Goal: Task Accomplishment & Management: Use online tool/utility

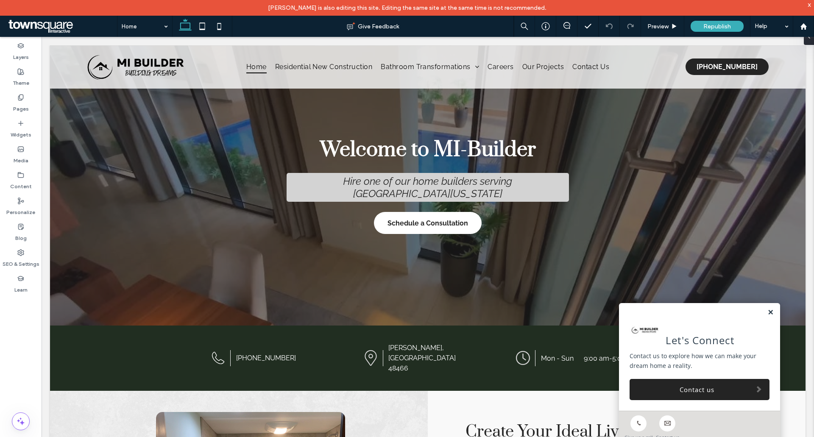
click at [767, 311] on link at bounding box center [770, 312] width 6 height 7
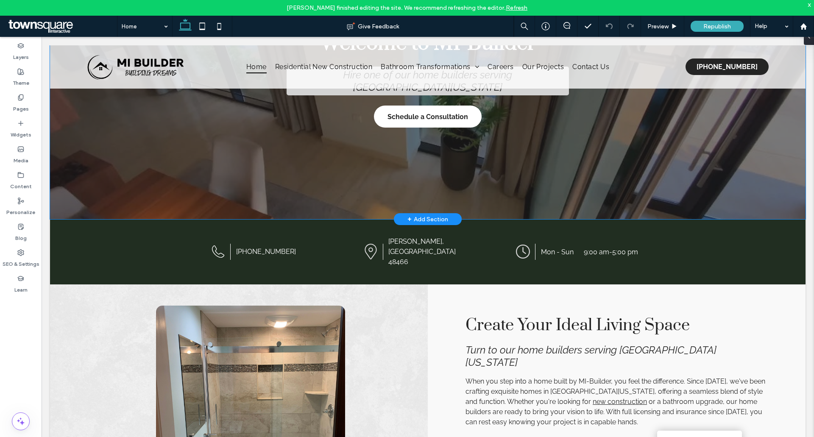
scroll to position [170, 0]
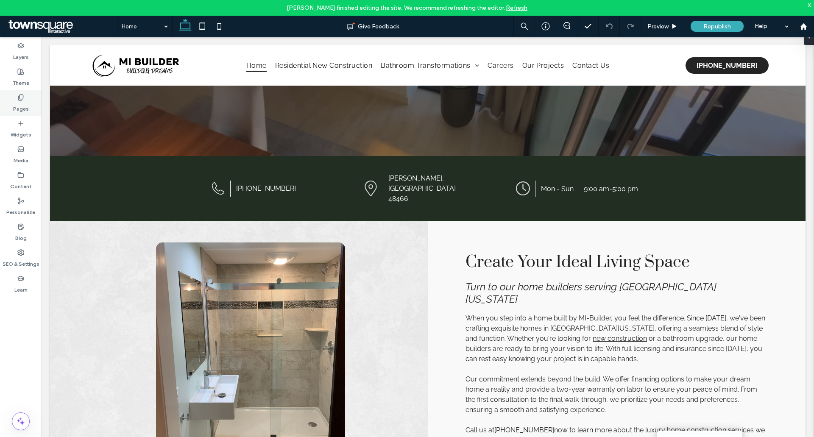
click at [11, 110] on div "Pages" at bounding box center [21, 103] width 42 height 26
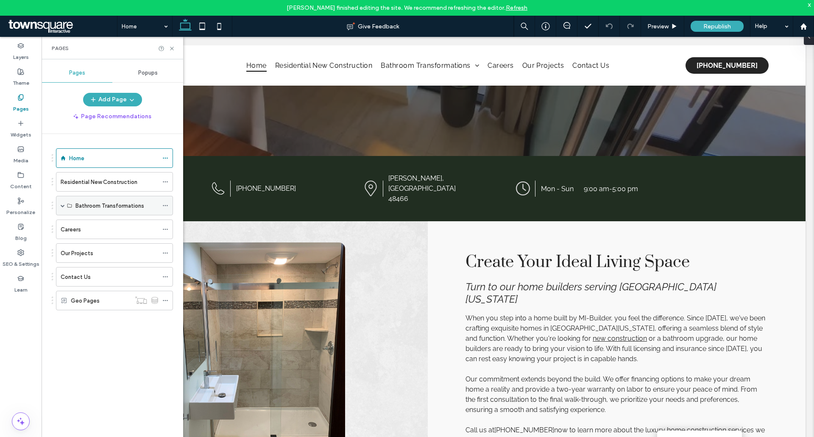
click at [62, 206] on span at bounding box center [63, 205] width 4 height 4
click at [86, 222] on label "Tub-to-Shower Conversions" at bounding box center [111, 225] width 72 height 15
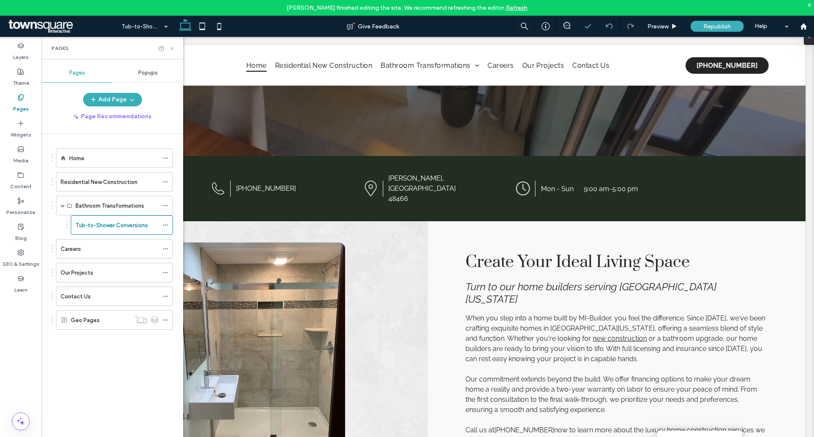
click at [173, 50] on icon at bounding box center [172, 48] width 6 height 6
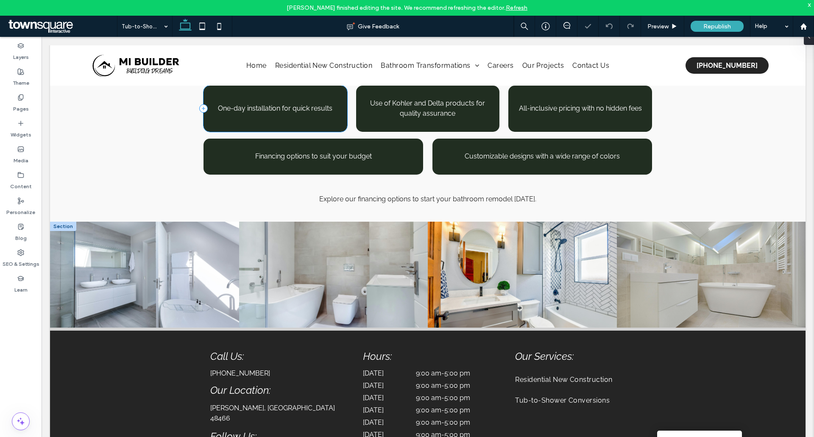
scroll to position [535, 0]
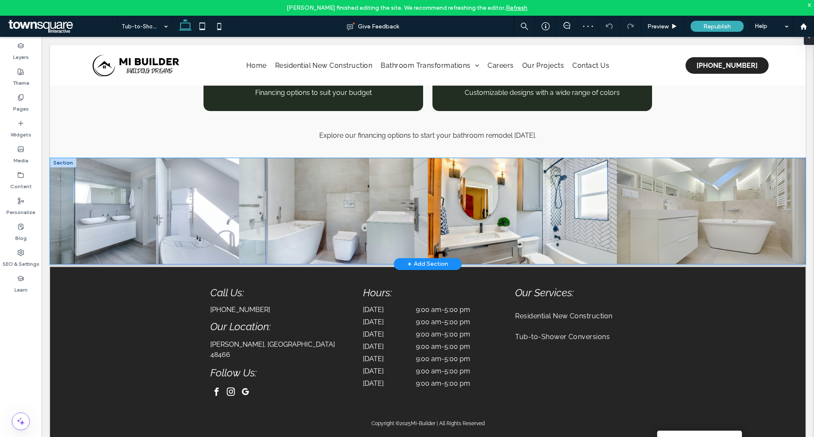
click at [150, 190] on link at bounding box center [144, 211] width 189 height 106
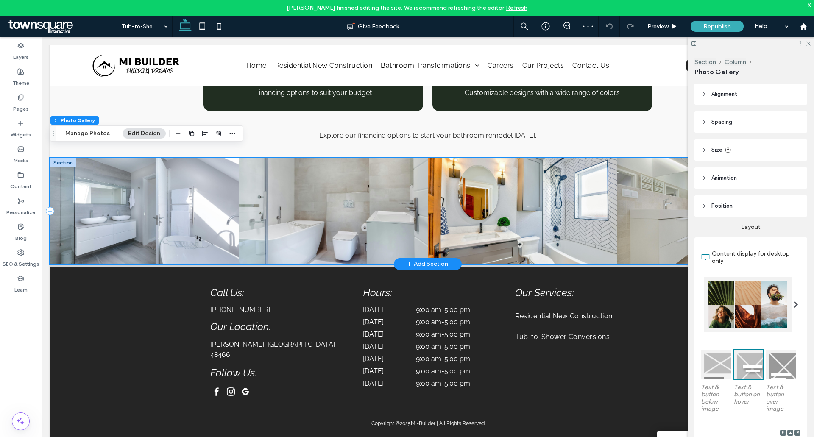
scroll to position [447, 0]
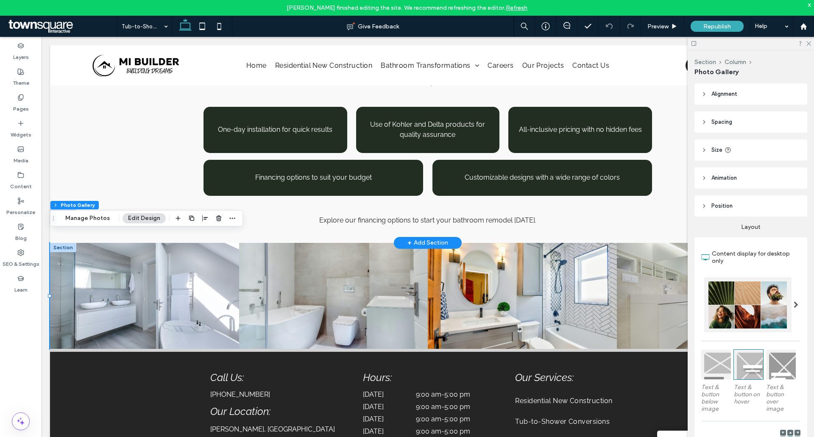
click at [419, 238] on div "+ Add Section" at bounding box center [427, 242] width 41 height 9
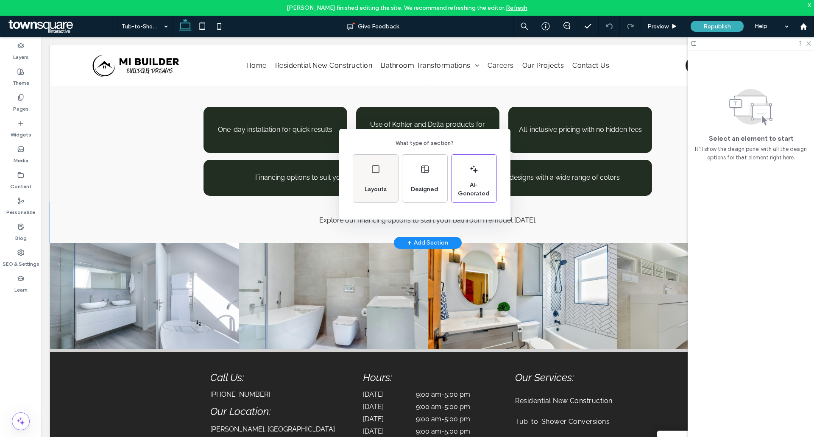
click at [371, 193] on span "Layouts" at bounding box center [375, 189] width 29 height 8
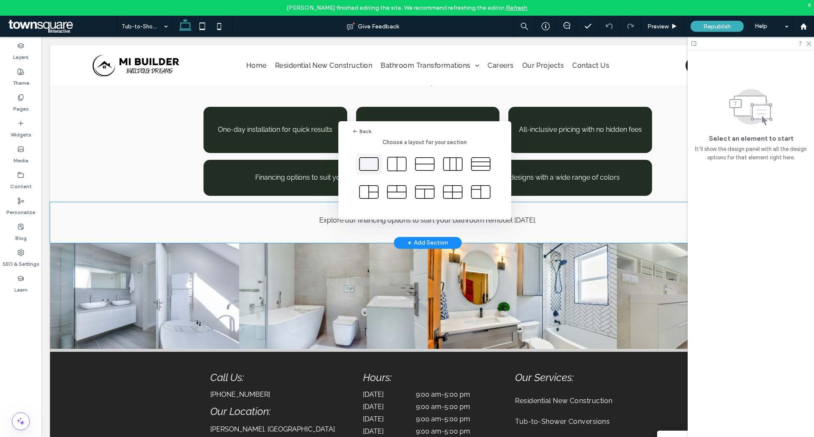
click at [369, 164] on icon at bounding box center [368, 163] width 21 height 21
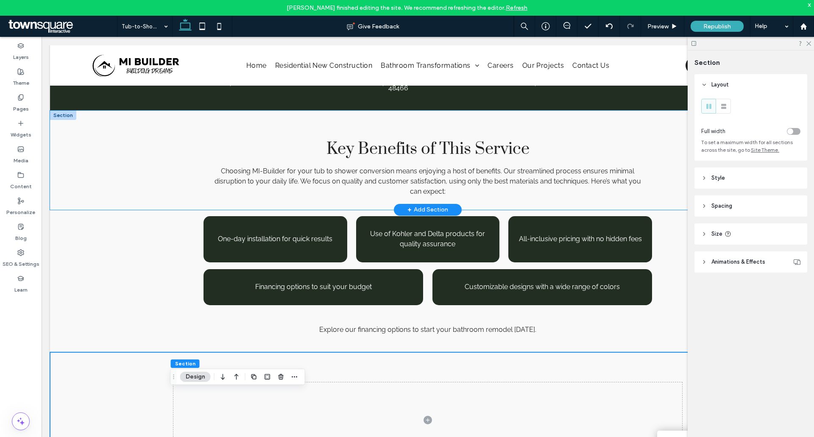
scroll to position [362, 0]
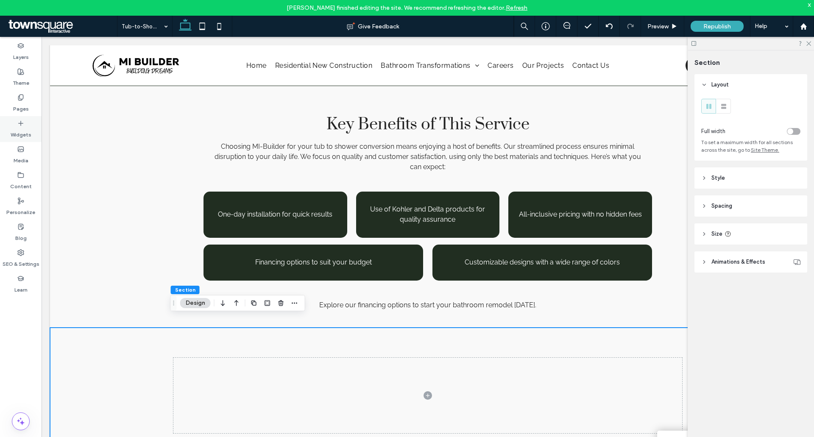
click at [30, 130] on label "Widgets" at bounding box center [21, 133] width 21 height 12
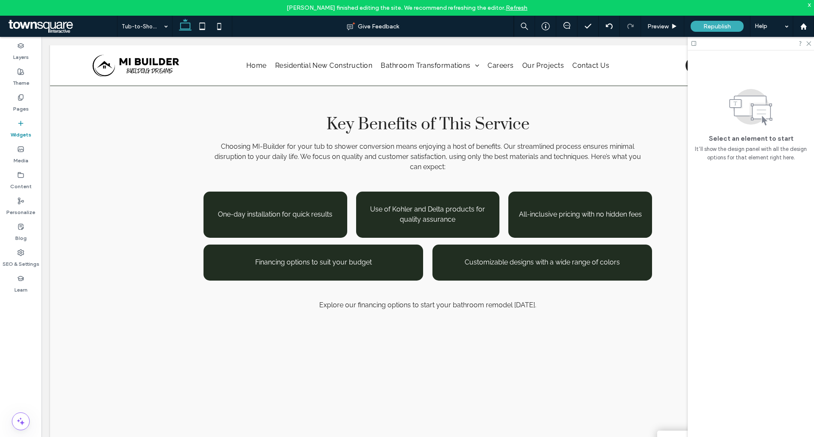
click at [12, 128] on label "Widgets" at bounding box center [21, 133] width 21 height 12
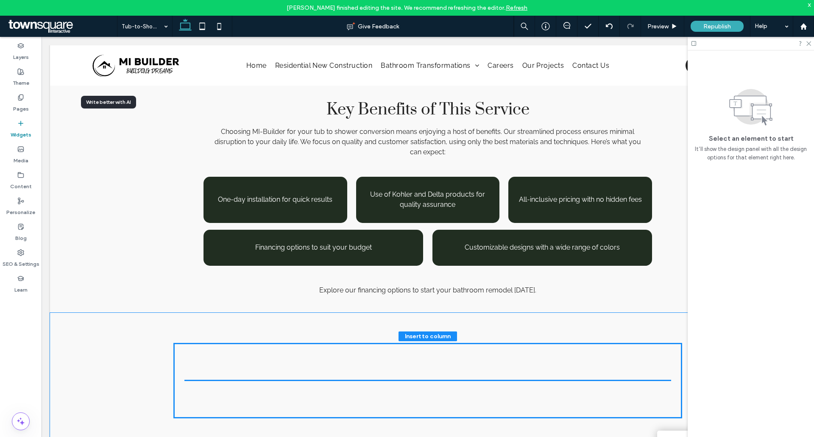
scroll to position [383, 0]
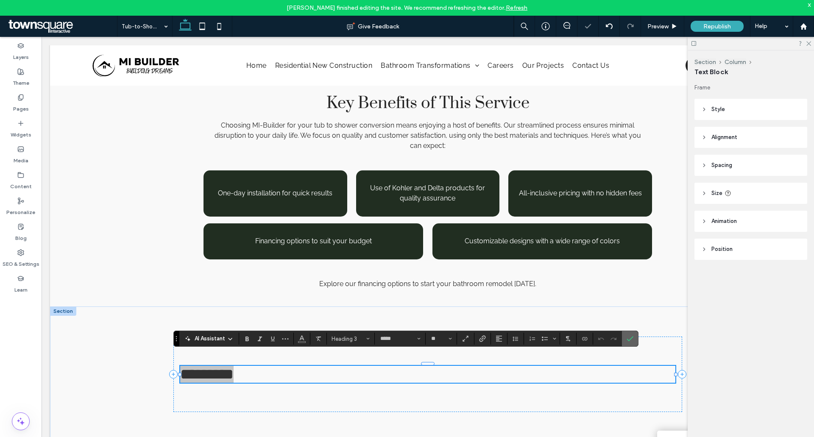
click at [627, 335] on span "Confirm" at bounding box center [629, 338] width 4 height 15
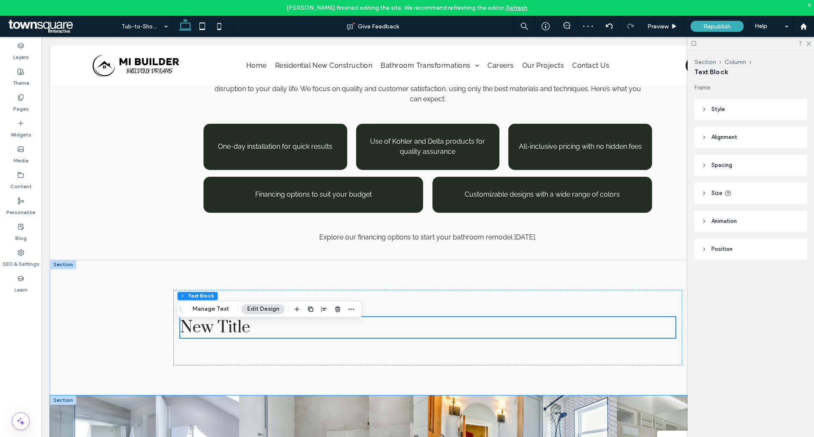
scroll to position [553, 0]
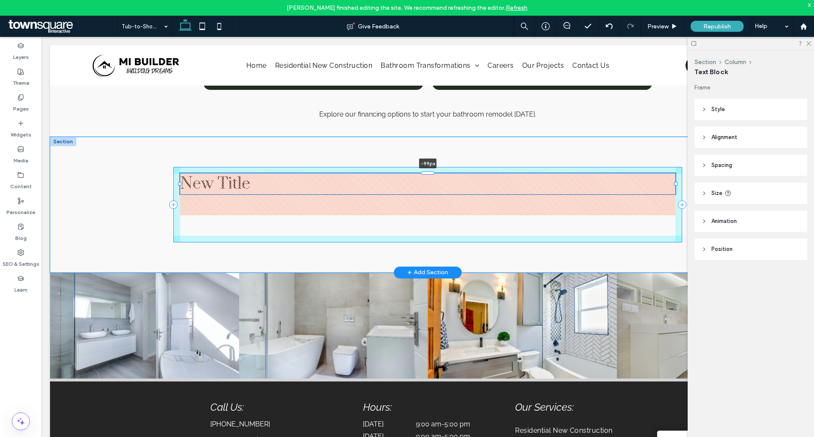
drag, startPoint x: 424, startPoint y: 182, endPoint x: 427, endPoint y: 140, distance: 42.1
click at [427, 140] on div "New Title -99px" at bounding box center [427, 205] width 509 height 136
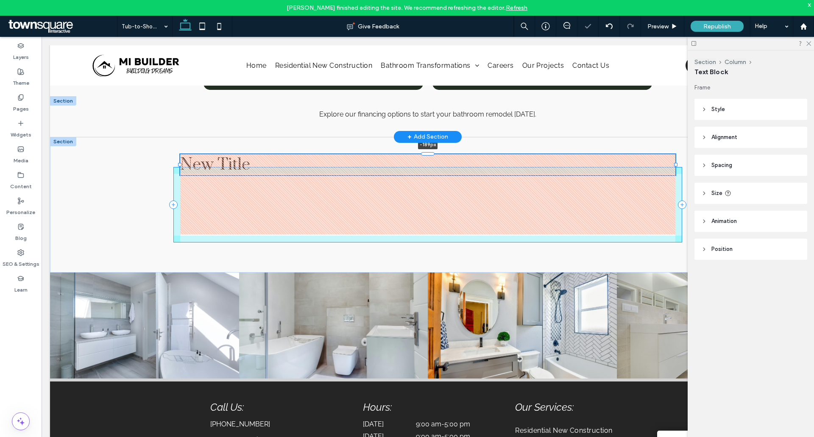
drag, startPoint x: 426, startPoint y: 161, endPoint x: 430, endPoint y: 123, distance: 38.3
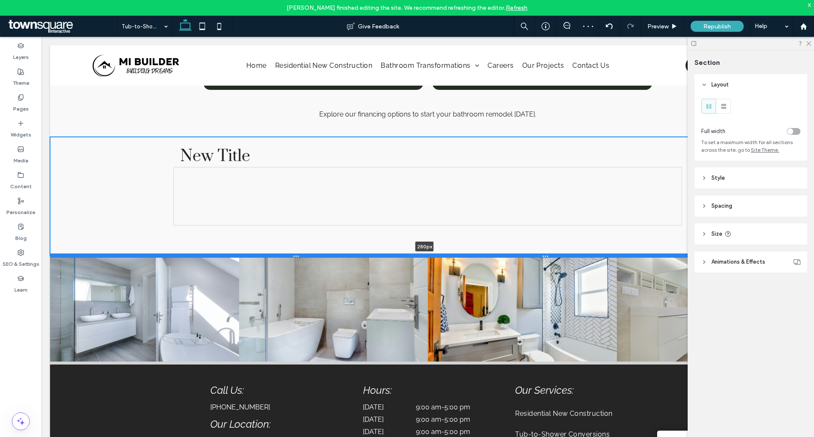
drag, startPoint x: 477, startPoint y: 261, endPoint x: 480, endPoint y: 244, distance: 17.6
click at [480, 254] on div at bounding box center [424, 256] width 749 height 4
type input "***"
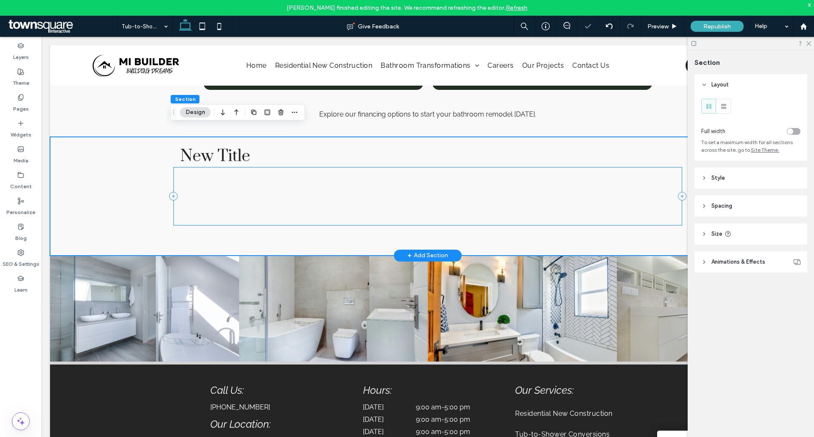
click at [236, 187] on div "New Title" at bounding box center [427, 196] width 509 height 58
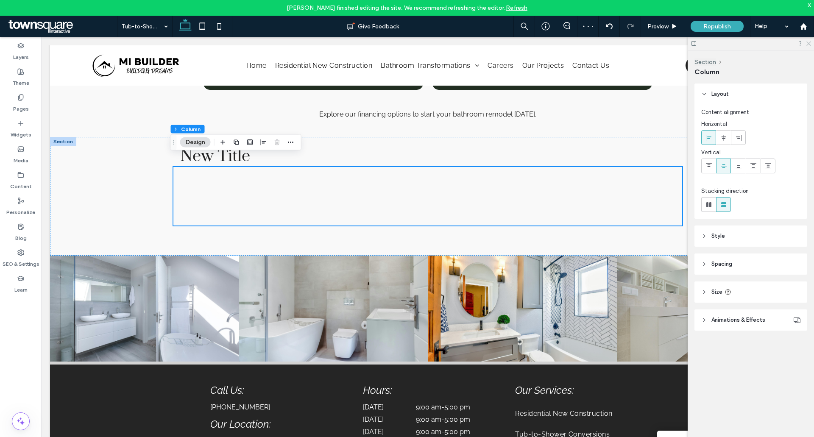
click at [809, 41] on icon at bounding box center [808, 43] width 6 height 6
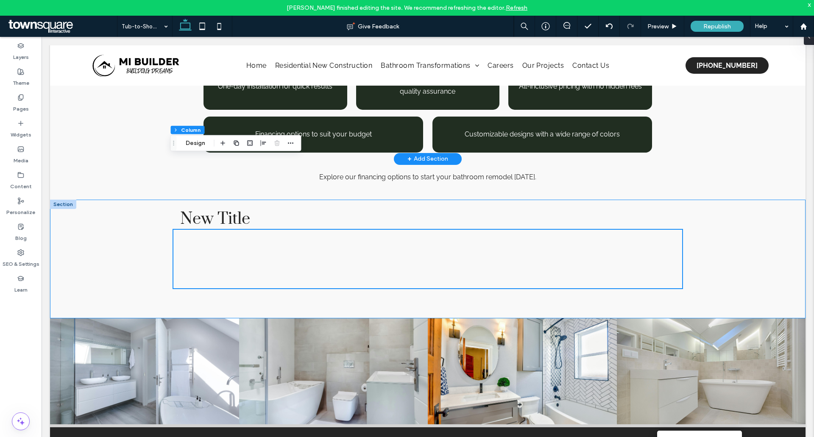
scroll to position [426, 0]
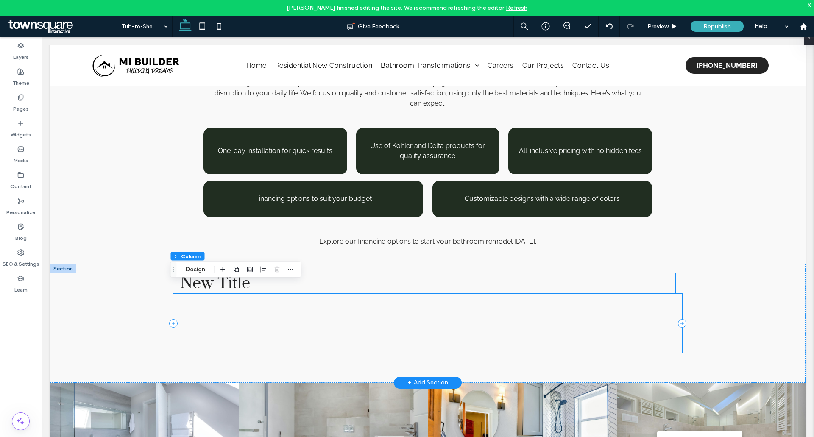
click at [343, 273] on h3 "New Title" at bounding box center [427, 283] width 495 height 21
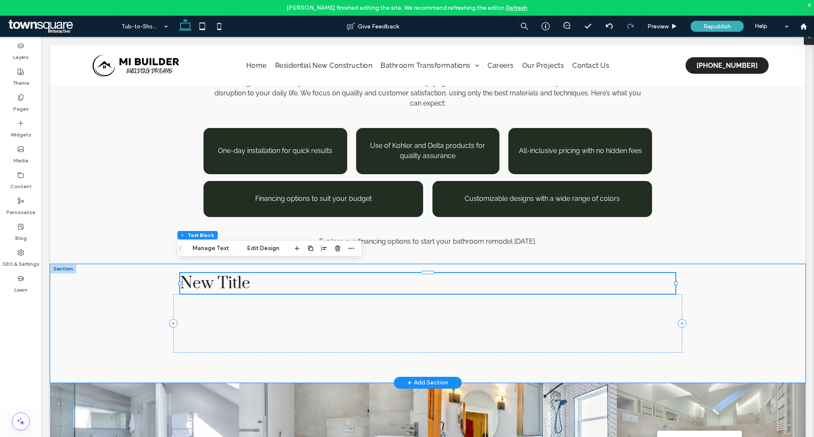
click at [285, 276] on h3 "New Title" at bounding box center [427, 283] width 495 height 21
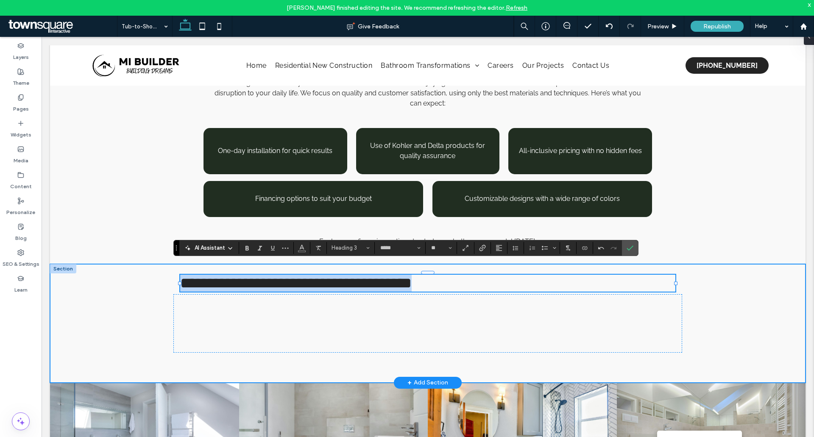
drag, startPoint x: 515, startPoint y: 271, endPoint x: 147, endPoint y: 260, distance: 368.6
click at [77, 270] on div "**********" at bounding box center [427, 323] width 755 height 119
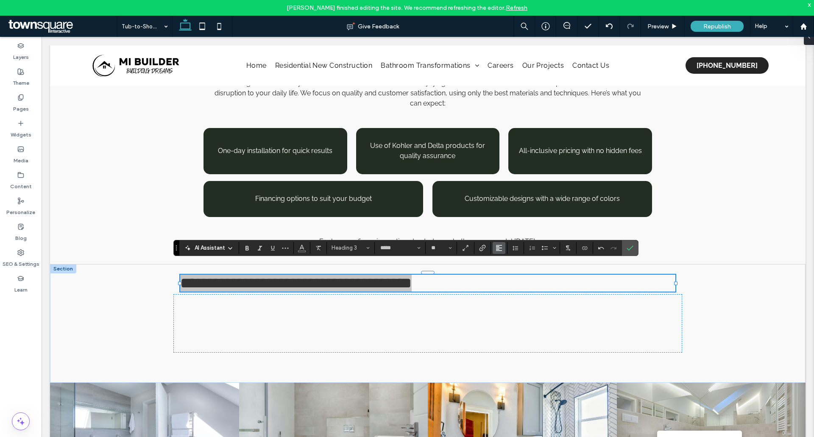
click at [502, 247] on icon "Alignment" at bounding box center [499, 248] width 7 height 7
click at [508, 273] on icon "ui.textEditor.alignment.center" at bounding box center [505, 273] width 7 height 7
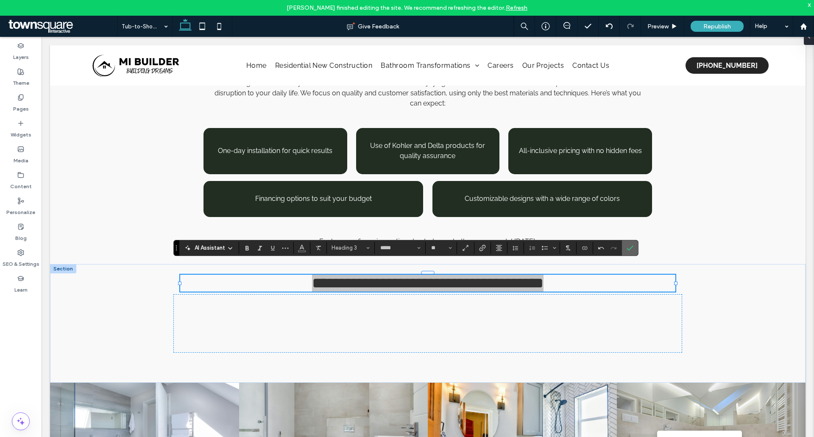
click at [627, 248] on icon "Confirm" at bounding box center [630, 248] width 7 height 7
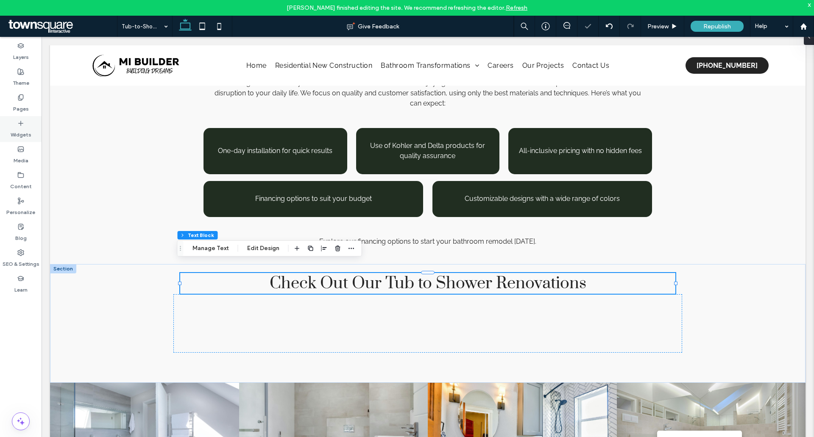
click at [26, 130] on label "Widgets" at bounding box center [21, 133] width 21 height 12
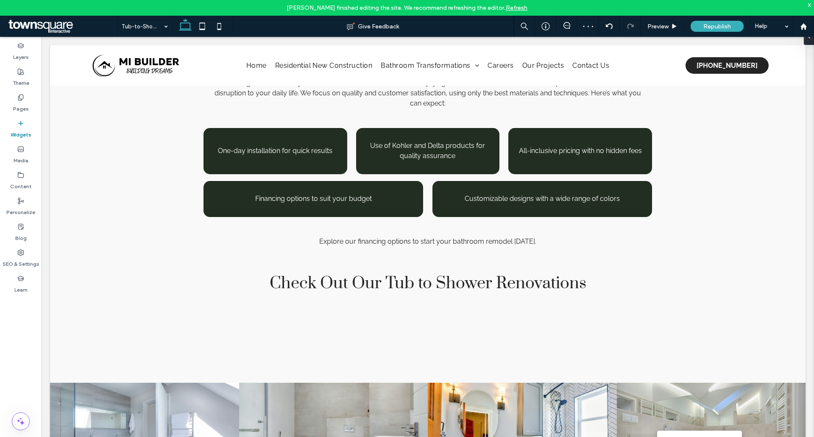
click at [21, 125] on use at bounding box center [21, 123] width 4 height 4
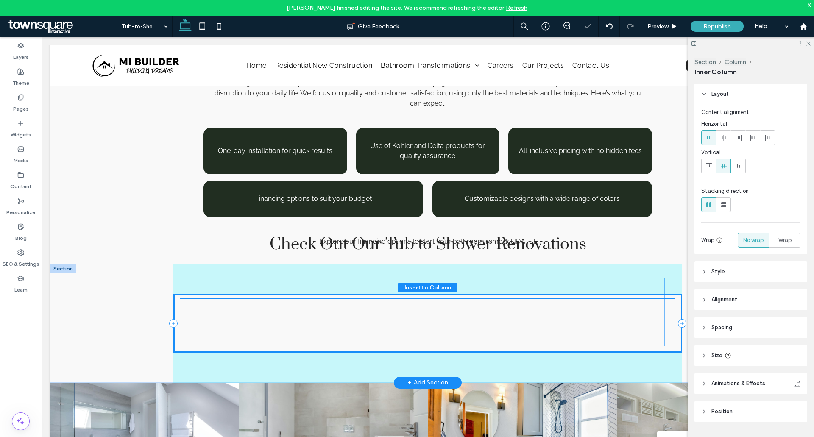
scroll to position [7, 0]
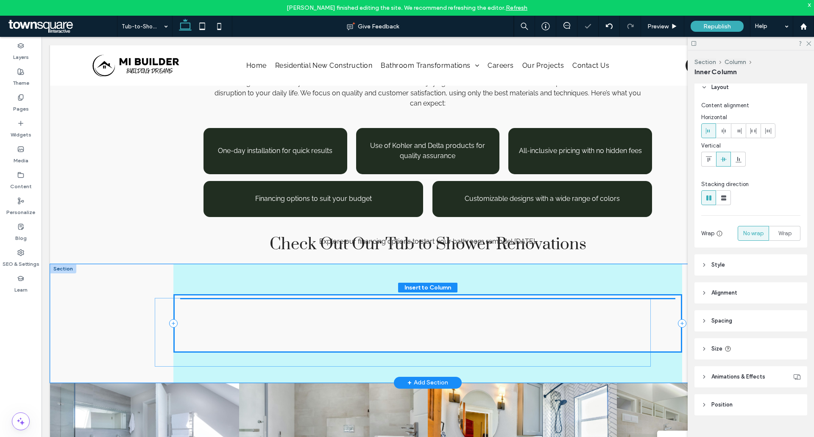
drag, startPoint x: 240, startPoint y: 304, endPoint x: 216, endPoint y: 345, distance: 47.2
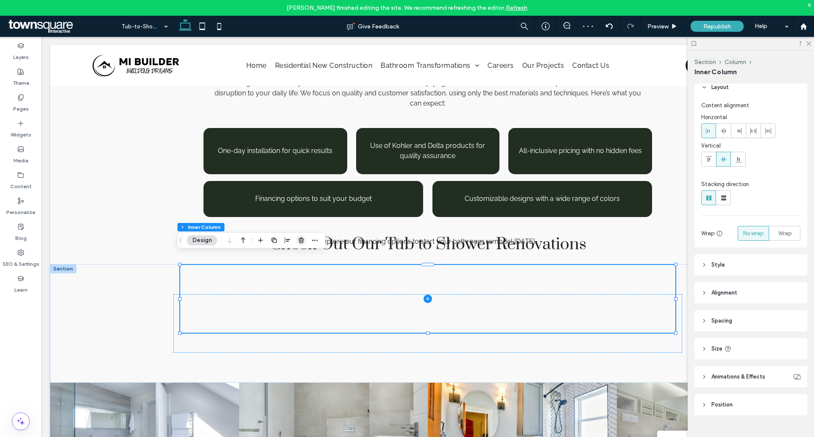
click at [297, 243] on span "button" at bounding box center [301, 240] width 10 height 10
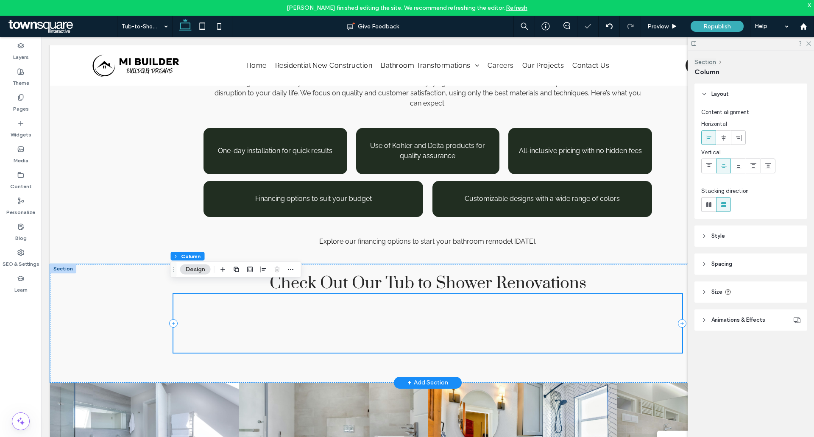
click at [346, 294] on div "Check Out Our Tub to Shower Renovations" at bounding box center [427, 323] width 509 height 58
click at [314, 317] on div "Check Out Our Tub to Shower Renovations" at bounding box center [427, 323] width 509 height 58
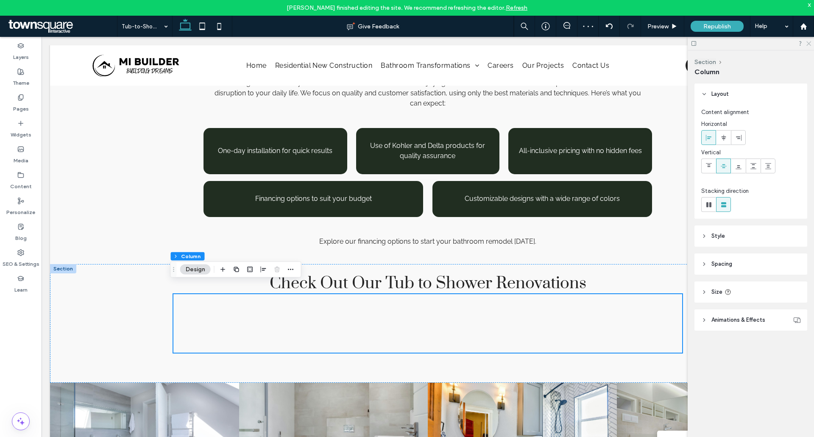
click at [810, 45] on icon at bounding box center [808, 43] width 6 height 6
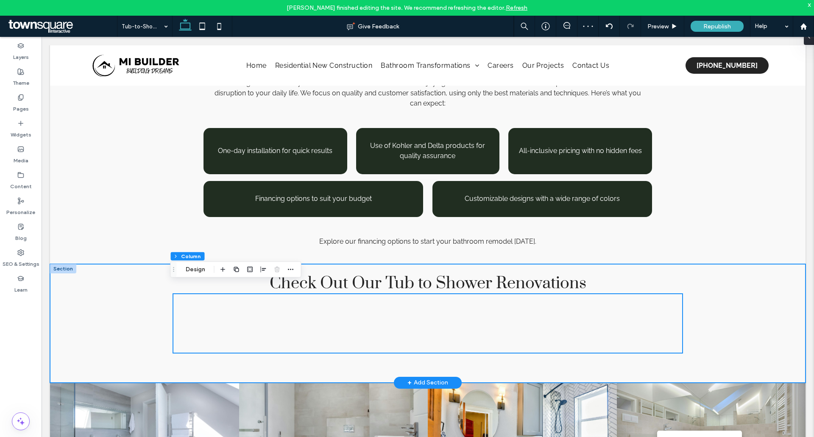
click at [84, 267] on div "Check Out Our Tub to Shower Renovations" at bounding box center [427, 323] width 755 height 119
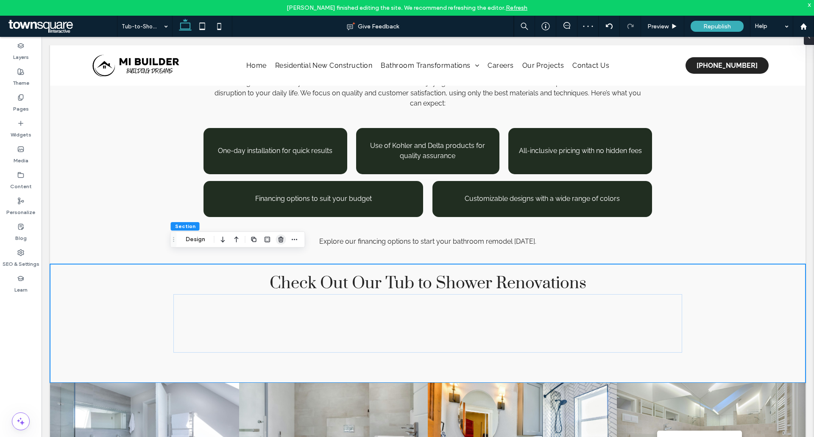
click at [282, 240] on use "button" at bounding box center [280, 240] width 5 height 6
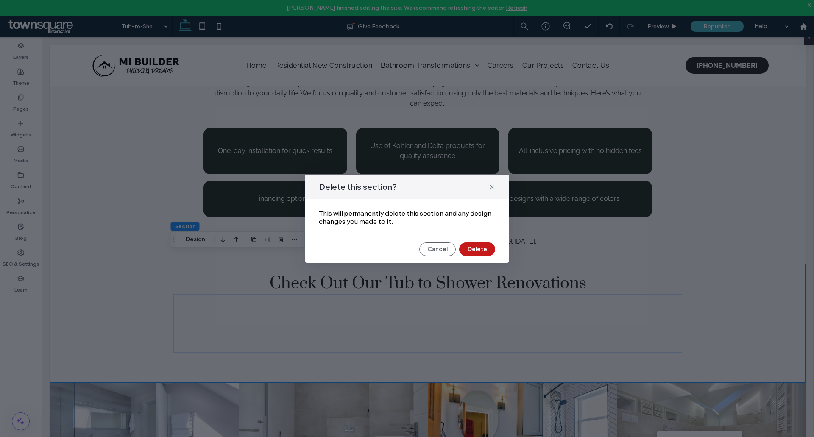
click at [476, 246] on button "Delete" at bounding box center [477, 249] width 36 height 14
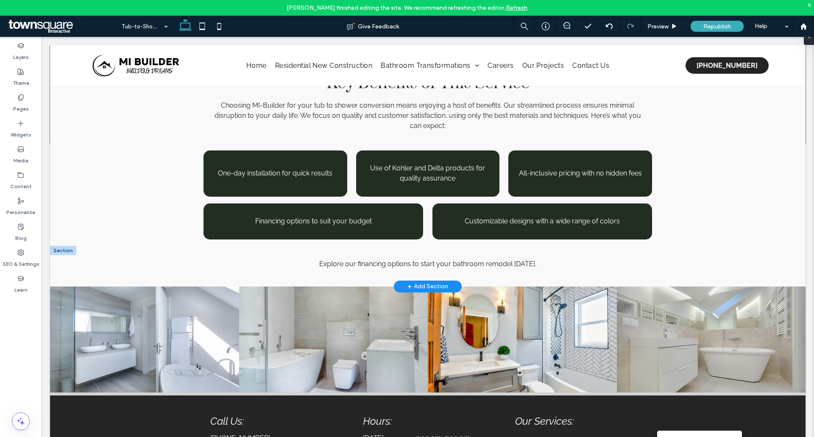
scroll to position [468, 0]
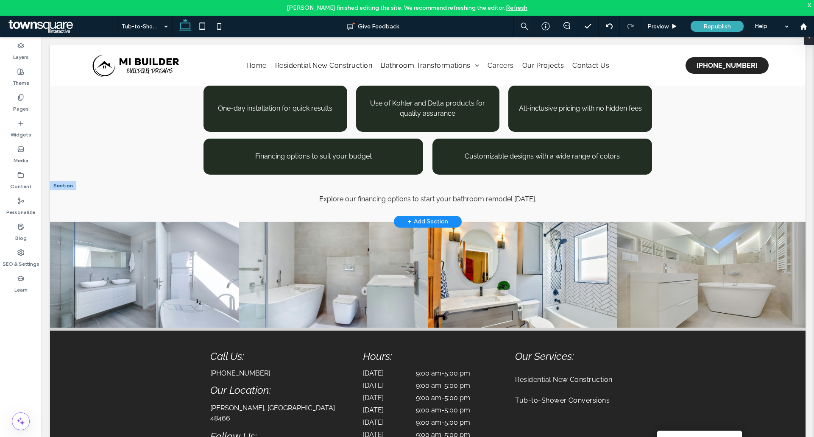
click at [429, 217] on div "+ Add Section" at bounding box center [427, 221] width 41 height 9
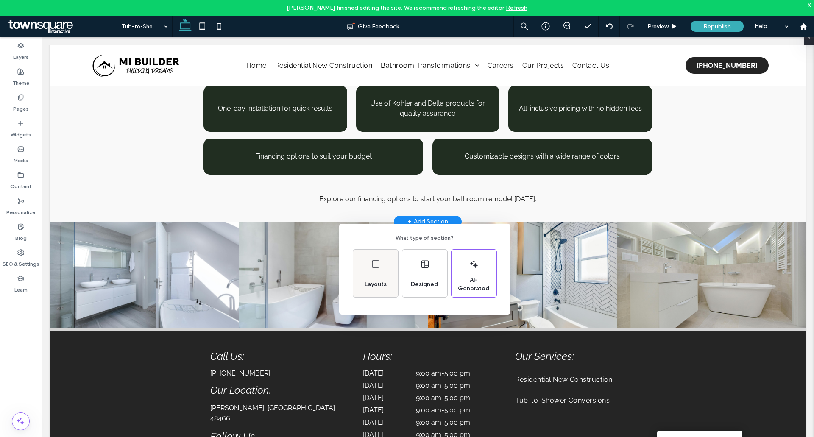
click at [393, 273] on div "Layouts" at bounding box center [375, 273] width 45 height 47
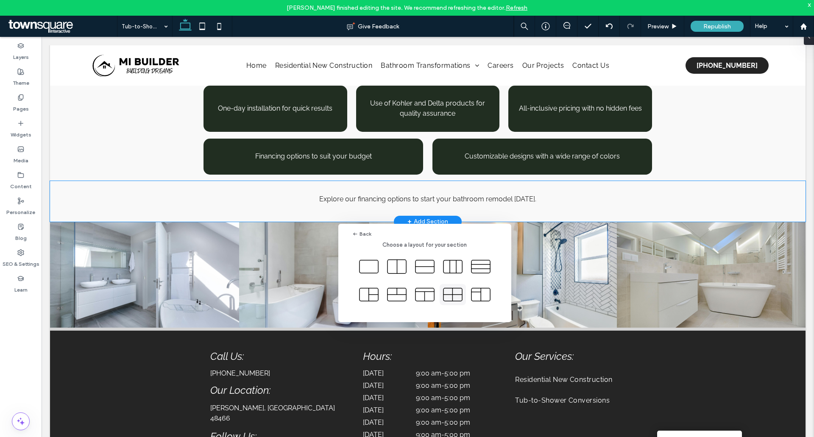
click at [452, 293] on use at bounding box center [452, 294] width 19 height 13
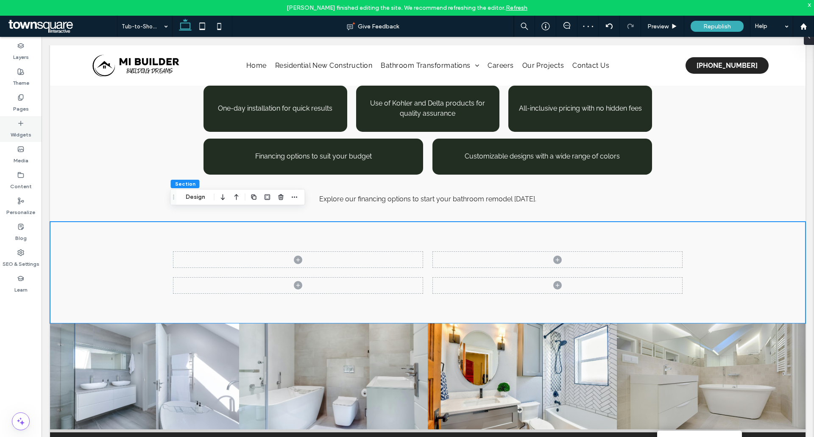
click at [15, 134] on label "Widgets" at bounding box center [21, 133] width 21 height 12
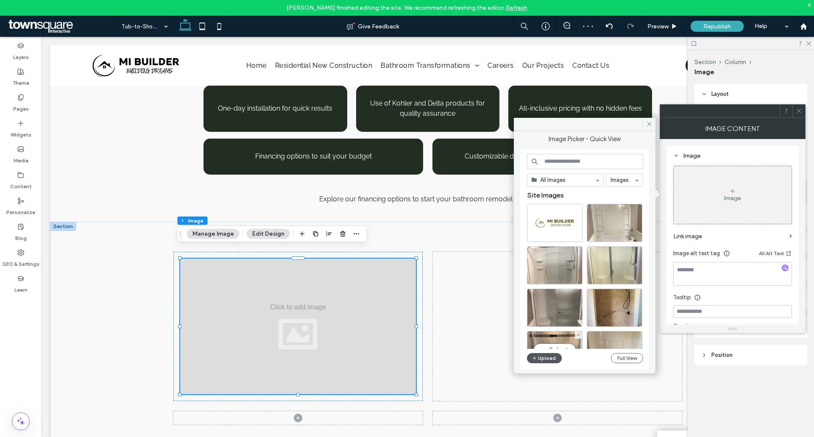
click at [554, 354] on button "Upload" at bounding box center [544, 358] width 35 height 10
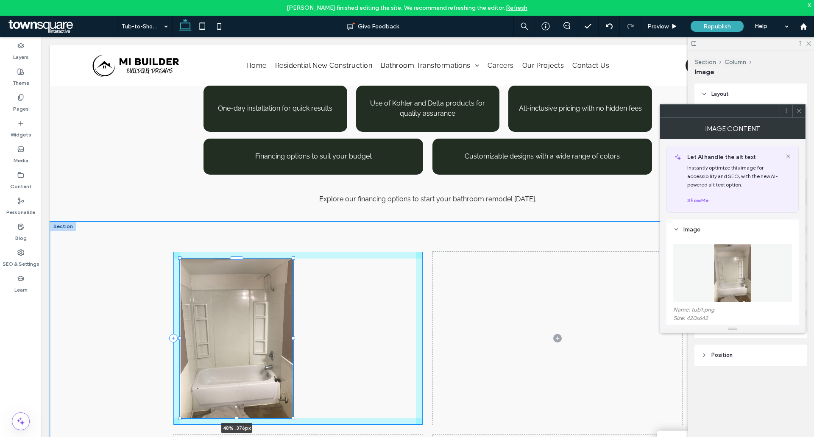
drag, startPoint x: 413, startPoint y: 384, endPoint x: 290, endPoint y: 396, distance: 123.5
click at [290, 396] on div "48% , 376px" at bounding box center [427, 350] width 509 height 257
type input "**"
type input "****"
type input "***"
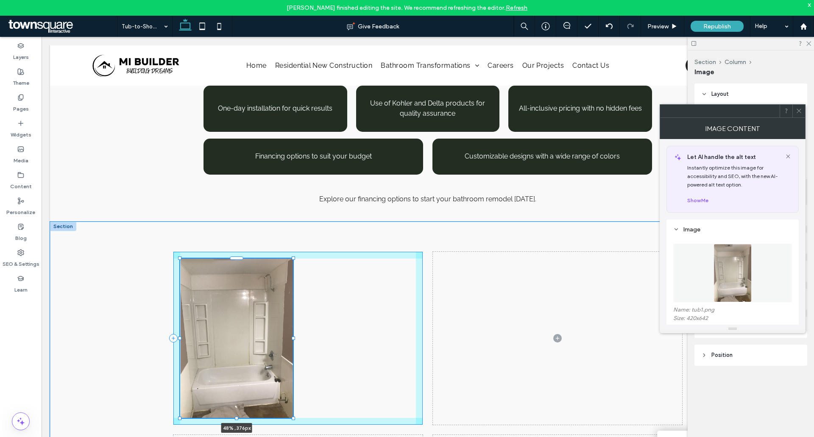
type input "***"
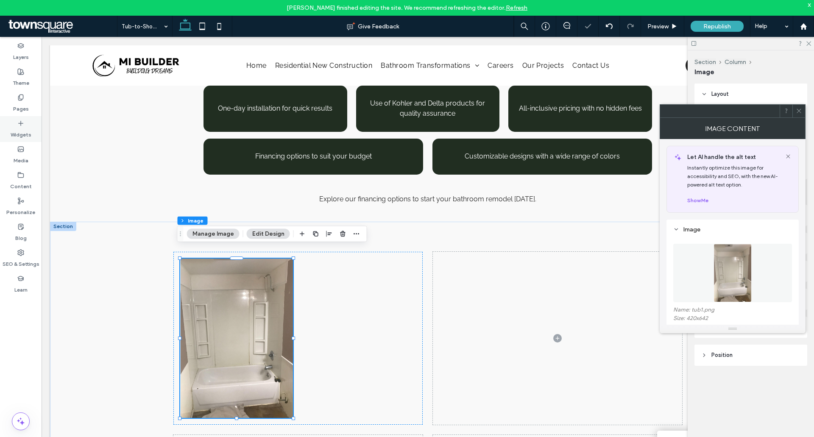
click at [20, 127] on label "Widgets" at bounding box center [21, 133] width 21 height 12
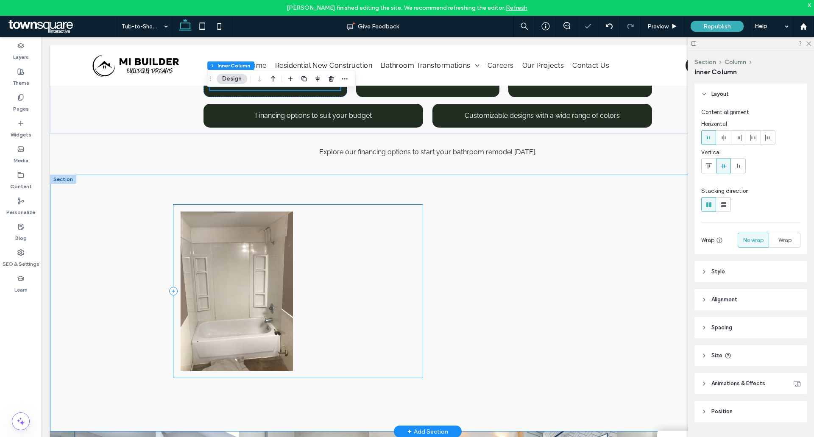
scroll to position [553, 0]
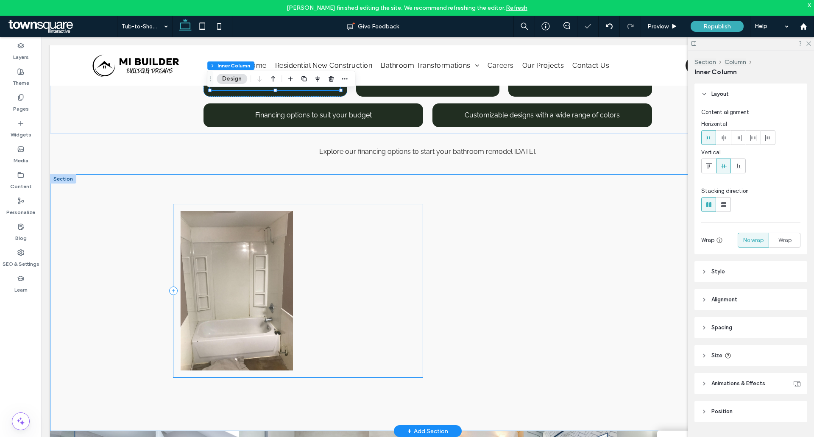
click at [392, 251] on div at bounding box center [297, 290] width 249 height 173
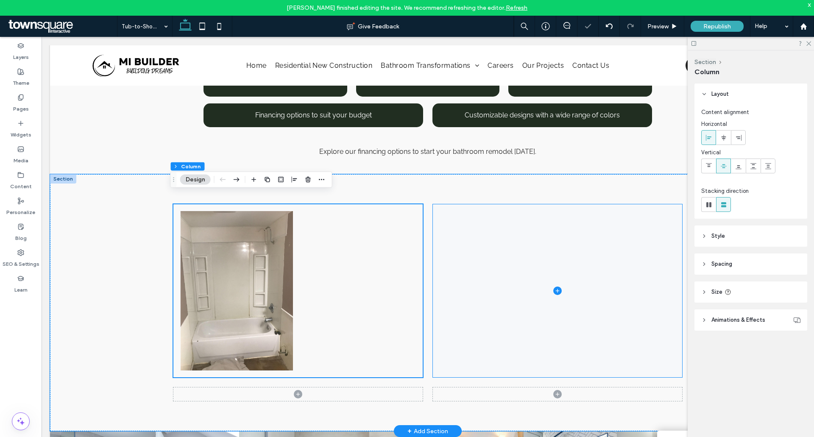
click at [489, 244] on span at bounding box center [557, 290] width 249 height 173
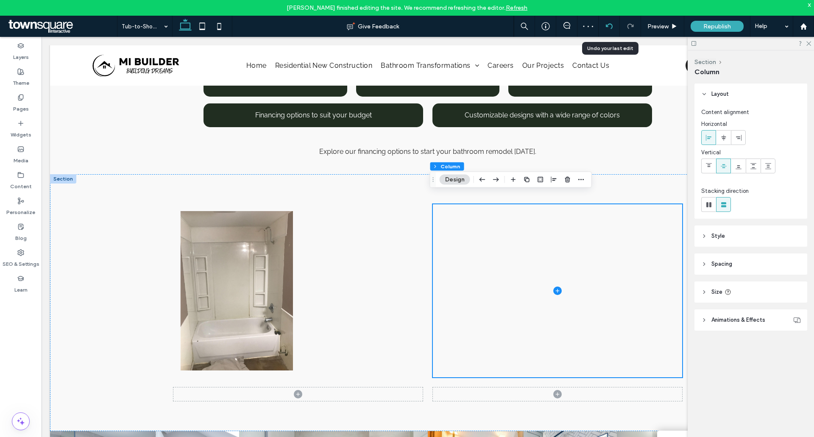
click at [610, 27] on icon at bounding box center [609, 26] width 7 height 7
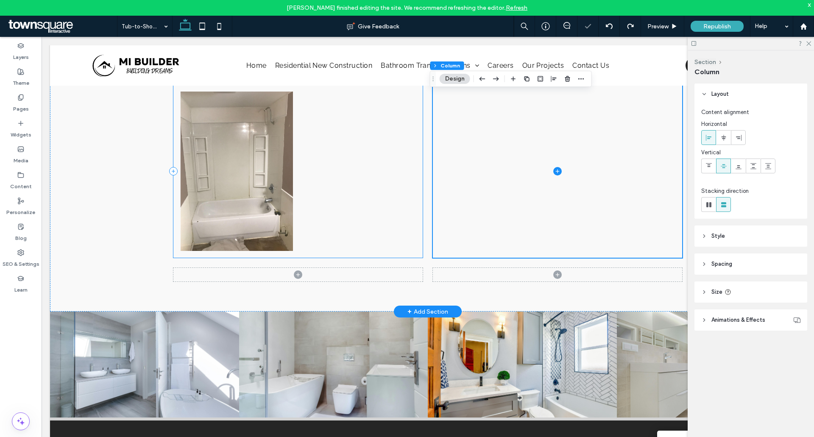
scroll to position [643, 0]
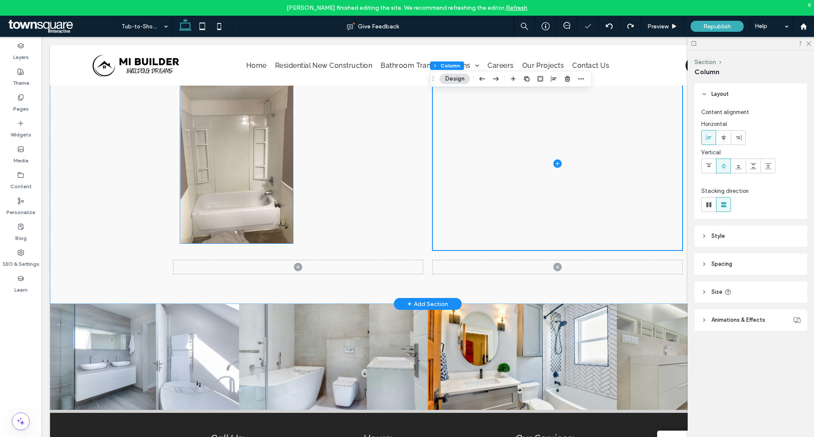
click at [222, 175] on img at bounding box center [236, 163] width 113 height 159
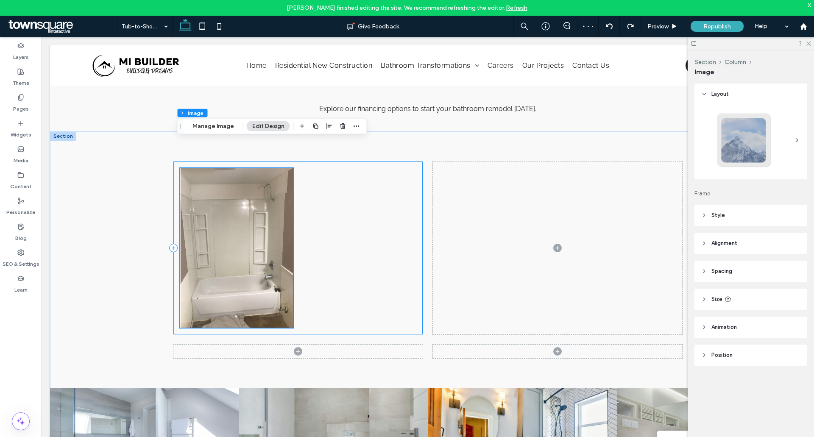
scroll to position [558, 0]
click at [344, 145] on icon "button" at bounding box center [343, 144] width 7 height 7
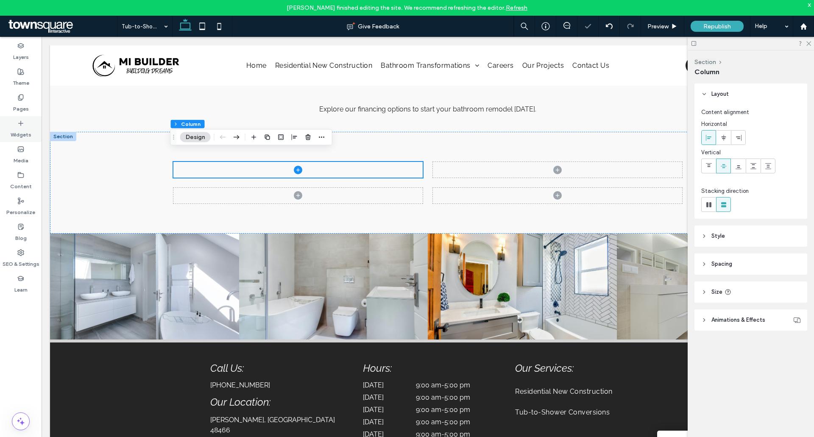
click at [23, 125] on icon at bounding box center [20, 123] width 7 height 7
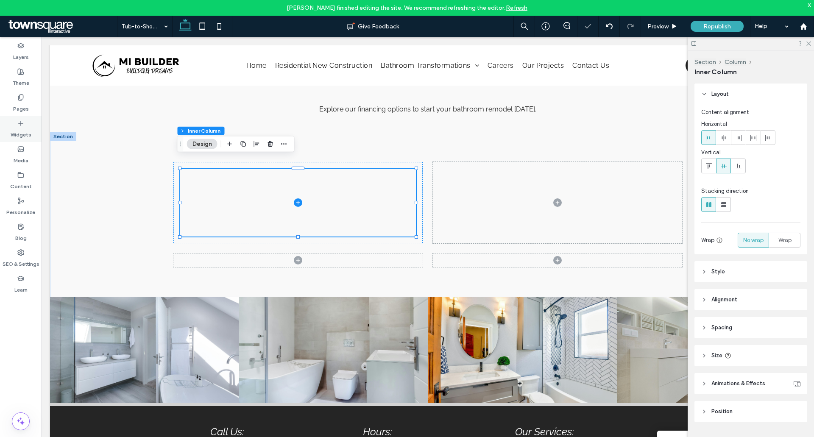
click at [22, 128] on label "Widgets" at bounding box center [21, 133] width 21 height 12
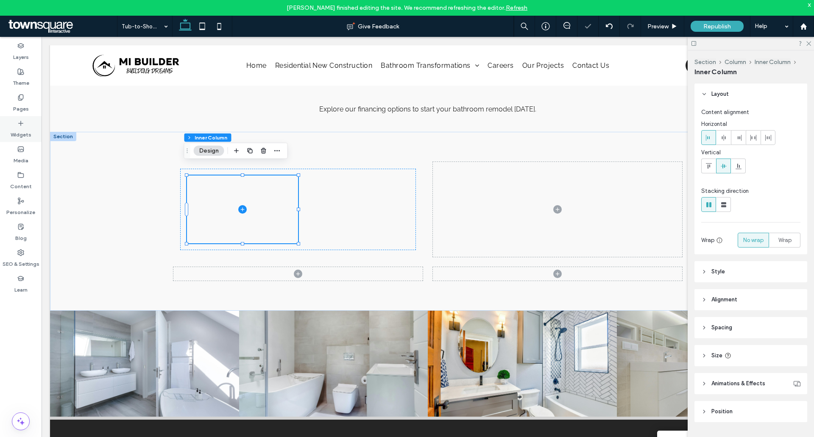
click at [19, 127] on label "Widgets" at bounding box center [21, 133] width 21 height 12
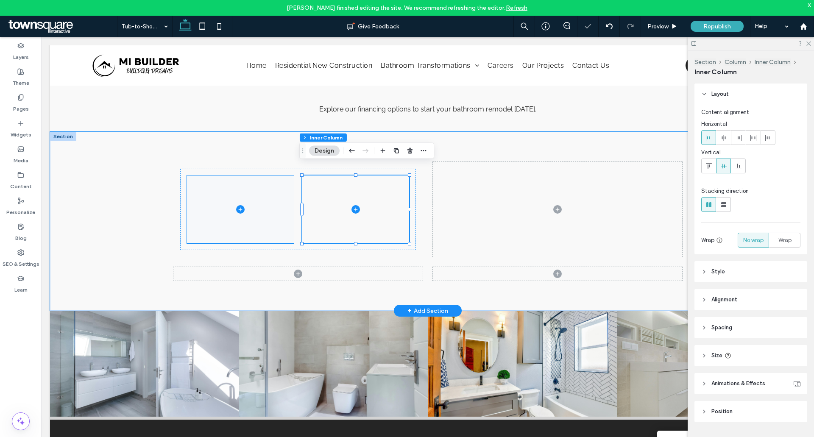
click at [245, 190] on span at bounding box center [240, 210] width 107 height 68
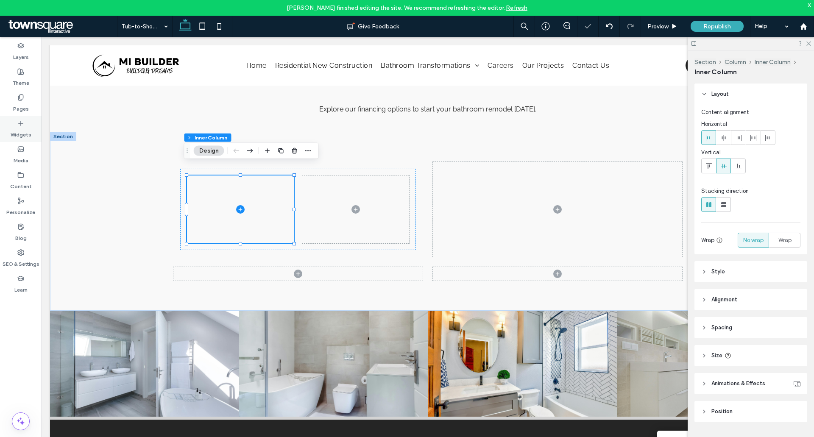
click at [28, 125] on div "Widgets" at bounding box center [21, 129] width 42 height 26
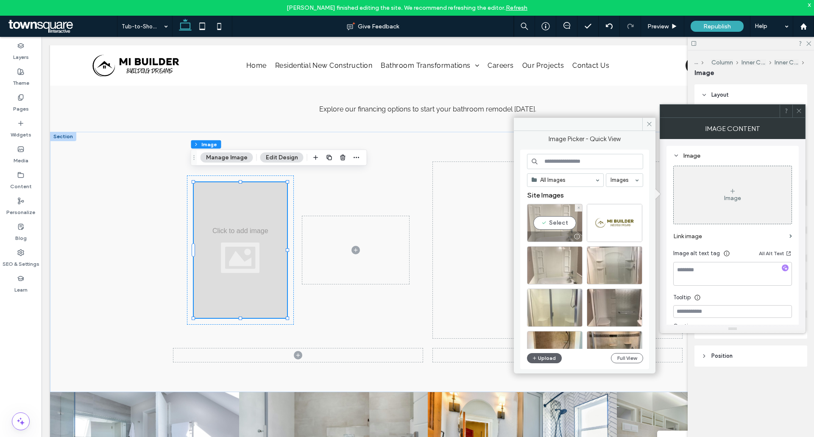
click at [563, 228] on div "Select" at bounding box center [555, 223] width 56 height 38
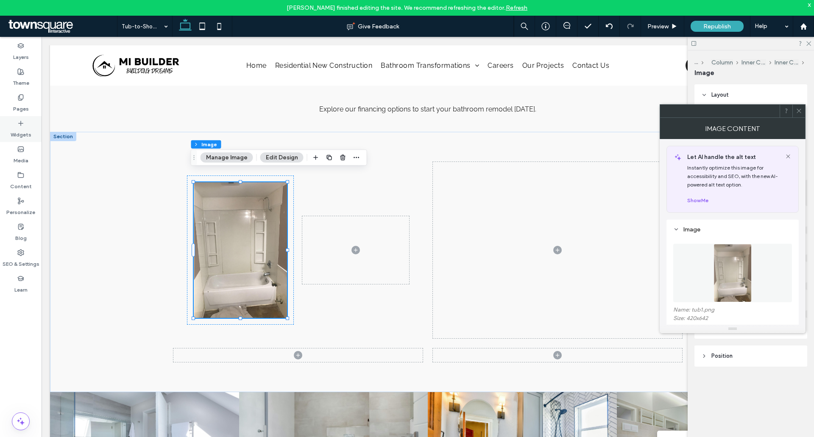
click at [24, 126] on div "Widgets" at bounding box center [21, 129] width 42 height 26
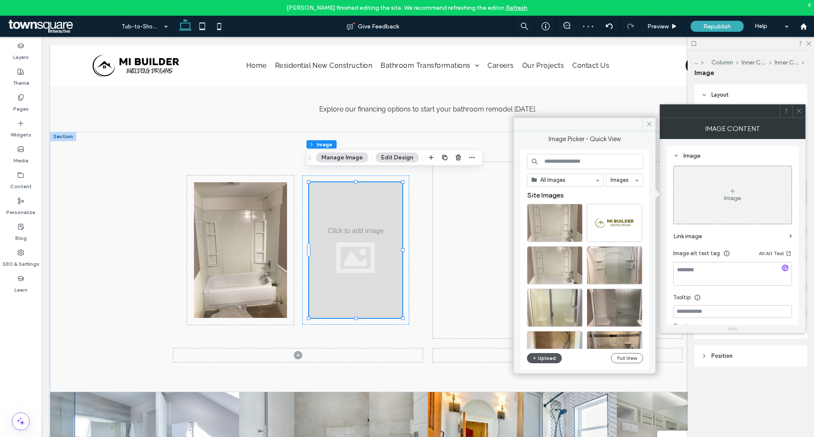
click at [537, 357] on span "button" at bounding box center [535, 358] width 6 height 9
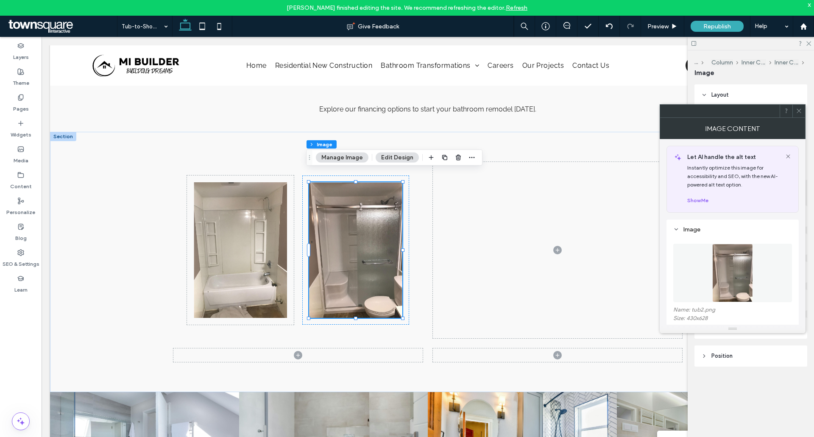
click at [796, 111] on icon at bounding box center [799, 111] width 6 height 6
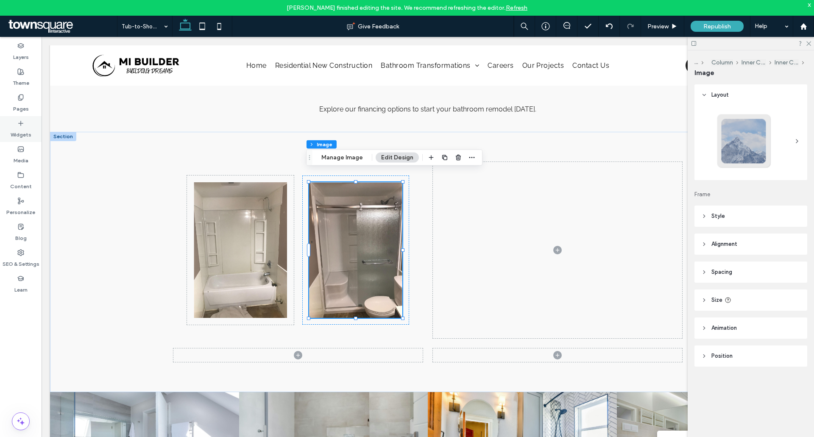
click at [11, 127] on label "Widgets" at bounding box center [21, 133] width 21 height 12
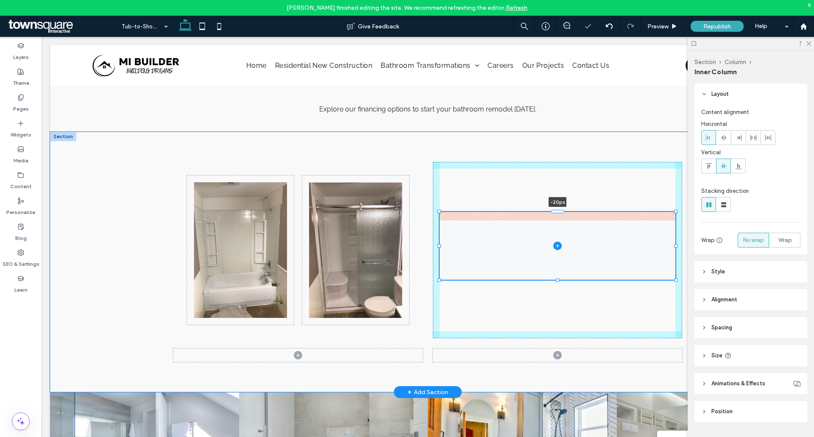
scroll to position [7, 0]
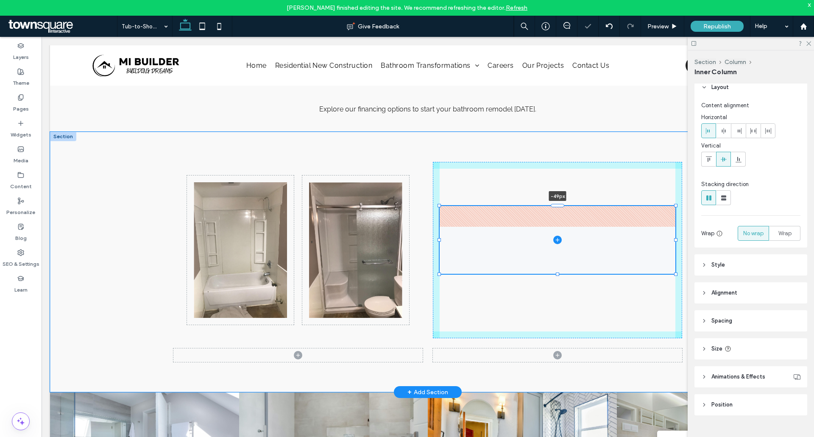
drag, startPoint x: 556, startPoint y: 206, endPoint x: 557, endPoint y: 185, distance: 20.8
click at [557, 185] on div "-49px" at bounding box center [427, 262] width 509 height 261
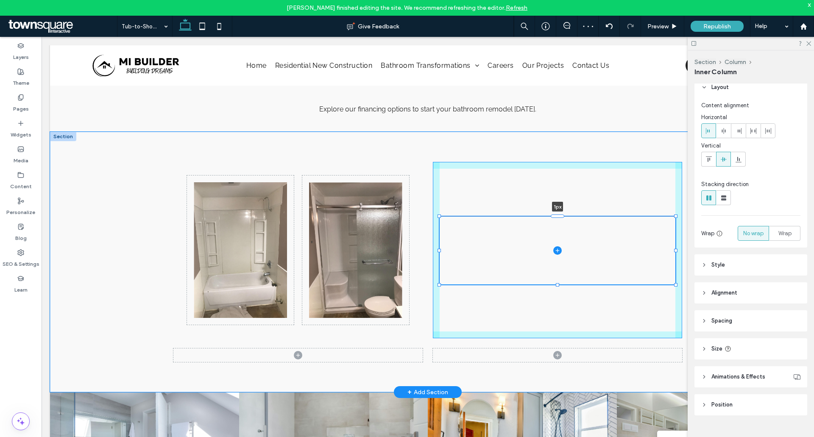
drag, startPoint x: 557, startPoint y: 195, endPoint x: 557, endPoint y: 216, distance: 21.2
click at [557, 216] on div "1px" at bounding box center [427, 262] width 509 height 261
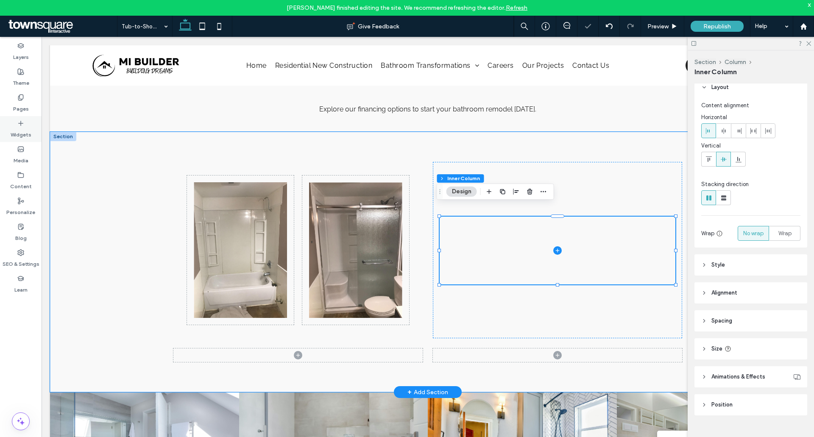
click at [37, 117] on div "Widgets" at bounding box center [21, 129] width 42 height 26
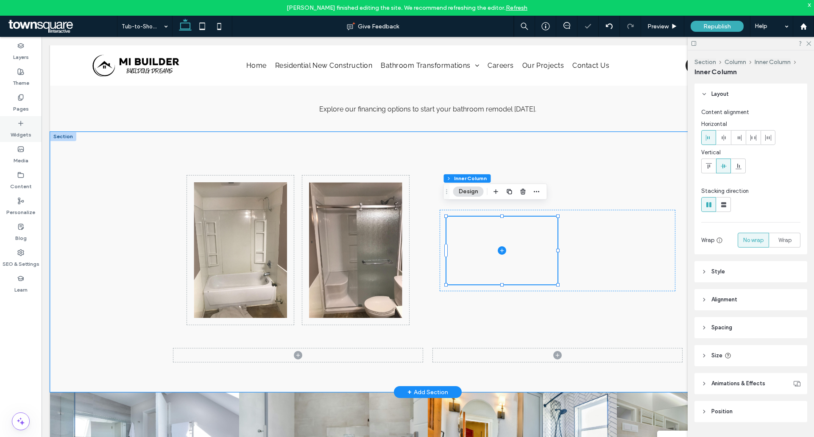
click at [21, 128] on label "Widgets" at bounding box center [21, 133] width 21 height 12
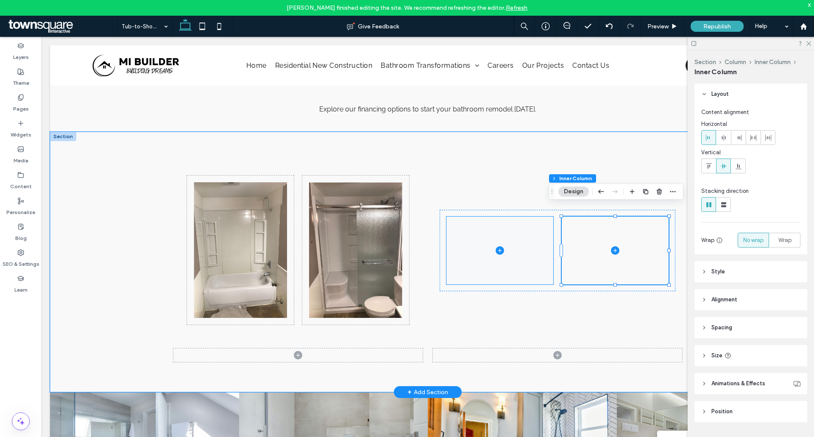
click at [509, 236] on span at bounding box center [499, 251] width 107 height 68
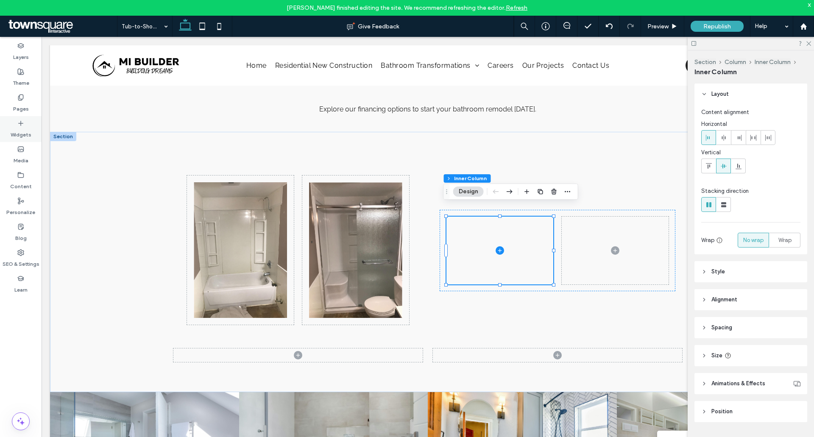
click at [10, 126] on div "Widgets" at bounding box center [21, 129] width 42 height 26
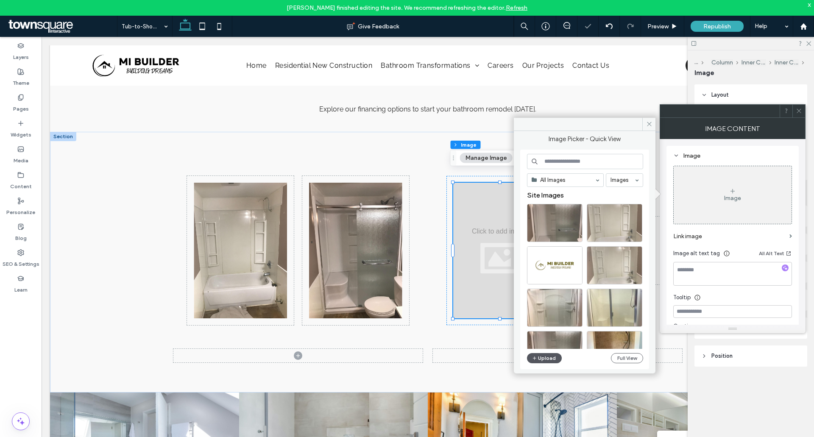
click at [543, 355] on button "Upload" at bounding box center [544, 358] width 35 height 10
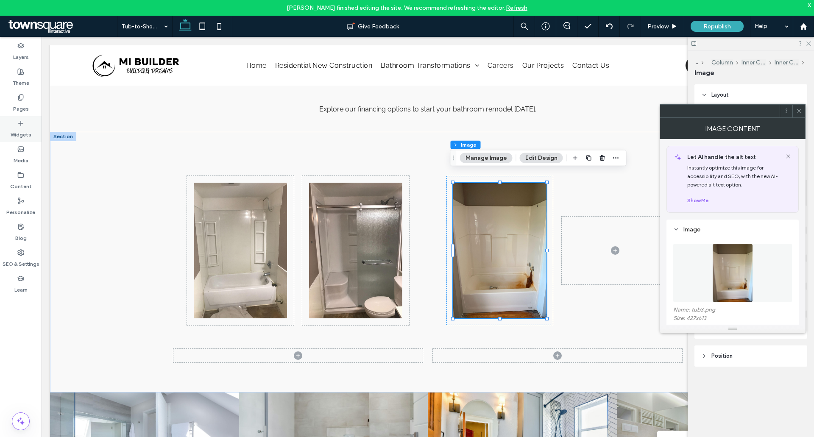
click at [12, 124] on div "Widgets" at bounding box center [21, 129] width 42 height 26
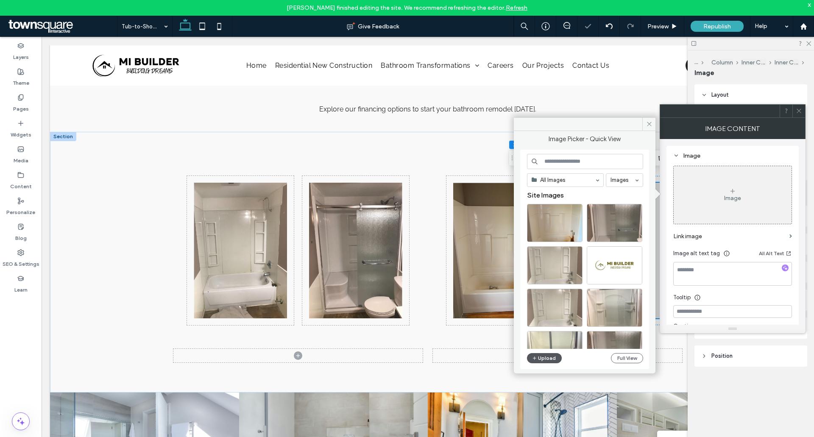
click at [546, 358] on button "Upload" at bounding box center [544, 358] width 35 height 10
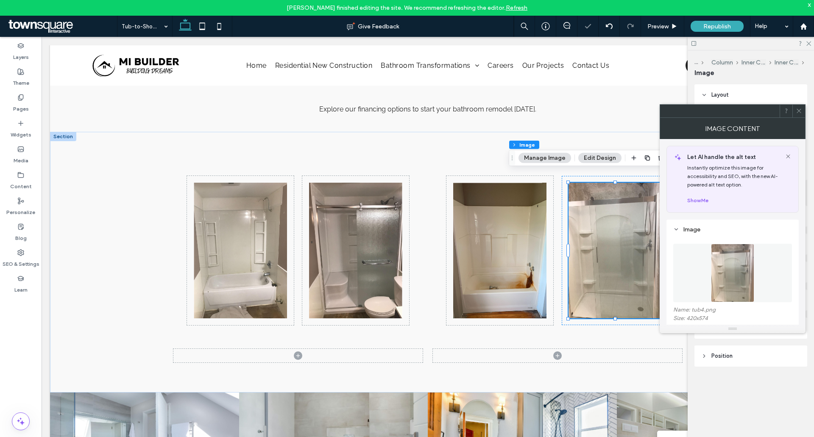
click at [797, 110] on icon at bounding box center [799, 111] width 6 height 6
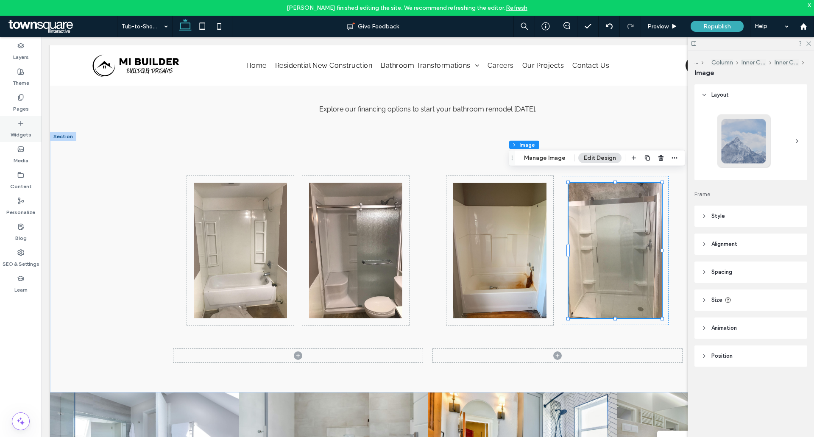
click at [13, 140] on div "Widgets" at bounding box center [21, 129] width 42 height 26
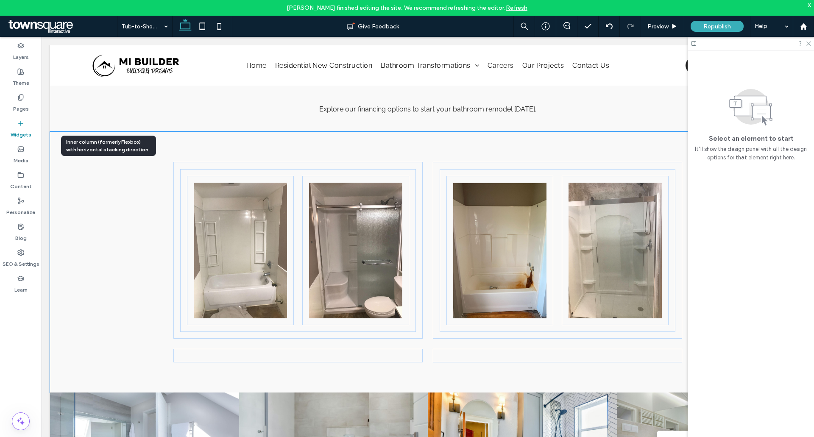
scroll to position [581, 0]
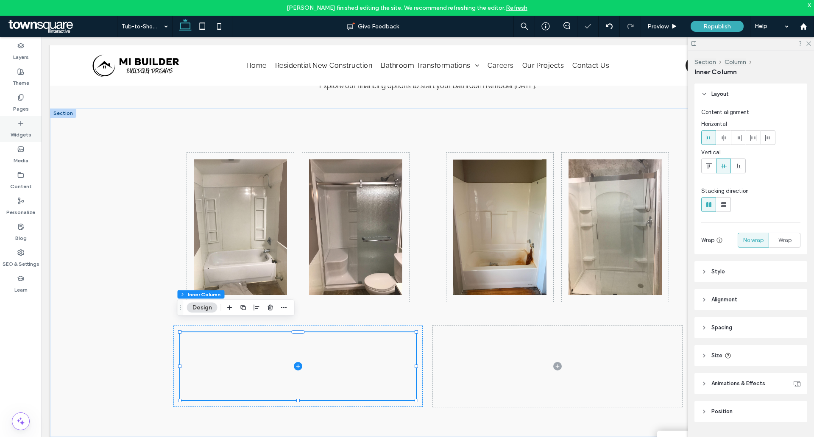
click at [28, 120] on div "Widgets" at bounding box center [21, 129] width 42 height 26
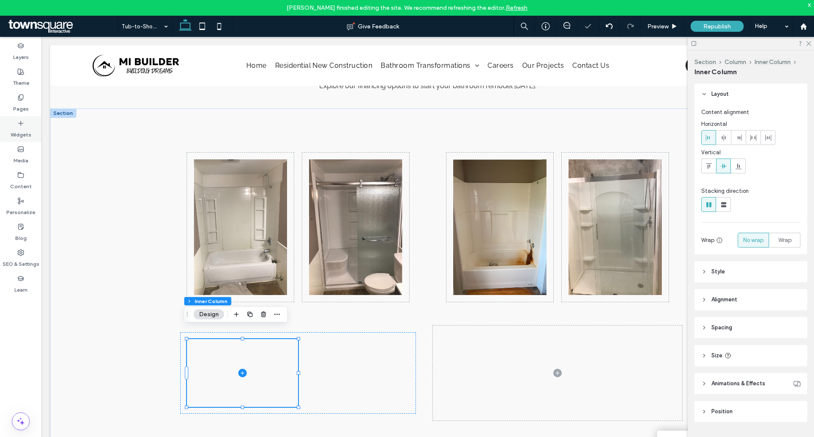
click at [17, 130] on label "Widgets" at bounding box center [21, 133] width 21 height 12
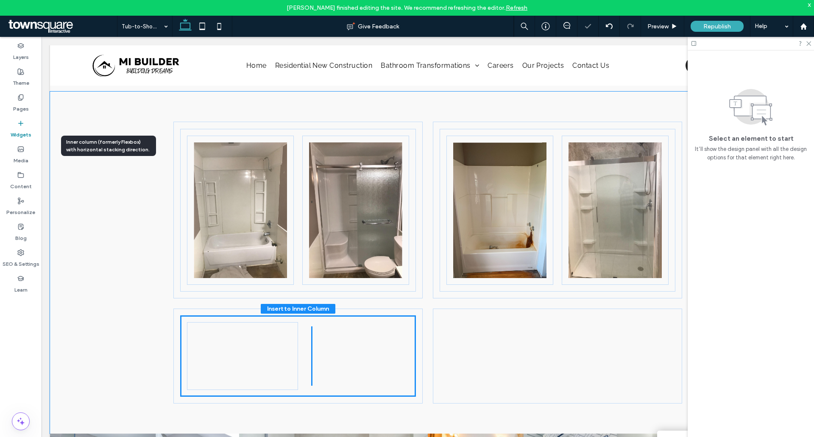
scroll to position [615, 0]
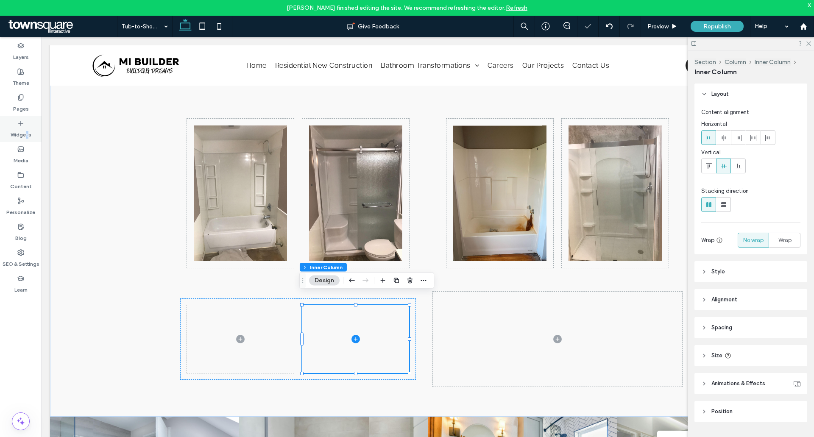
click at [27, 129] on label "Widgets" at bounding box center [21, 133] width 21 height 12
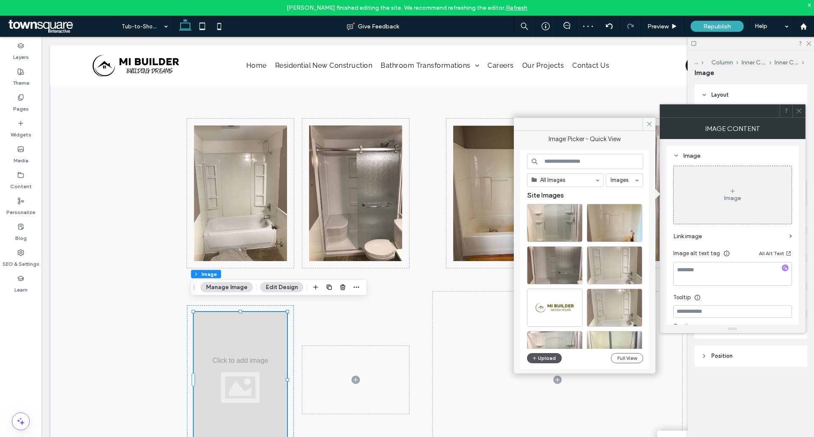
click at [545, 354] on button "Upload" at bounding box center [544, 358] width 35 height 10
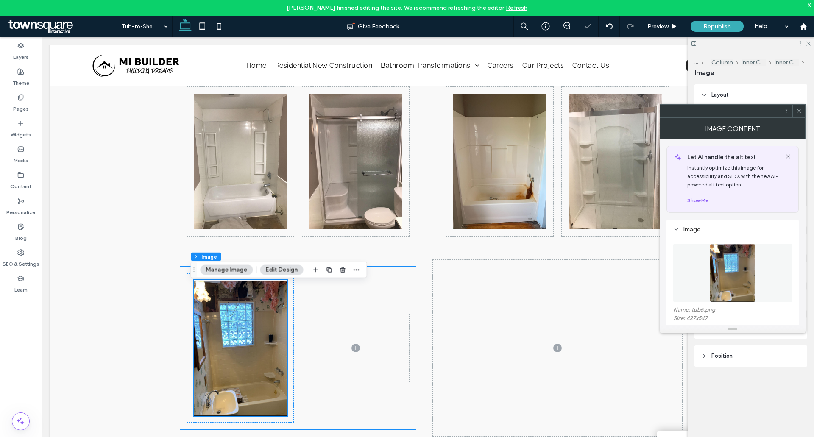
scroll to position [700, 0]
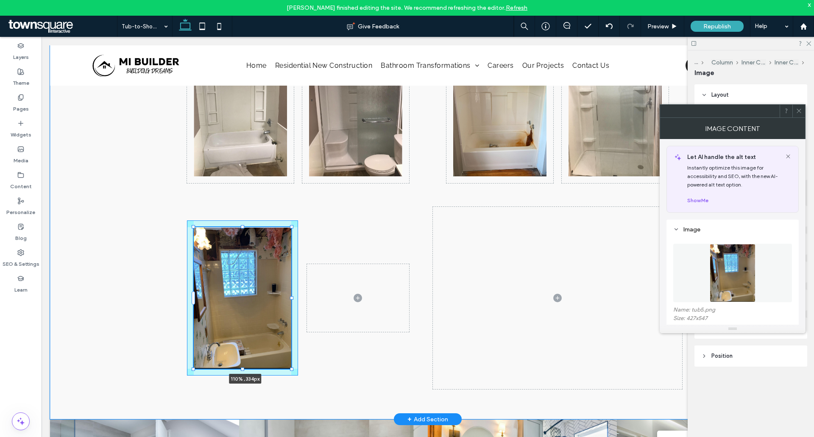
drag, startPoint x: 284, startPoint y: 351, endPoint x: 294, endPoint y: 354, distance: 10.2
click at [294, 354] on div "110% , 334px" at bounding box center [427, 205] width 509 height 430
type input "***"
type input "*****"
type input "***"
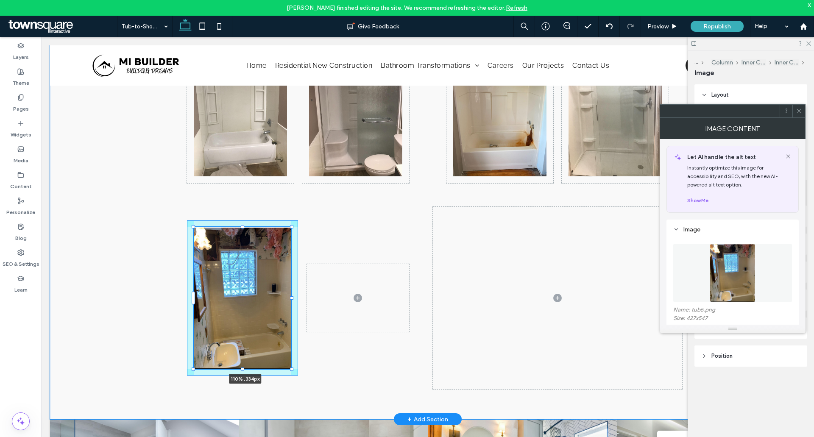
type input "***"
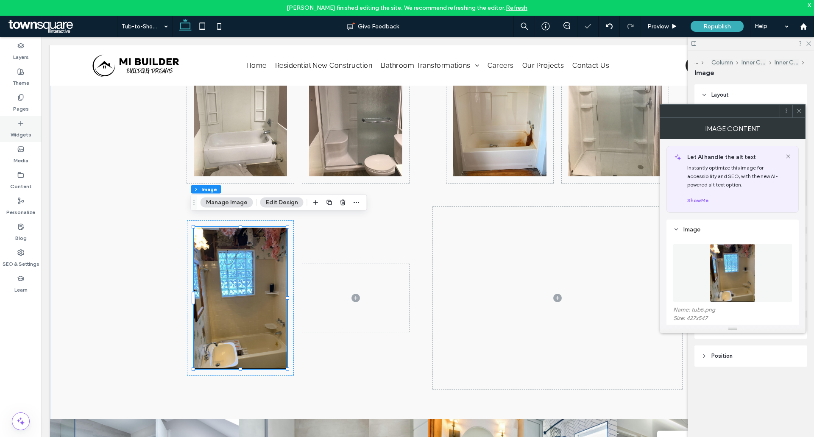
click at [12, 127] on label "Widgets" at bounding box center [21, 133] width 21 height 12
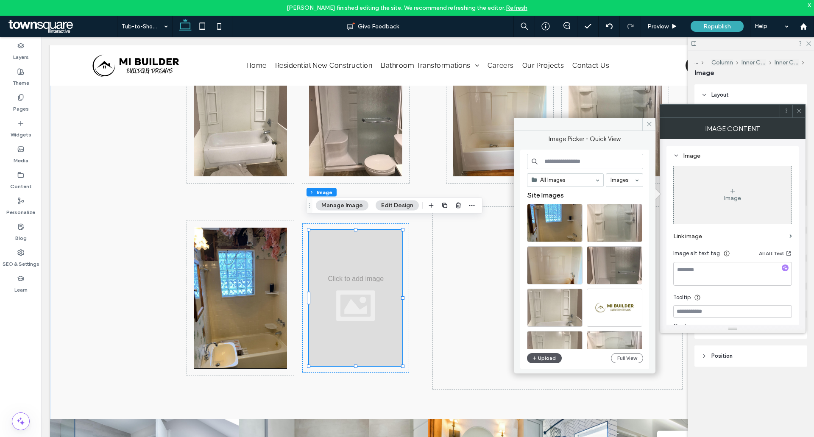
click at [549, 356] on button "Upload" at bounding box center [544, 358] width 35 height 10
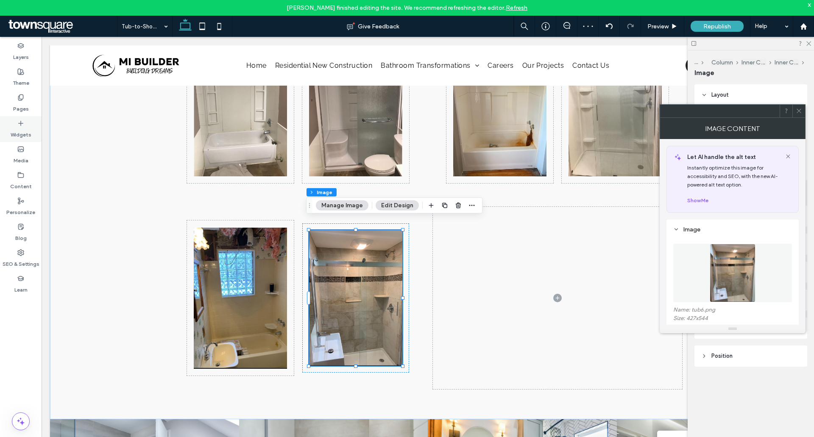
click at [30, 123] on div "Widgets" at bounding box center [21, 129] width 42 height 26
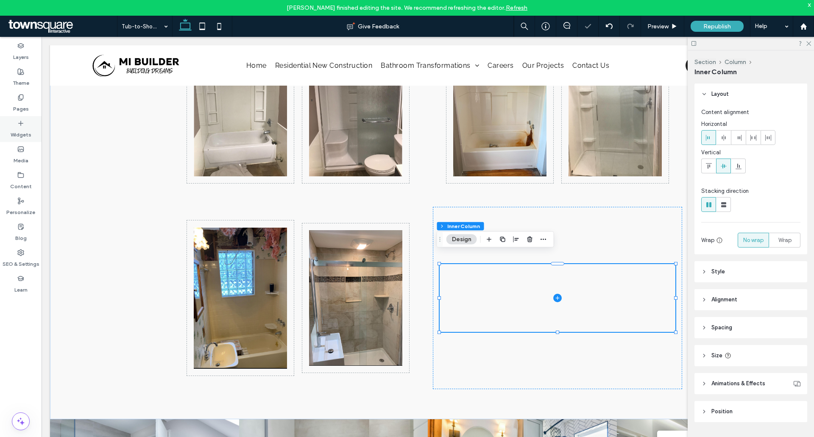
click at [20, 125] on icon at bounding box center [20, 123] width 7 height 7
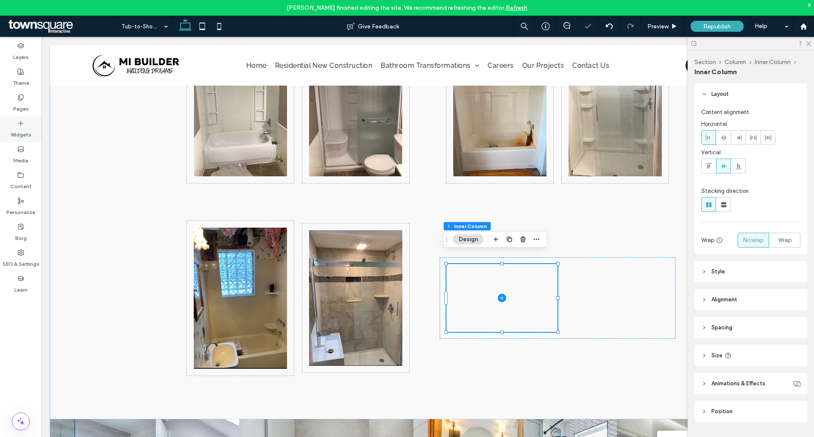
click at [22, 130] on label "Widgets" at bounding box center [21, 133] width 21 height 12
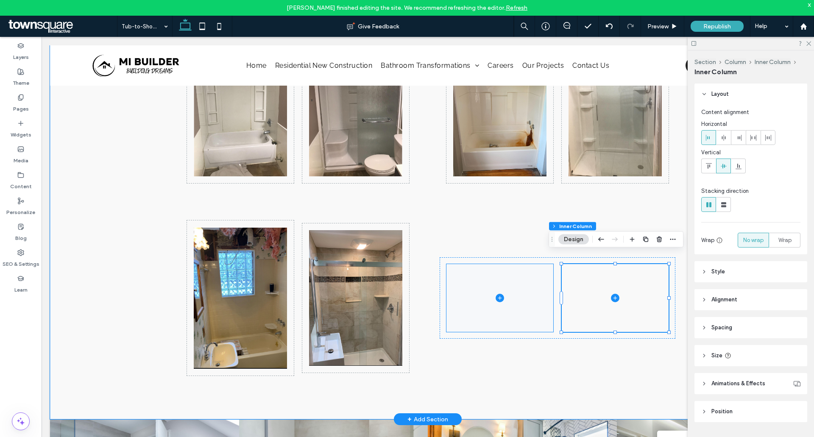
click at [541, 304] on span at bounding box center [499, 298] width 107 height 68
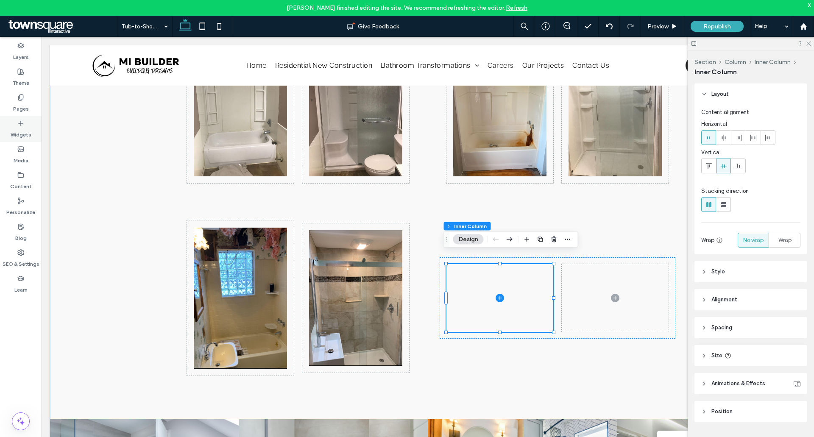
click at [0, 121] on div "Widgets" at bounding box center [21, 129] width 42 height 26
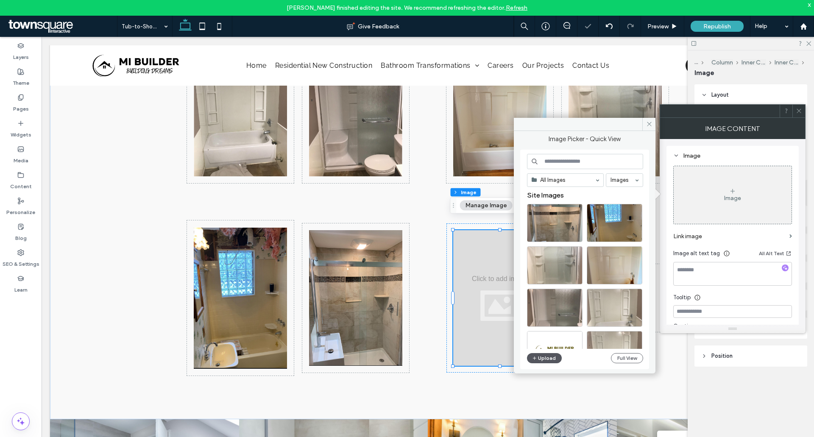
click at [545, 355] on button "Upload" at bounding box center [544, 358] width 35 height 10
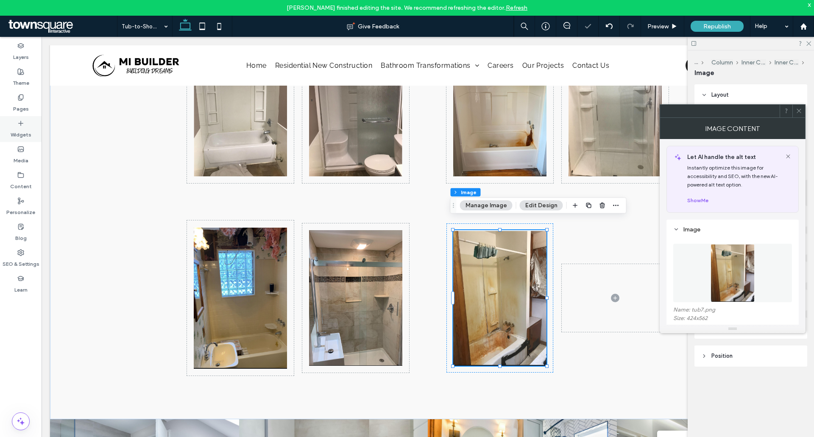
click at [17, 121] on div "Widgets" at bounding box center [21, 129] width 42 height 26
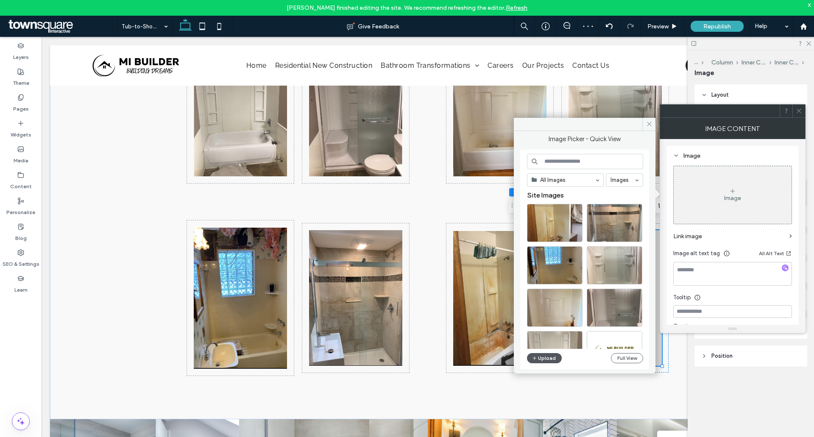
click at [541, 357] on button "Upload" at bounding box center [544, 358] width 35 height 10
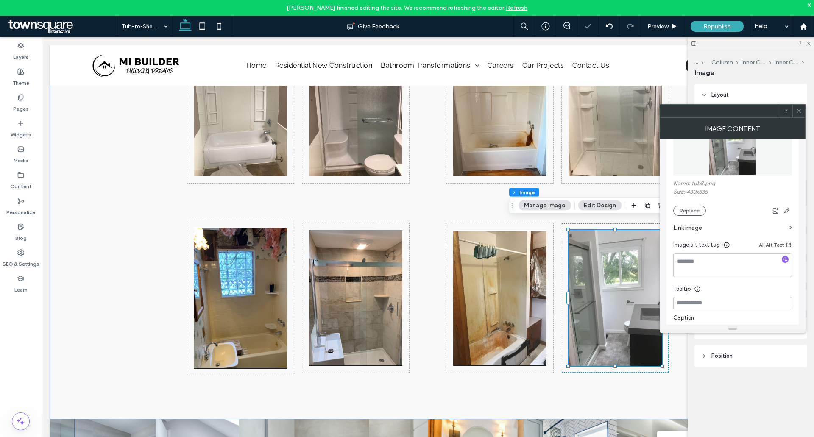
scroll to position [127, 0]
click at [727, 260] on textarea at bounding box center [732, 265] width 119 height 24
type textarea "*"
type textarea "**********"
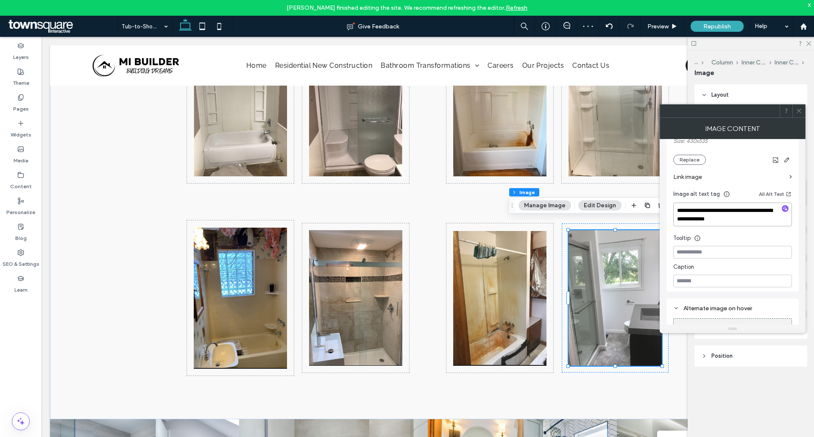
scroll to position [234, 0]
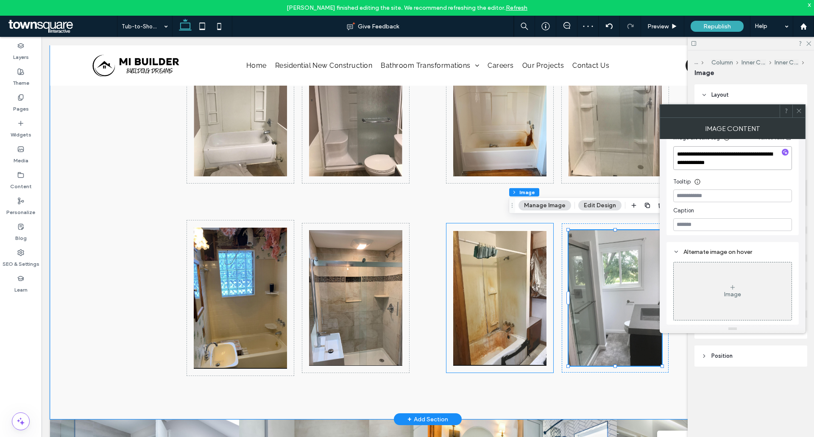
click at [511, 273] on img at bounding box center [499, 298] width 93 height 136
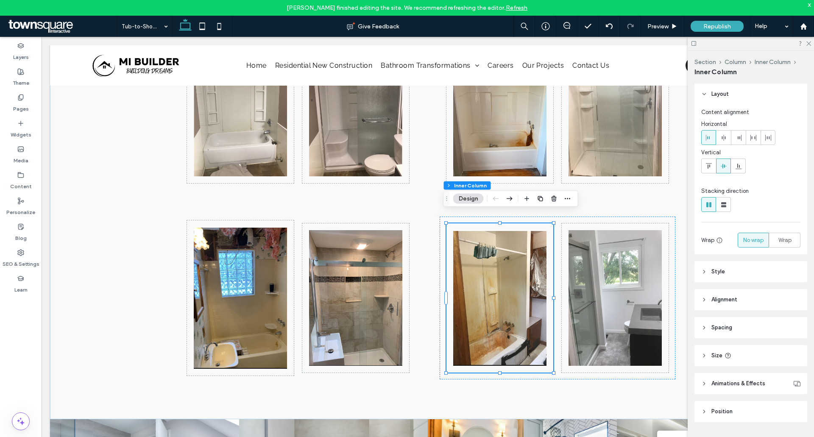
click at [478, 197] on button "Design" at bounding box center [468, 199] width 31 height 10
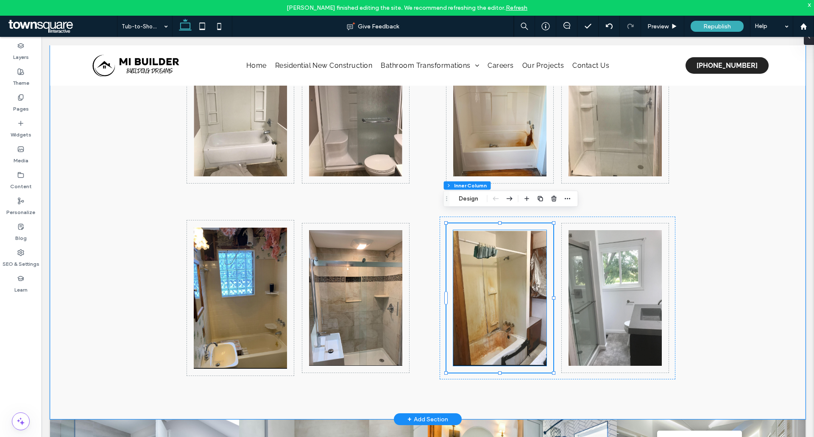
click at [504, 252] on img at bounding box center [499, 298] width 93 height 136
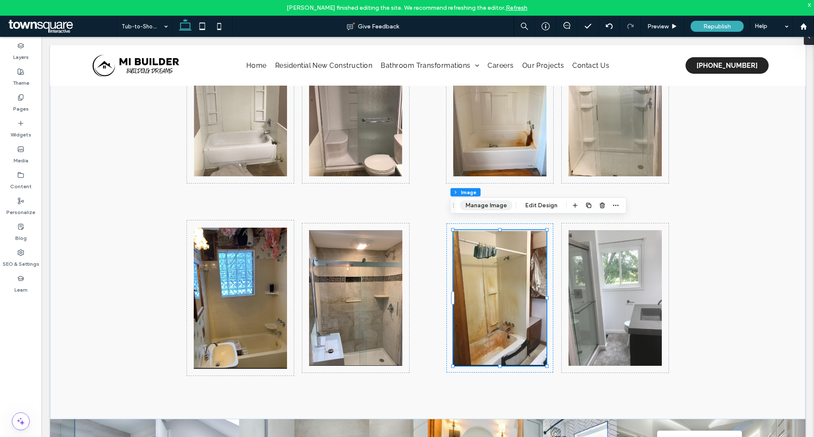
click at [485, 207] on button "Manage Image" at bounding box center [486, 206] width 53 height 10
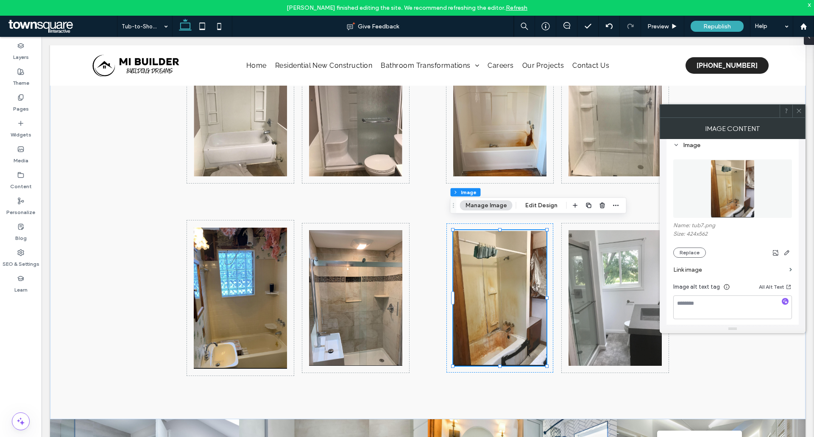
scroll to position [85, 0]
click at [786, 301] on use "button" at bounding box center [785, 300] width 5 height 5
type textarea "**********"
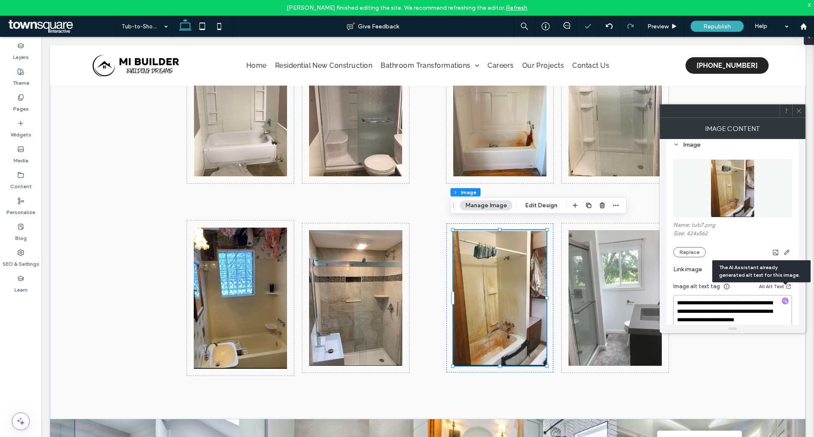
scroll to position [127, 0]
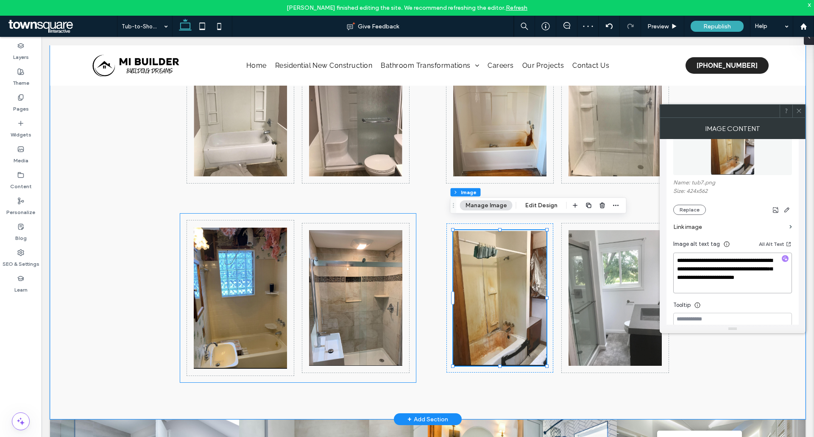
click at [370, 275] on img at bounding box center [355, 298] width 93 height 136
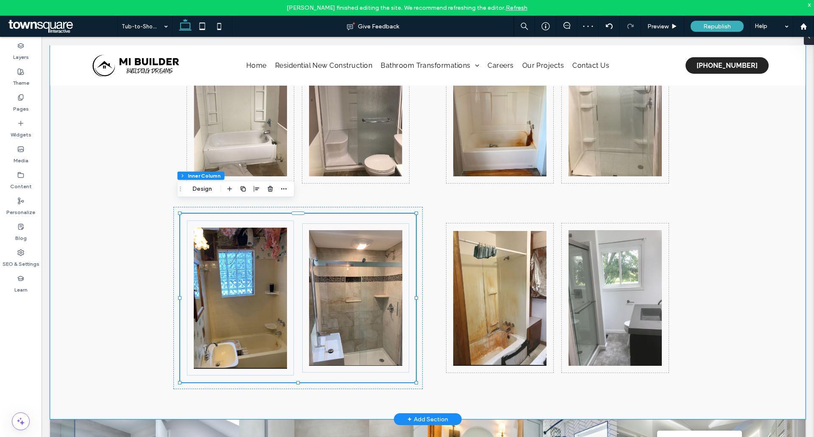
click at [326, 264] on img at bounding box center [355, 298] width 93 height 136
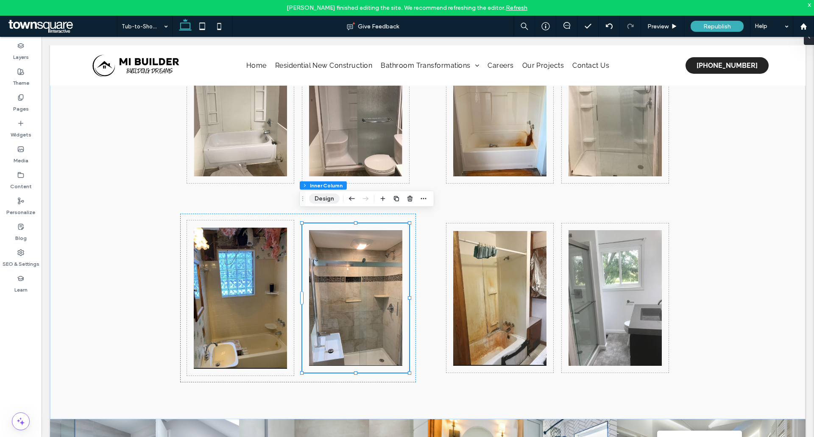
click at [331, 202] on button "Design" at bounding box center [324, 199] width 31 height 10
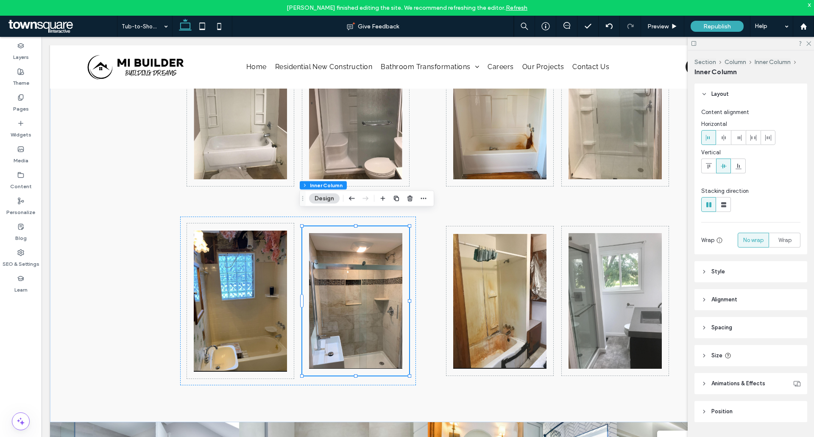
scroll to position [700, 0]
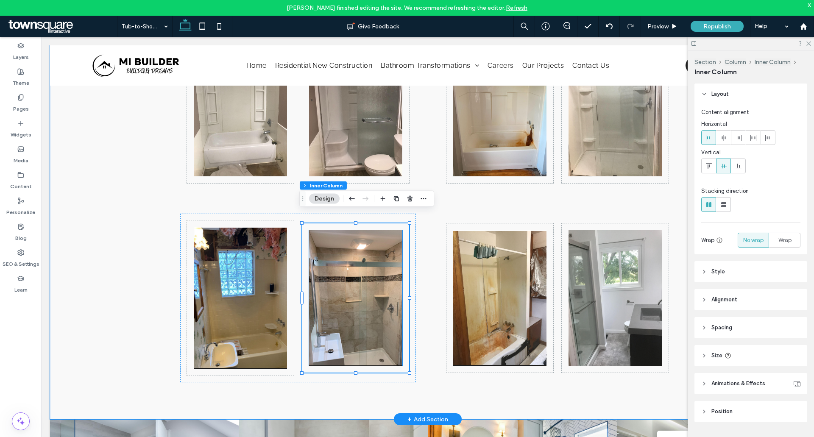
click at [365, 274] on img at bounding box center [355, 298] width 93 height 136
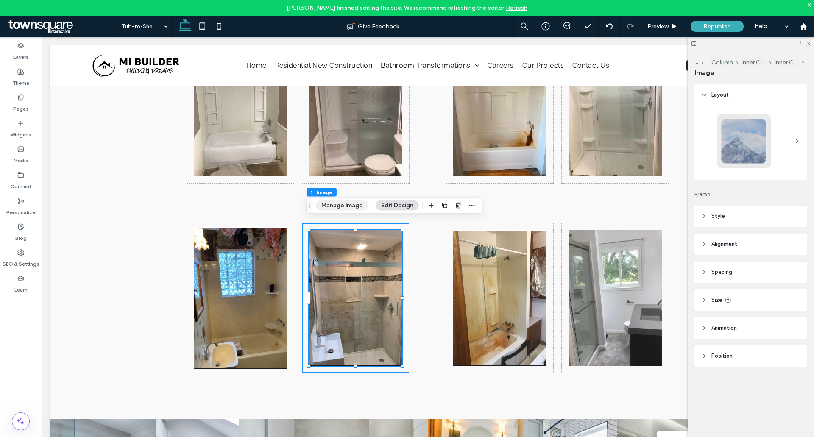
click at [345, 210] on button "Manage Image" at bounding box center [342, 206] width 53 height 10
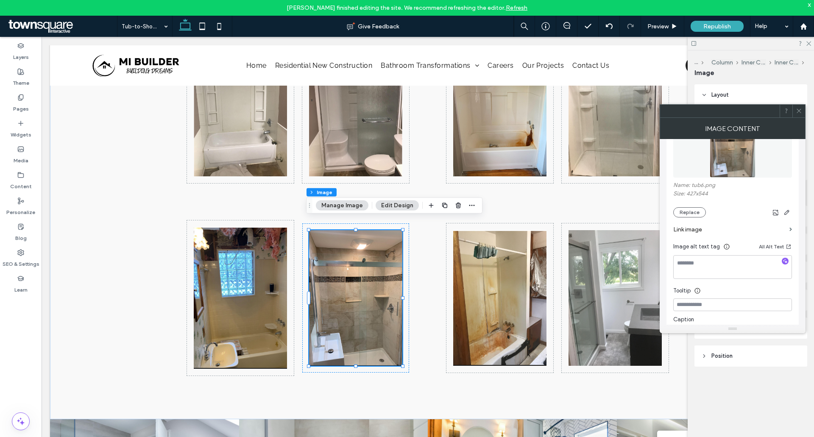
scroll to position [127, 0]
click at [787, 261] on icon "button" at bounding box center [785, 259] width 6 height 6
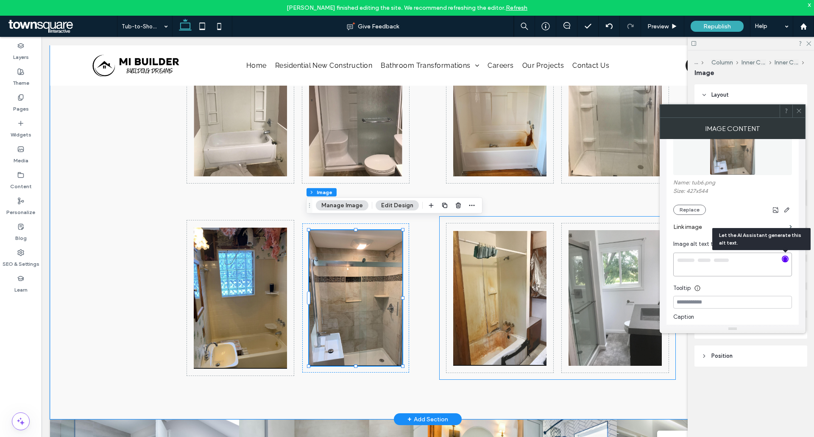
type textarea "**********"
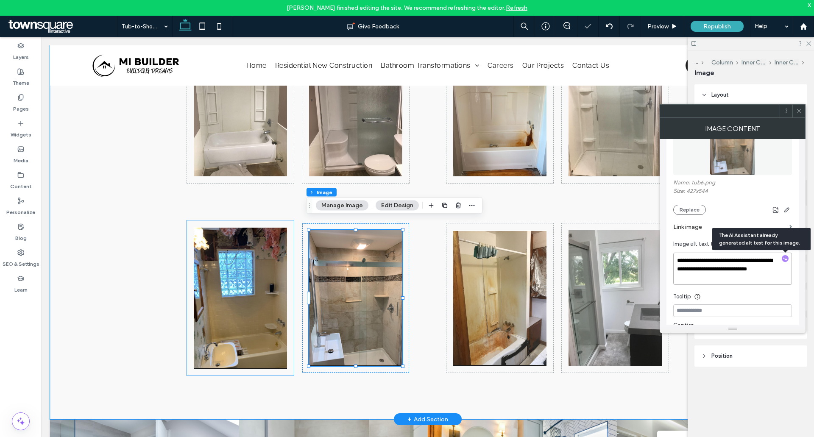
click at [217, 257] on img at bounding box center [240, 298] width 93 height 142
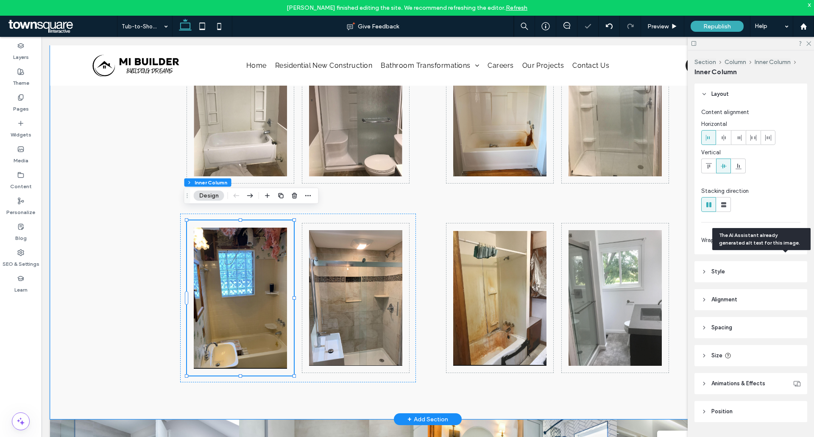
click at [240, 258] on img at bounding box center [240, 298] width 93 height 142
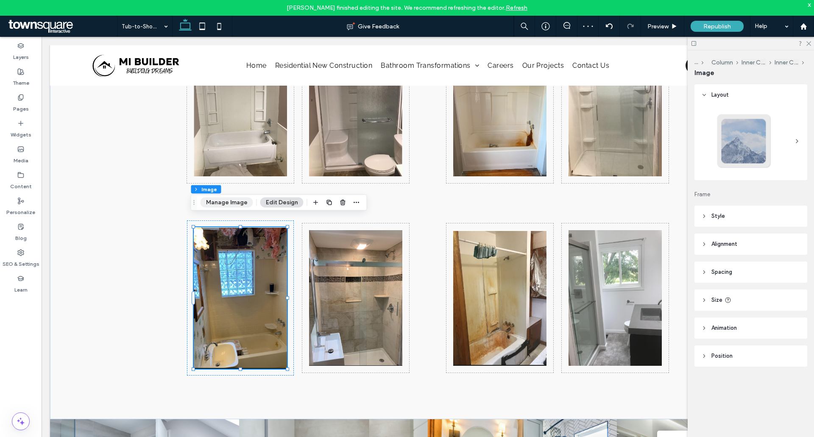
click at [236, 206] on button "Manage Image" at bounding box center [227, 203] width 53 height 10
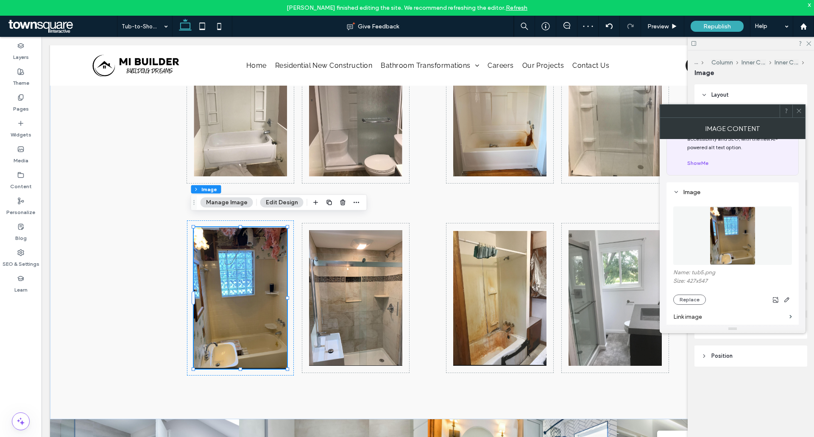
scroll to position [85, 0]
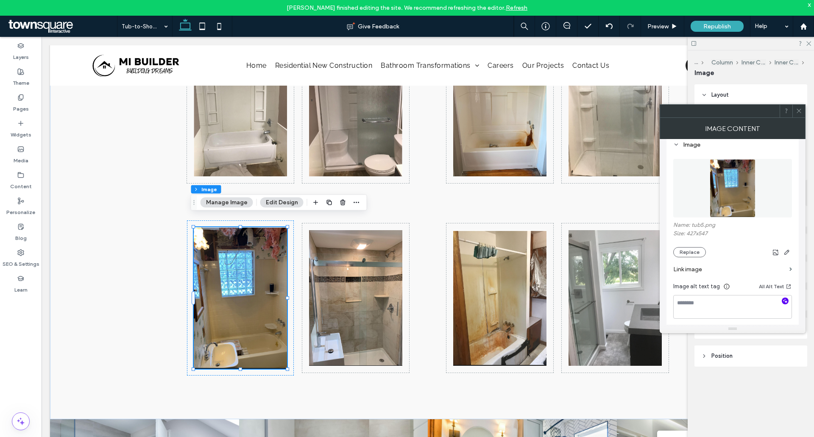
click at [783, 301] on icon "button" at bounding box center [785, 301] width 6 height 6
type textarea "**********"
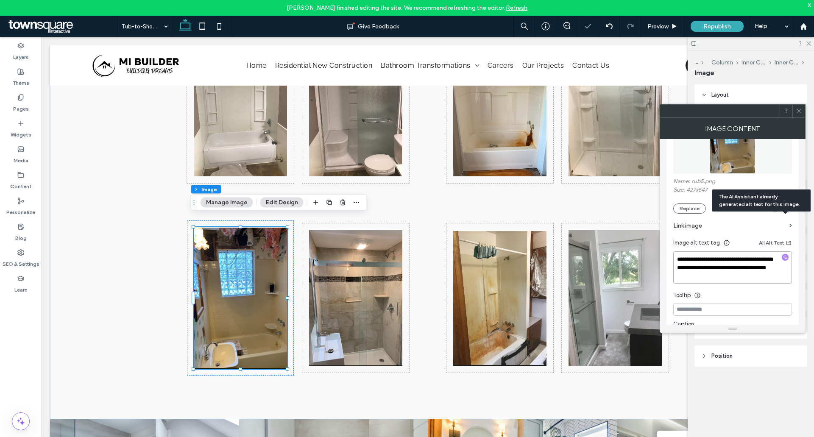
scroll to position [170, 0]
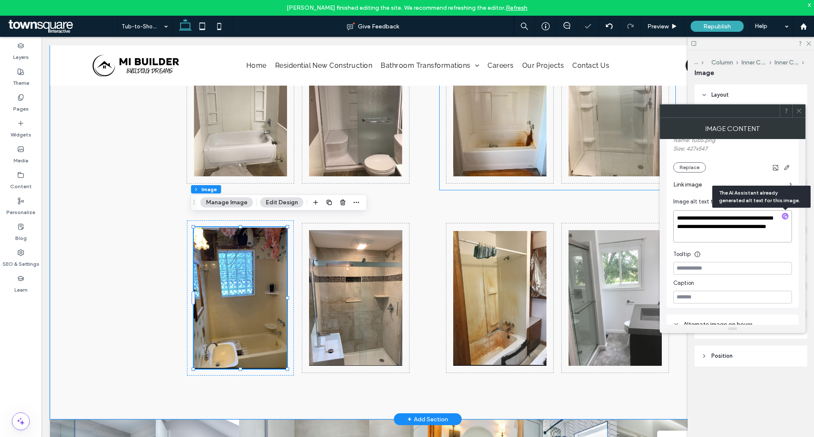
click at [599, 156] on img at bounding box center [614, 109] width 93 height 136
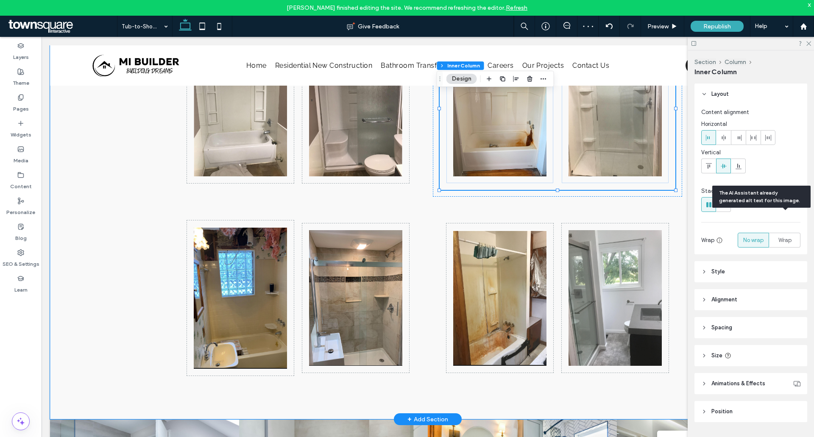
click at [599, 156] on img at bounding box center [614, 109] width 93 height 136
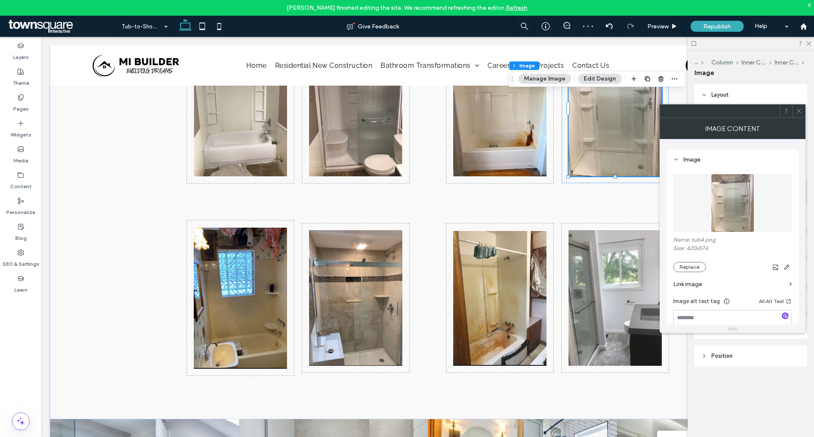
scroll to position [85, 0]
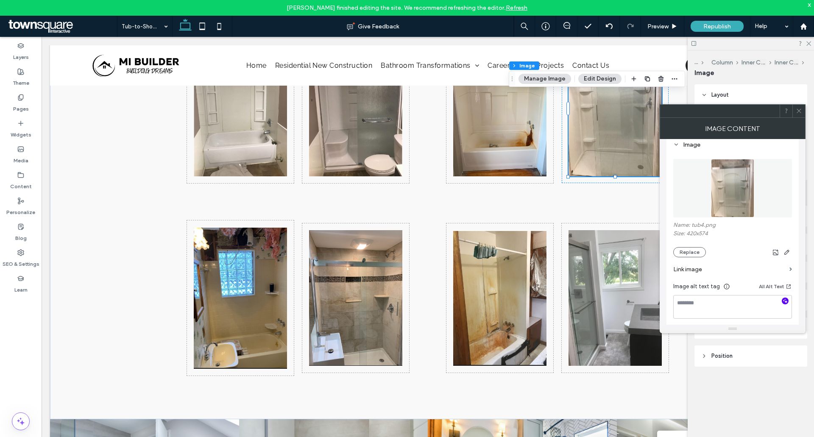
click at [783, 304] on span "button" at bounding box center [785, 301] width 7 height 7
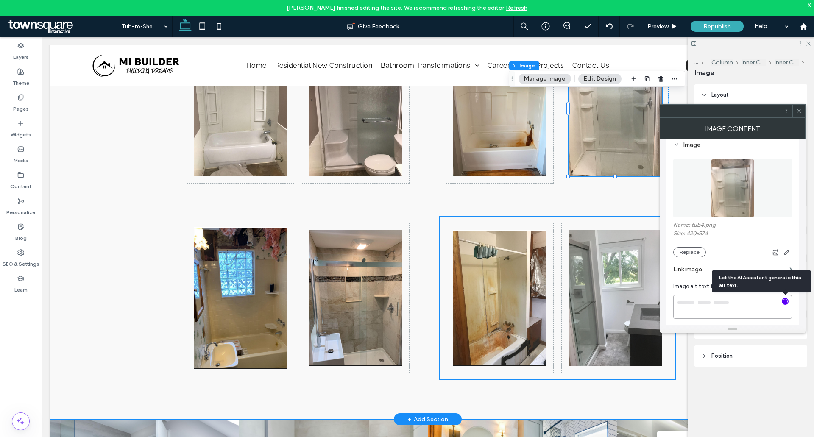
type textarea "**********"
click at [614, 267] on img at bounding box center [614, 298] width 93 height 136
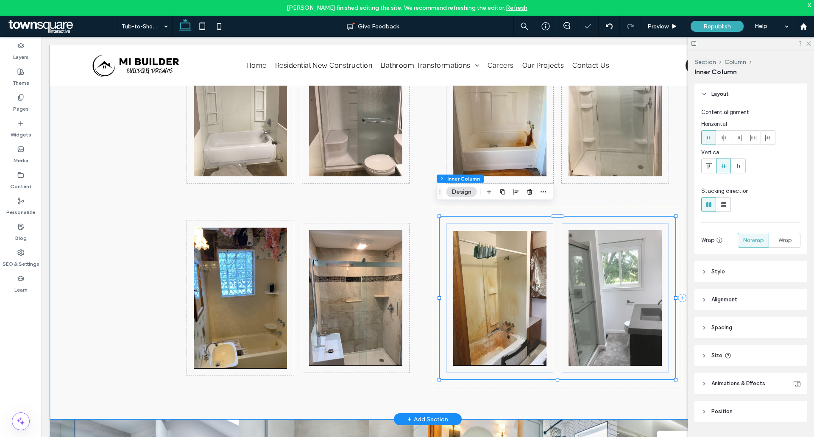
click at [618, 272] on img at bounding box center [614, 298] width 93 height 136
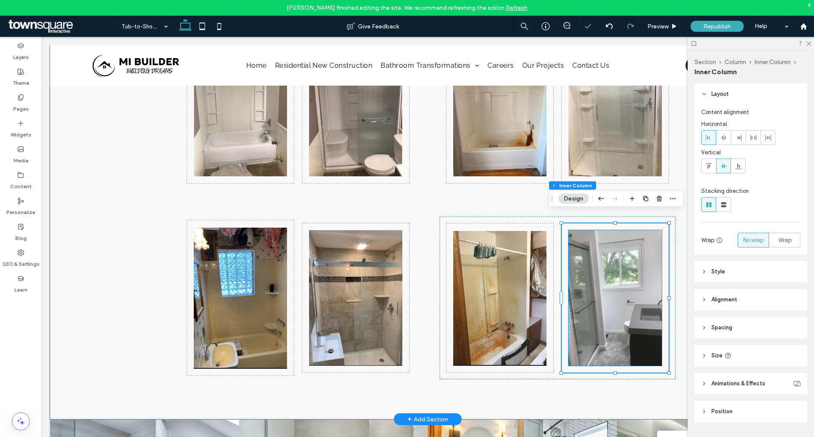
click at [650, 254] on img at bounding box center [614, 298] width 93 height 136
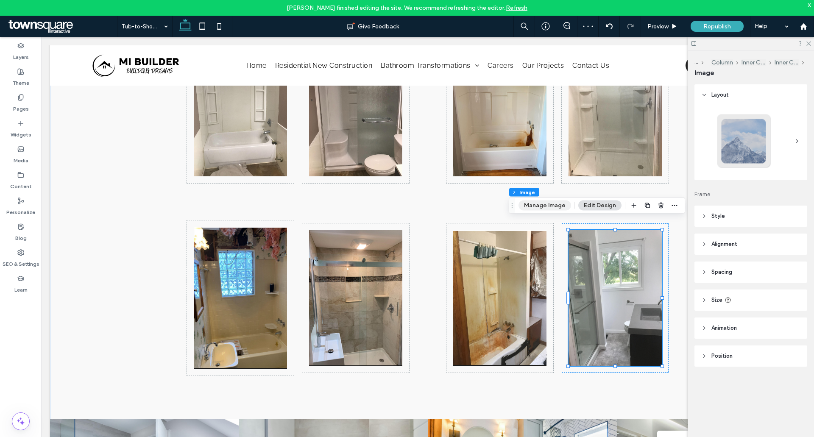
click at [536, 207] on button "Manage Image" at bounding box center [544, 206] width 53 height 10
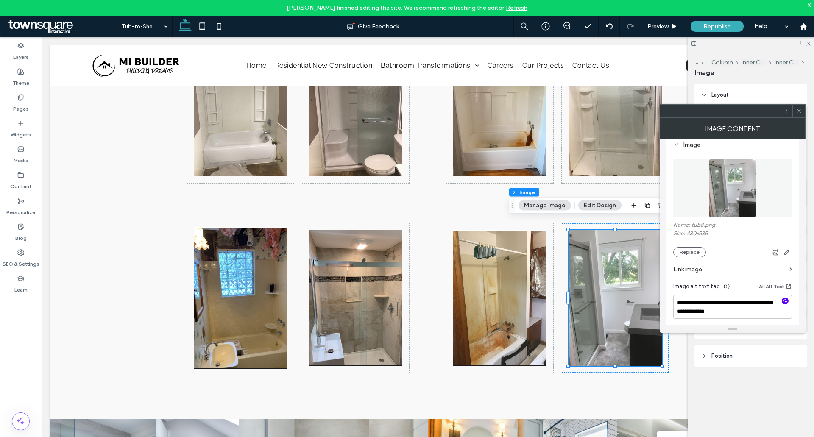
click at [785, 303] on icon "button" at bounding box center [785, 301] width 6 height 6
type textarea "**********"
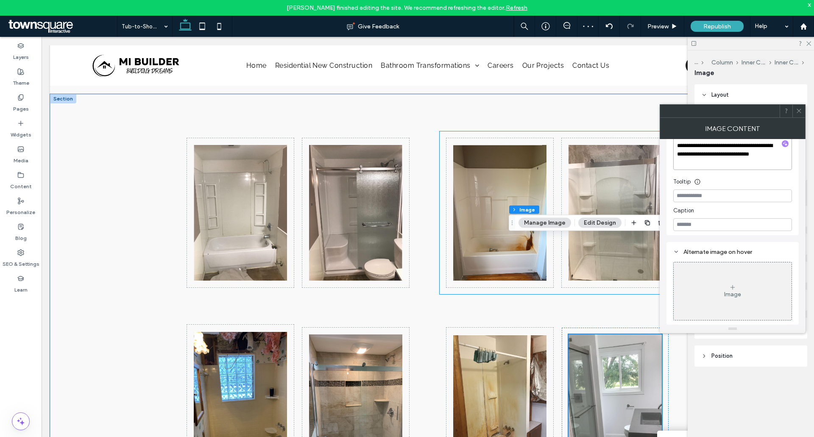
scroll to position [573, 0]
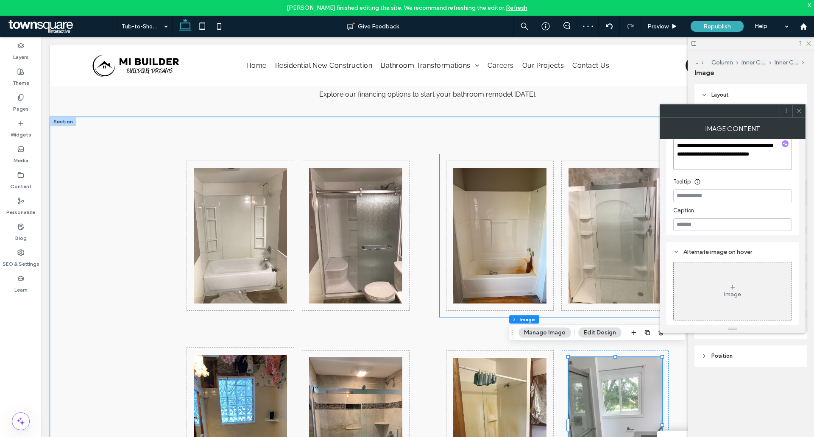
click at [509, 257] on img at bounding box center [499, 236] width 93 height 136
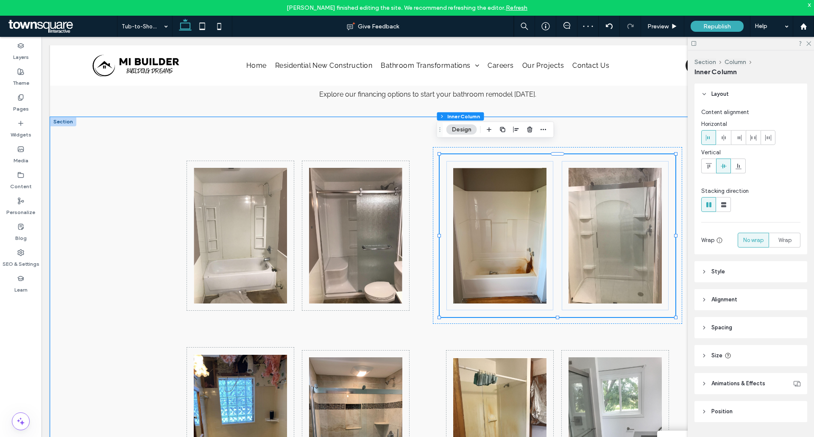
click at [499, 246] on img at bounding box center [499, 236] width 93 height 136
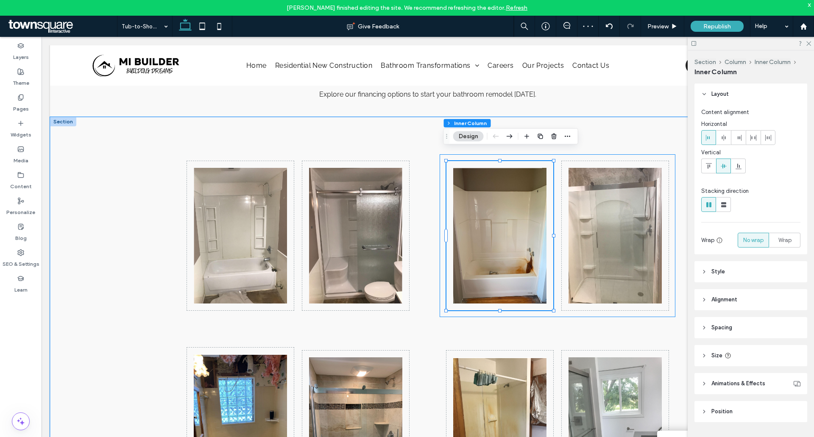
click at [501, 249] on img at bounding box center [499, 236] width 93 height 136
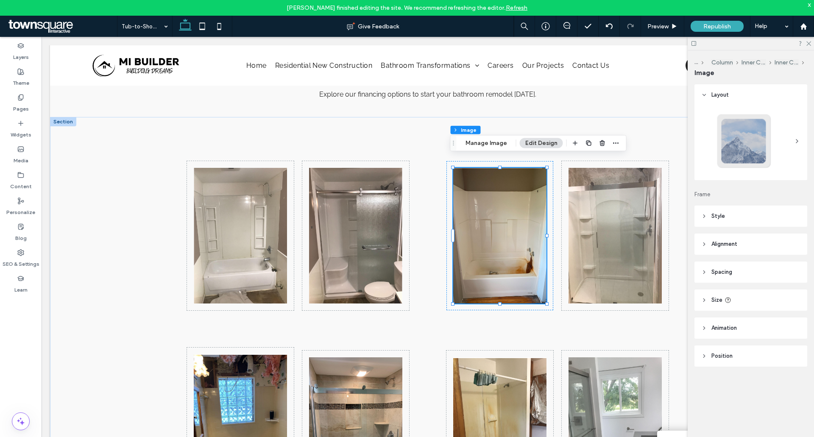
click at [548, 142] on button "Edit Design" at bounding box center [541, 143] width 43 height 10
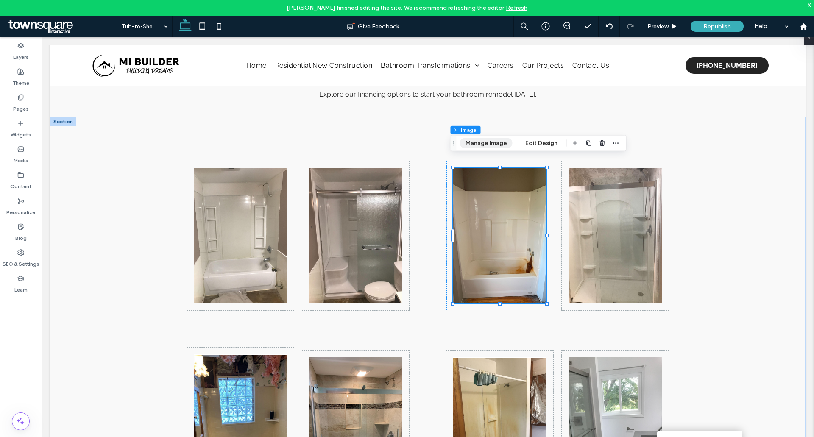
click at [505, 139] on button "Manage Image" at bounding box center [486, 143] width 53 height 10
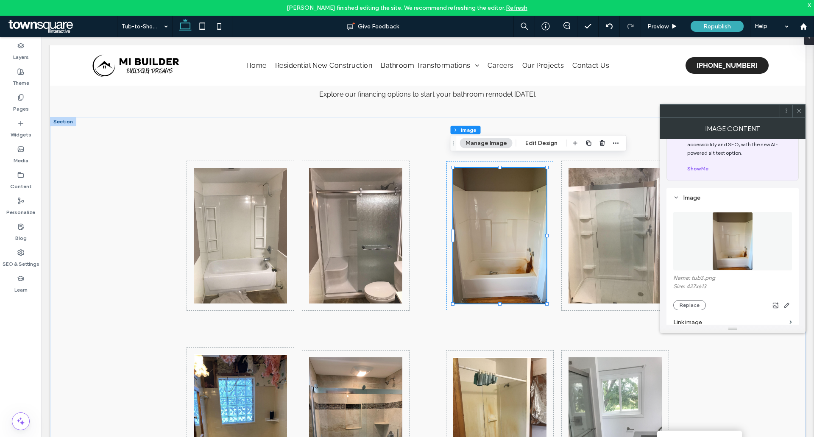
scroll to position [85, 0]
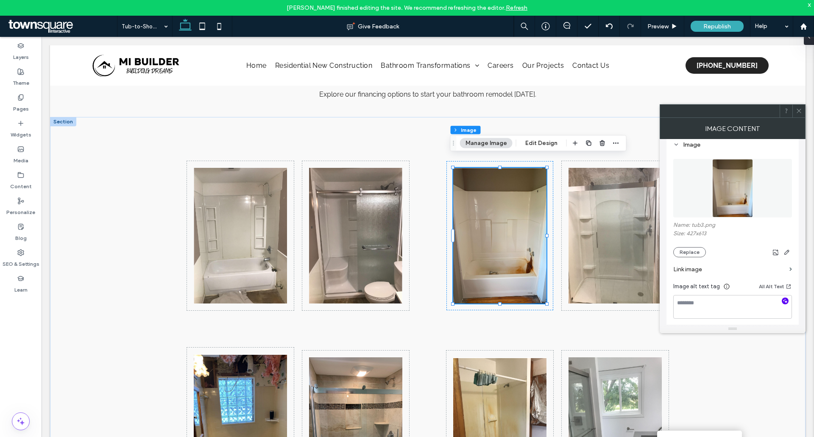
click at [787, 301] on icon "button" at bounding box center [785, 301] width 6 height 6
type textarea "**********"
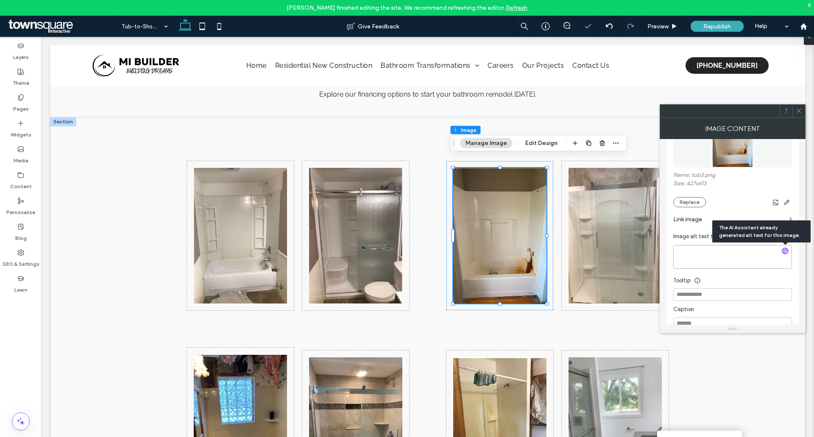
scroll to position [170, 0]
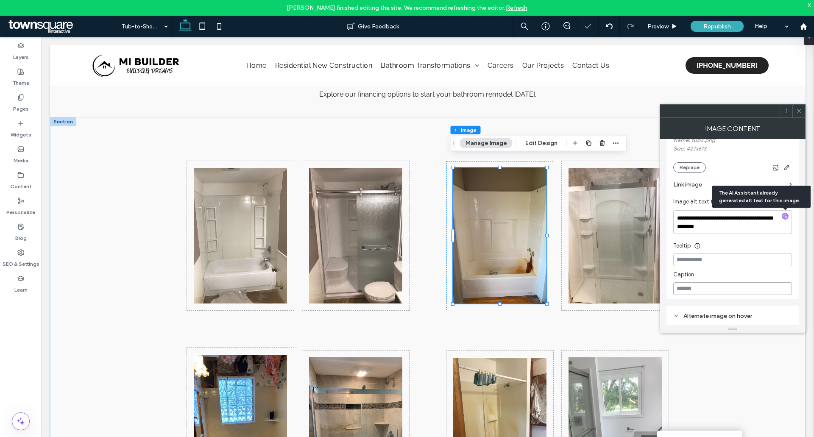
click at [688, 292] on input at bounding box center [732, 288] width 119 height 13
type input "******"
click at [625, 245] on img at bounding box center [614, 236] width 93 height 136
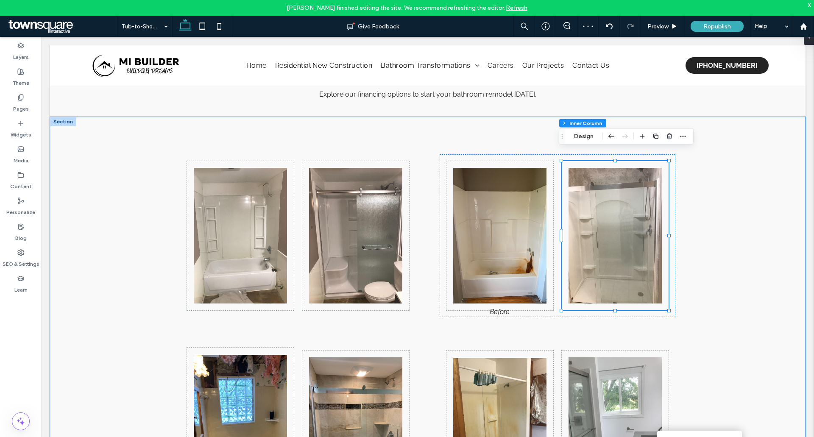
click at [615, 245] on img at bounding box center [614, 236] width 93 height 136
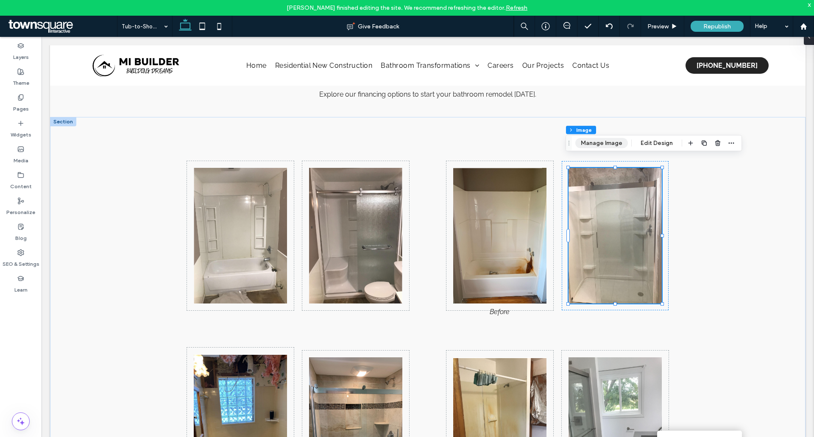
click at [601, 145] on button "Manage Image" at bounding box center [601, 143] width 53 height 10
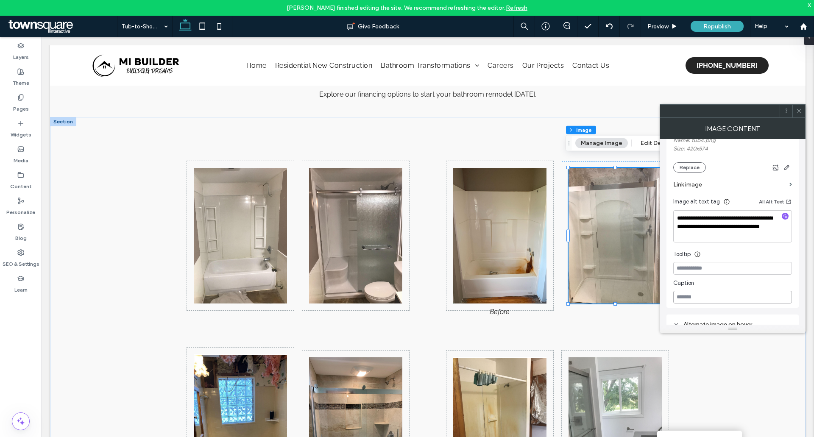
click at [705, 303] on input at bounding box center [732, 297] width 119 height 13
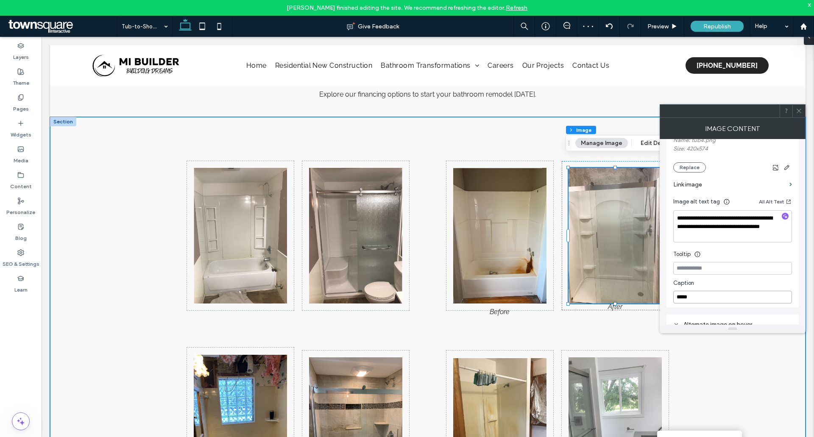
type input "*****"
click at [601, 334] on div at bounding box center [557, 425] width 249 height 182
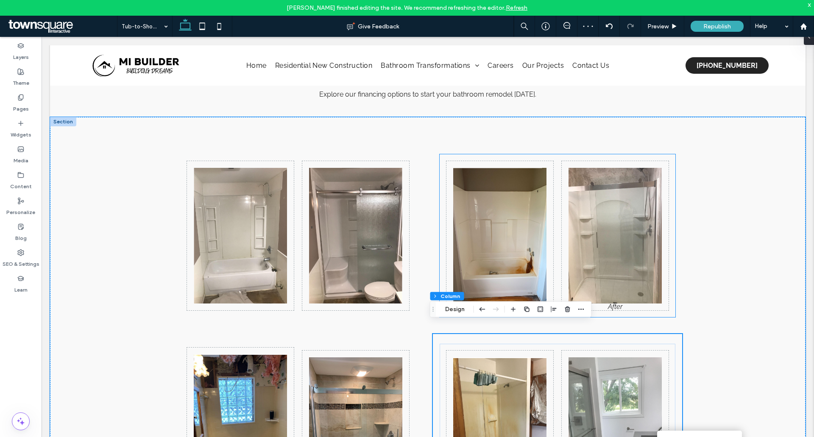
click at [628, 285] on img at bounding box center [614, 236] width 93 height 136
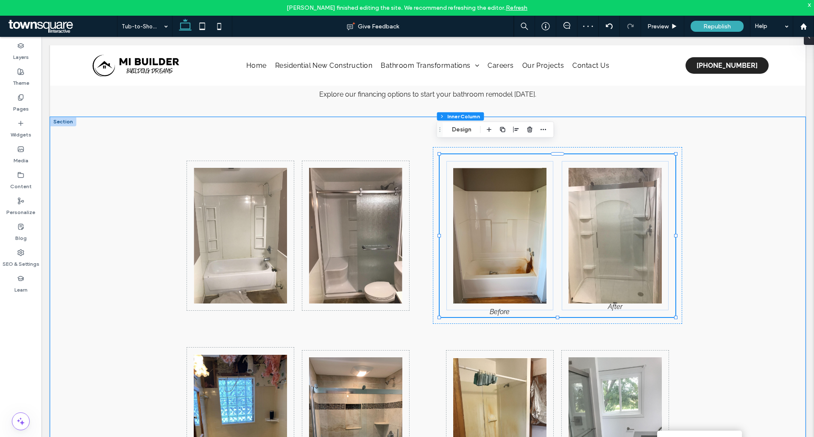
click at [636, 282] on img at bounding box center [614, 236] width 93 height 136
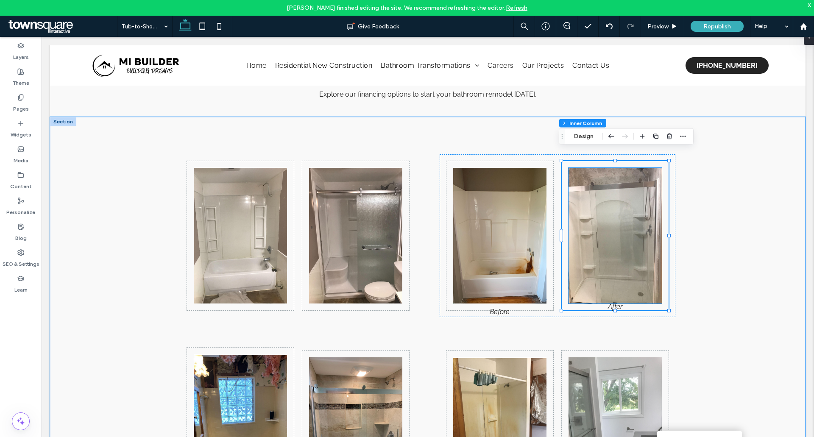
click at [587, 176] on img at bounding box center [614, 236] width 93 height 136
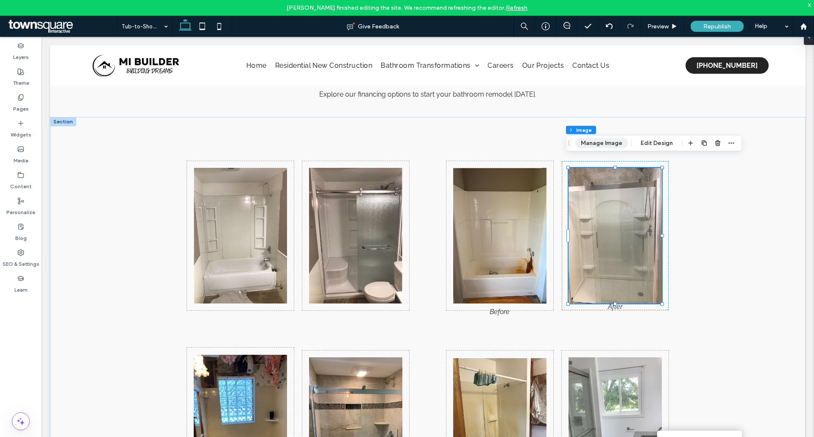
click at [591, 145] on button "Manage Image" at bounding box center [601, 143] width 53 height 10
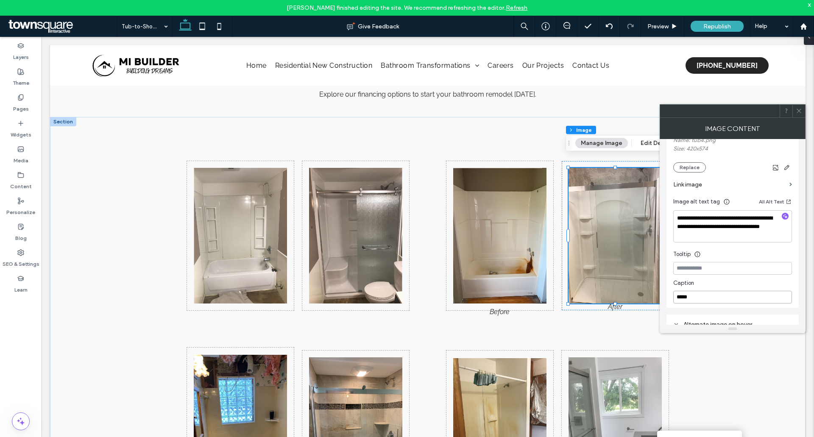
click at [708, 301] on input "*****" at bounding box center [732, 297] width 119 height 13
type input "*"
type input "*****"
click at [801, 106] on span at bounding box center [799, 111] width 6 height 13
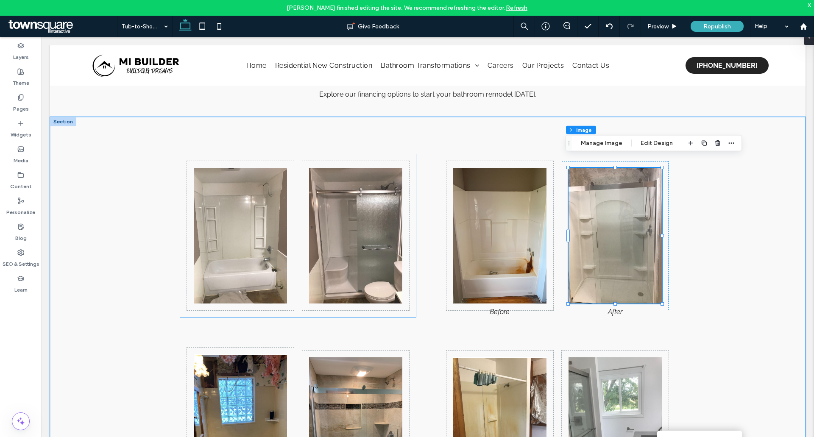
click at [369, 216] on img at bounding box center [355, 236] width 93 height 136
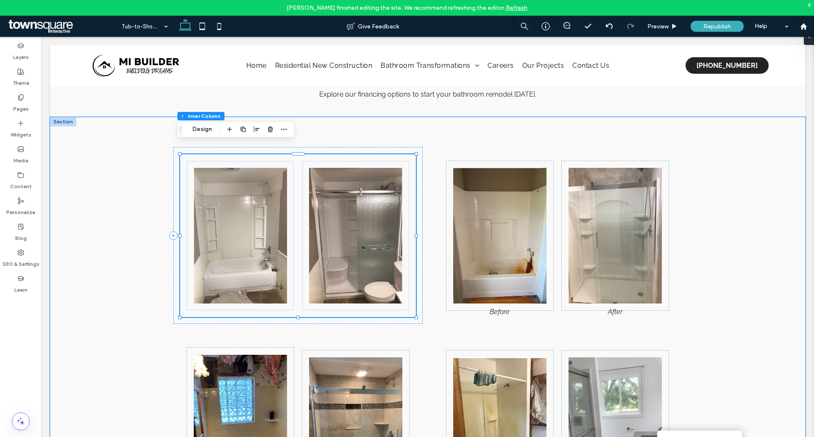
click at [369, 216] on img at bounding box center [355, 236] width 93 height 136
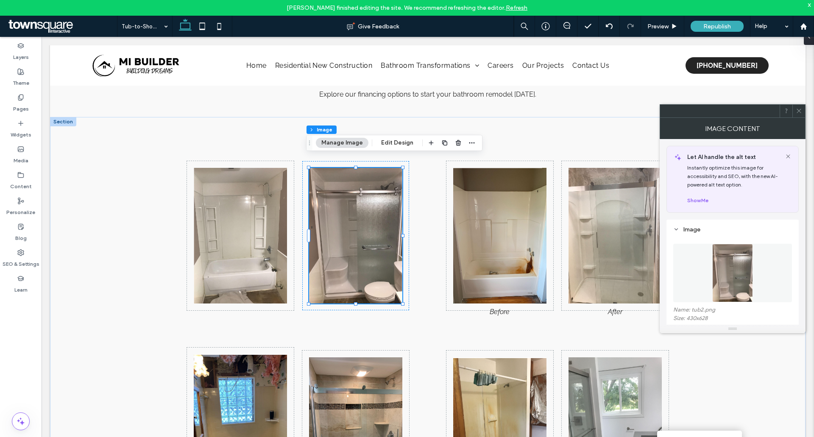
click at [351, 142] on button "Manage Image" at bounding box center [342, 143] width 53 height 10
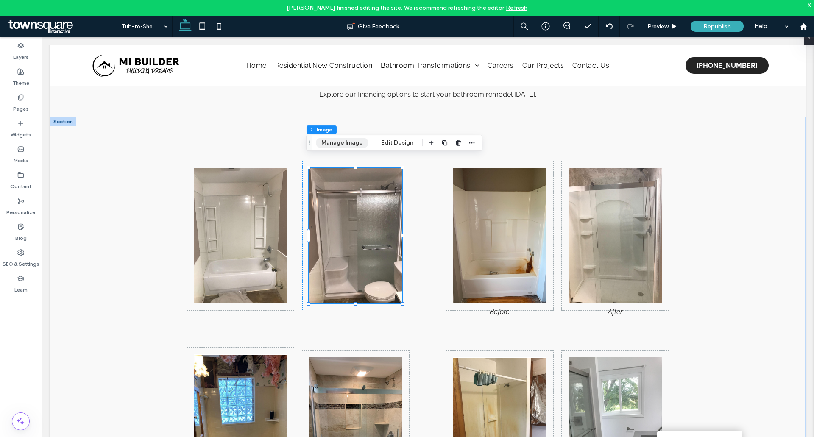
click at [354, 140] on button "Manage Image" at bounding box center [342, 143] width 53 height 10
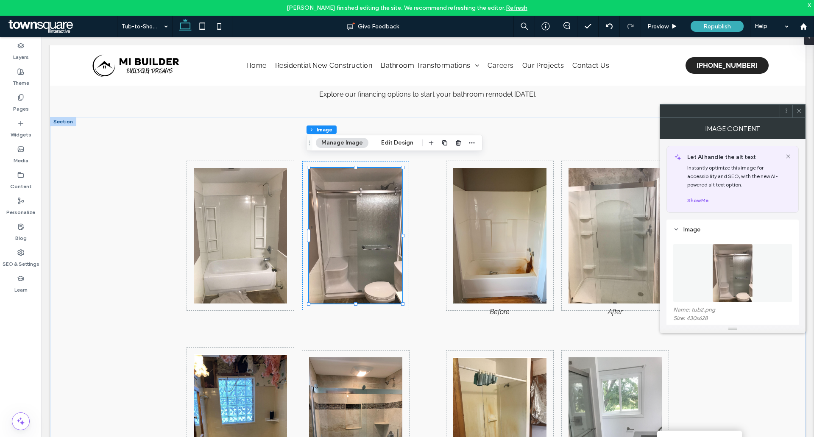
scroll to position [127, 0]
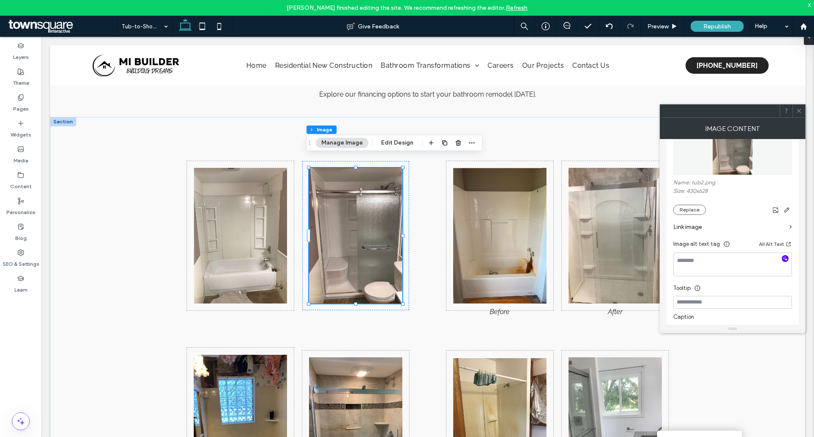
click at [786, 259] on use "button" at bounding box center [785, 258] width 5 height 5
type textarea "**********"
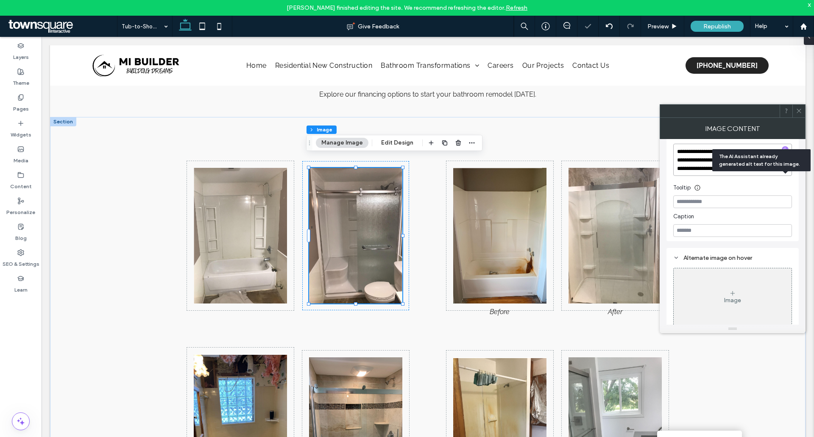
scroll to position [242, 0]
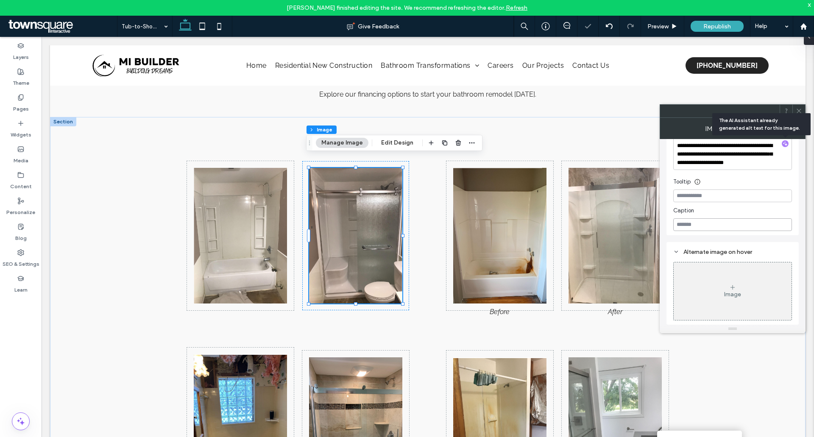
click at [706, 221] on input at bounding box center [732, 224] width 119 height 13
type input "*****"
click at [241, 245] on img at bounding box center [240, 236] width 93 height 136
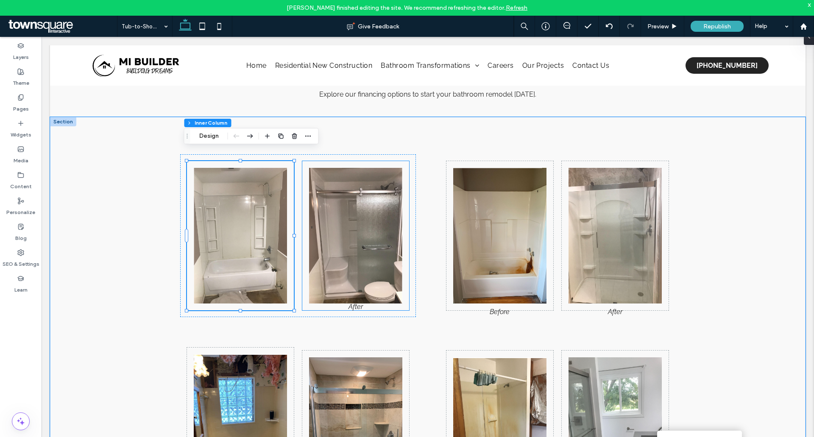
click at [350, 228] on img at bounding box center [355, 236] width 93 height 136
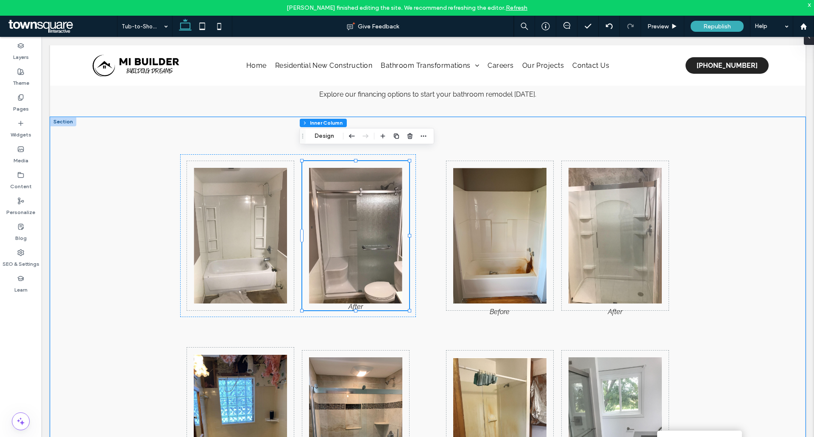
click at [350, 228] on img at bounding box center [355, 236] width 93 height 136
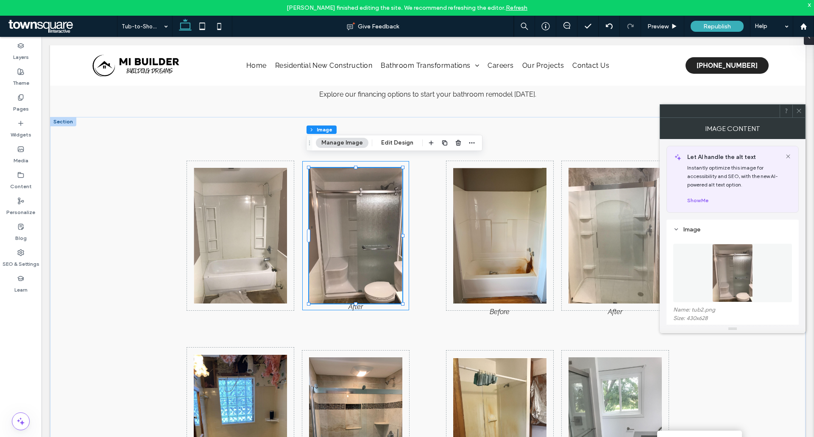
click at [346, 147] on button "Manage Image" at bounding box center [342, 143] width 53 height 10
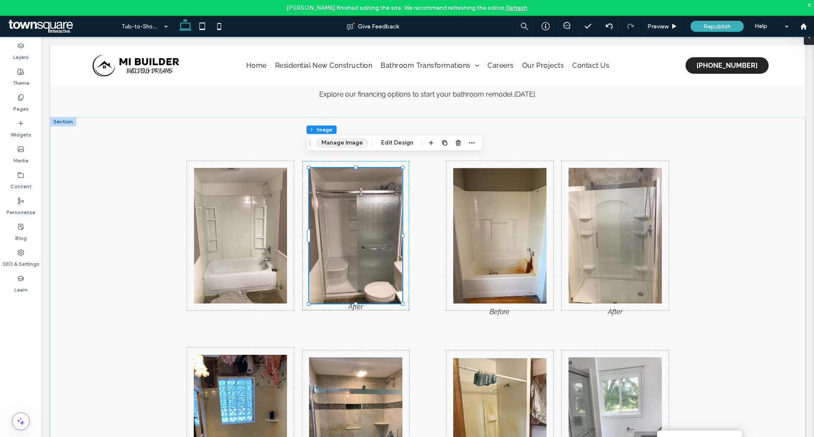
click at [343, 142] on button "Manage Image" at bounding box center [342, 143] width 53 height 10
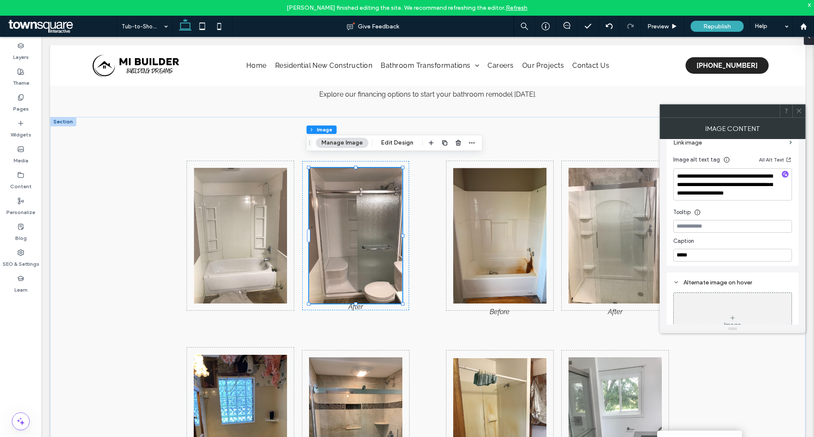
scroll to position [212, 0]
click at [715, 257] on input "*****" at bounding box center [732, 254] width 119 height 13
type input "*****"
click at [229, 225] on img at bounding box center [240, 236] width 93 height 136
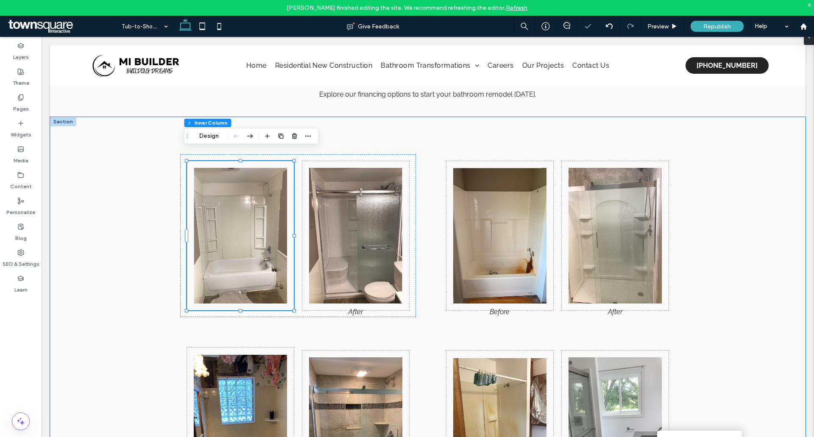
click at [229, 225] on img at bounding box center [240, 236] width 93 height 136
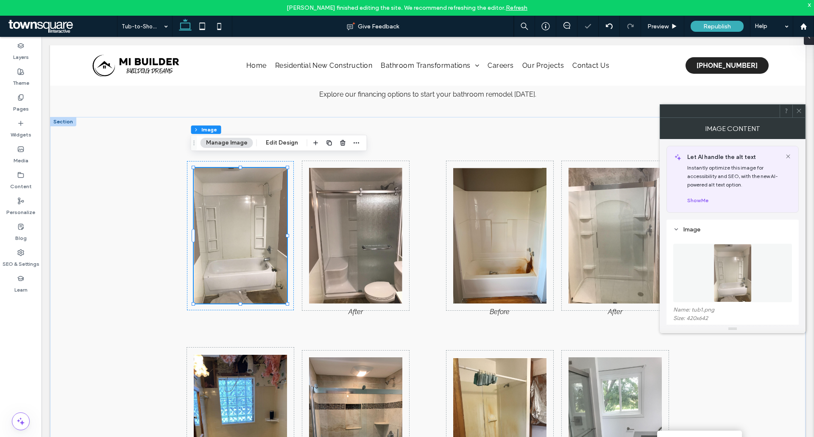
click at [227, 144] on button "Manage Image" at bounding box center [227, 143] width 53 height 10
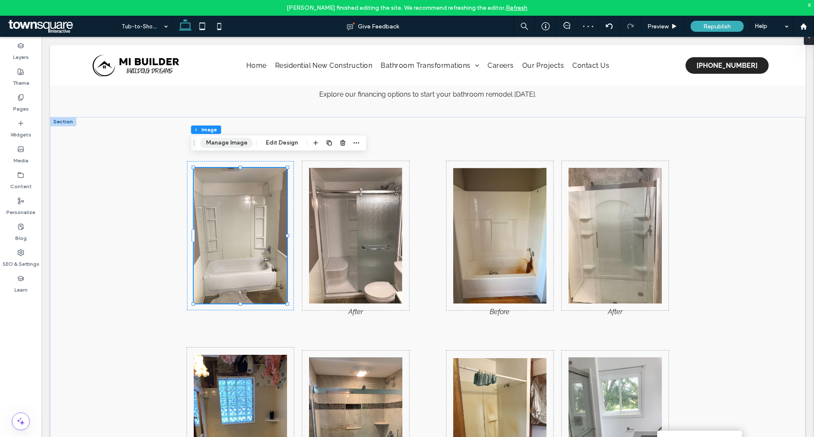
click at [230, 143] on button "Manage Image" at bounding box center [227, 143] width 53 height 10
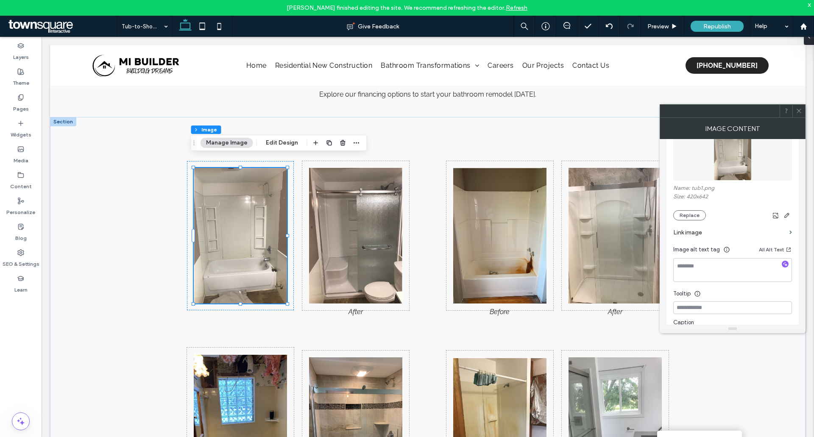
scroll to position [170, 0]
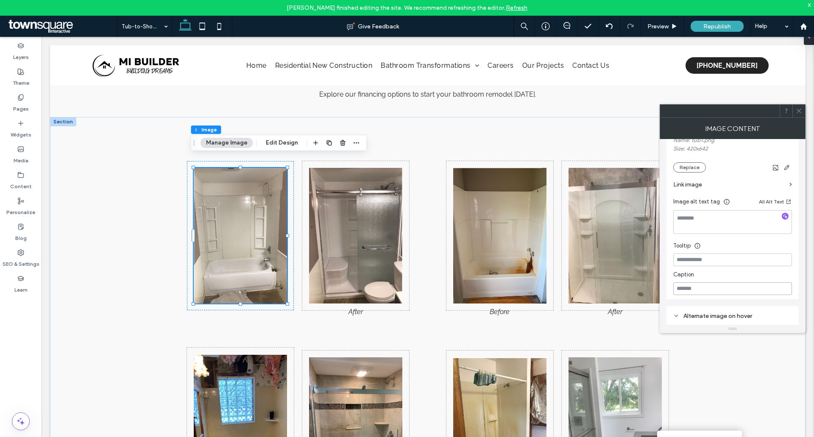
click at [696, 286] on input at bounding box center [732, 288] width 119 height 13
type input "******"
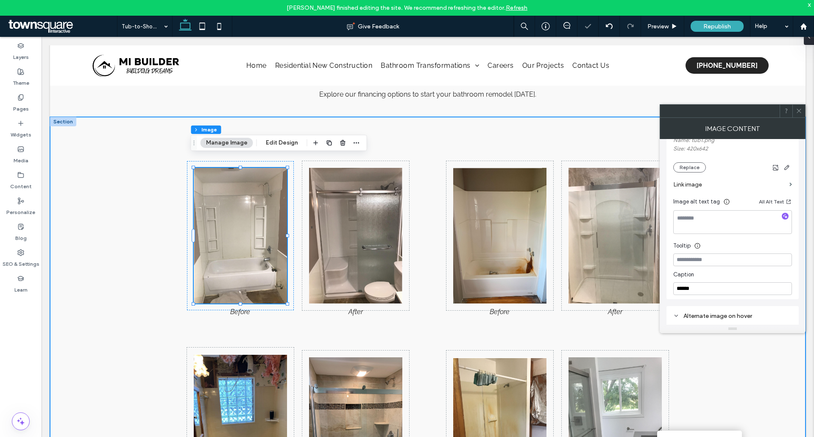
click at [457, 320] on div at bounding box center [427, 332] width 509 height 430
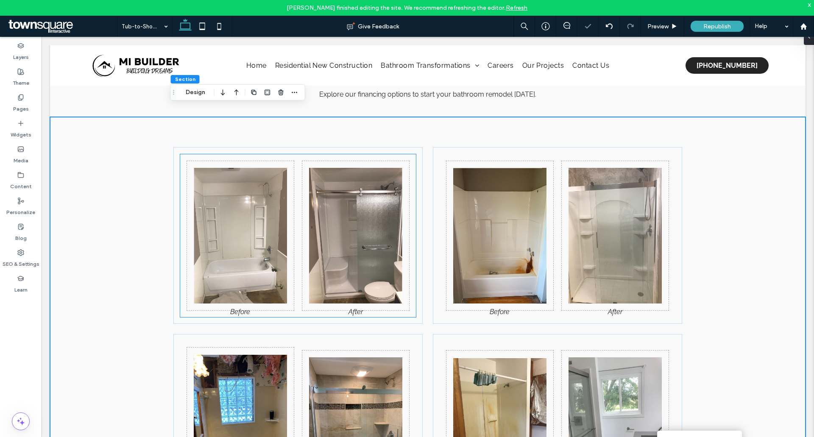
click at [209, 227] on img at bounding box center [240, 236] width 93 height 136
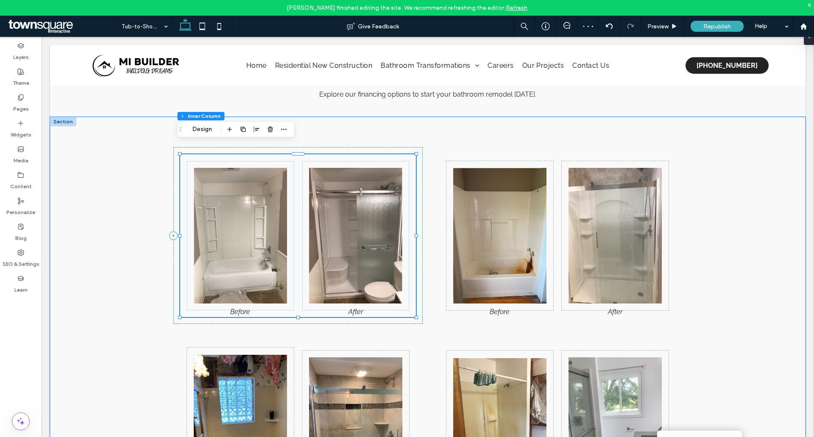
click at [209, 227] on img at bounding box center [240, 236] width 93 height 136
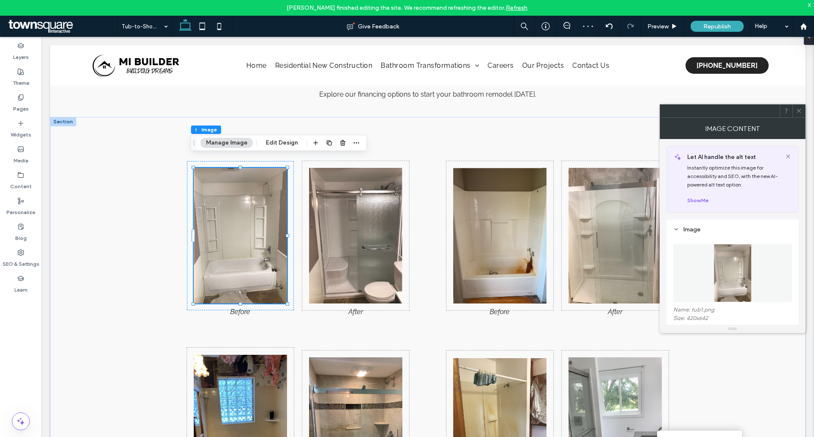
click at [228, 148] on div "Section Column Inner Column Inner Column Image Manage Image Edit Design" at bounding box center [279, 143] width 176 height 16
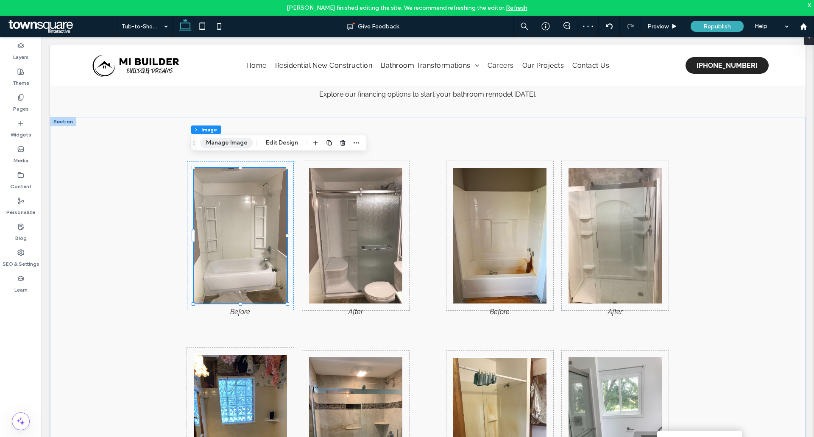
click at [235, 140] on button "Manage Image" at bounding box center [227, 143] width 53 height 10
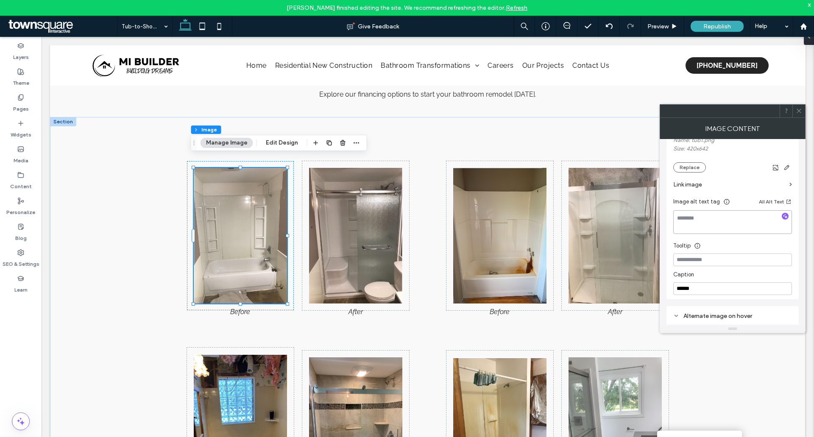
click at [785, 211] on textarea at bounding box center [732, 222] width 119 height 24
click at [785, 215] on icon "button" at bounding box center [785, 216] width 6 height 6
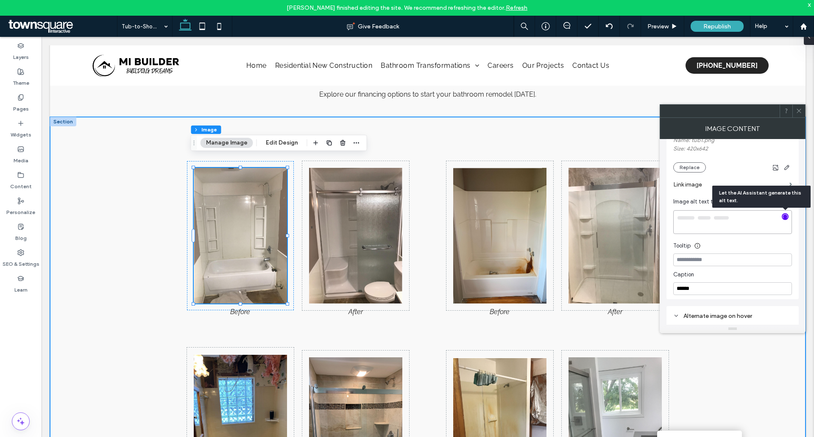
type textarea "**********"
click at [355, 248] on img at bounding box center [355, 236] width 93 height 136
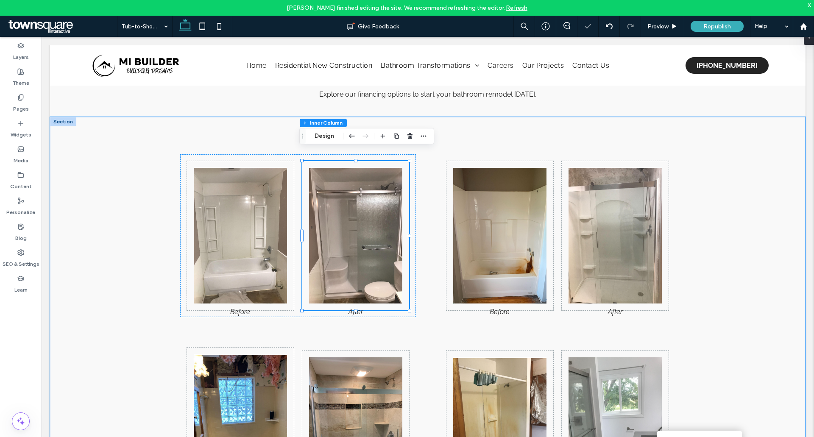
click at [355, 248] on img at bounding box center [355, 236] width 93 height 136
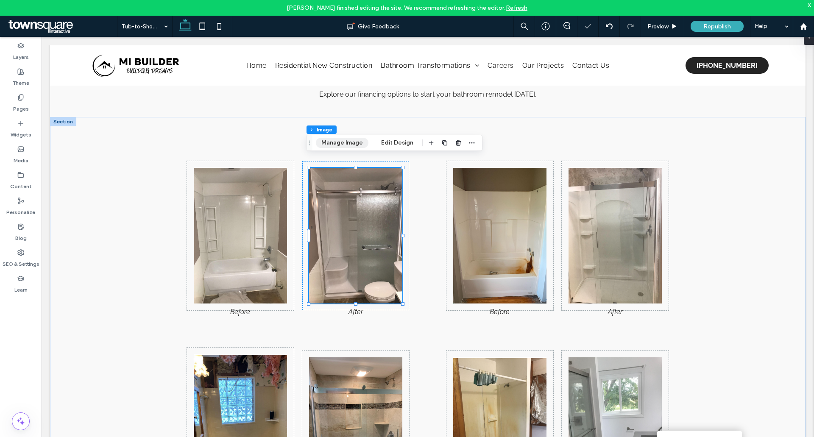
click at [340, 143] on button "Manage Image" at bounding box center [342, 143] width 53 height 10
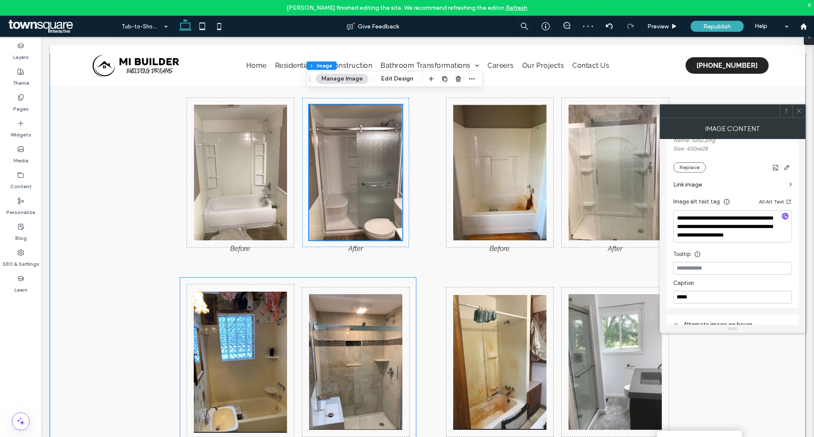
scroll to position [700, 0]
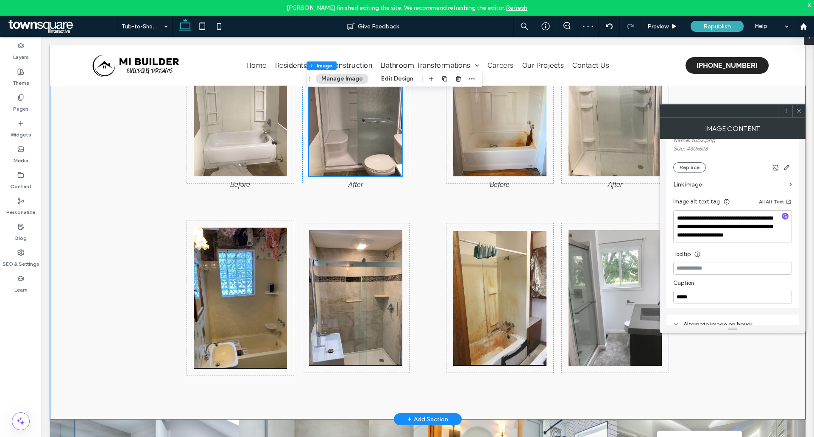
click at [122, 304] on div at bounding box center [427, 205] width 755 height 430
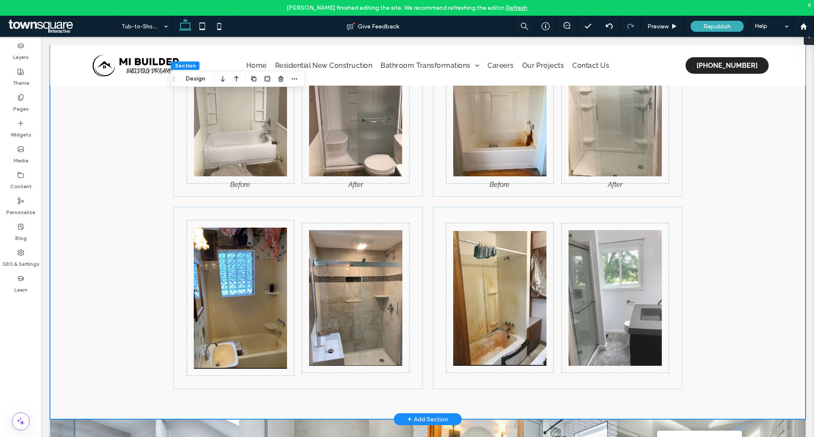
click at [262, 277] on img at bounding box center [240, 298] width 93 height 142
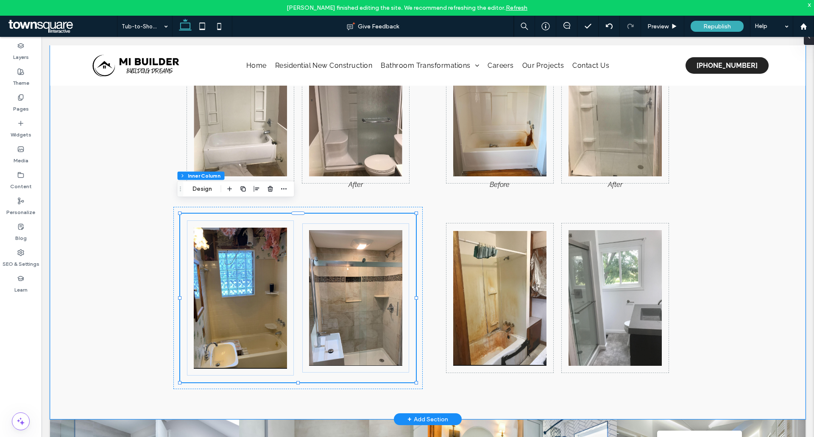
click at [253, 278] on img at bounding box center [240, 298] width 93 height 142
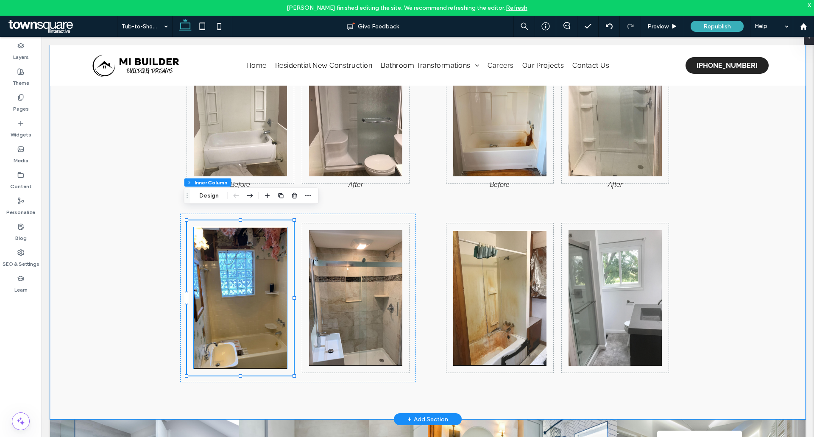
click at [224, 239] on img at bounding box center [240, 298] width 93 height 142
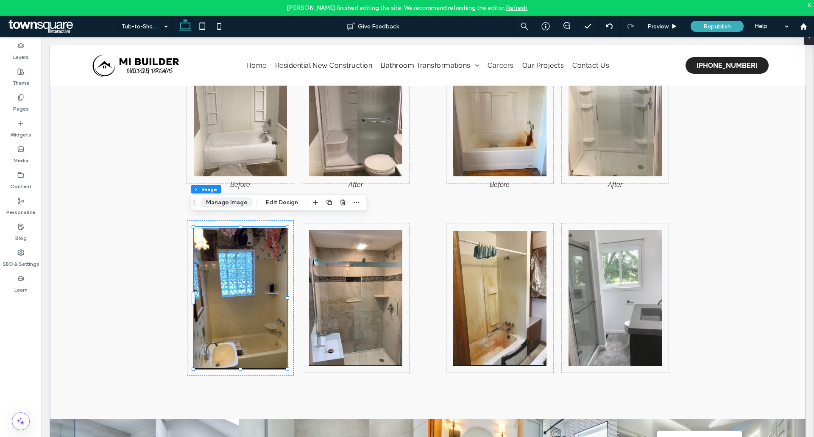
click at [224, 198] on button "Manage Image" at bounding box center [227, 203] width 53 height 10
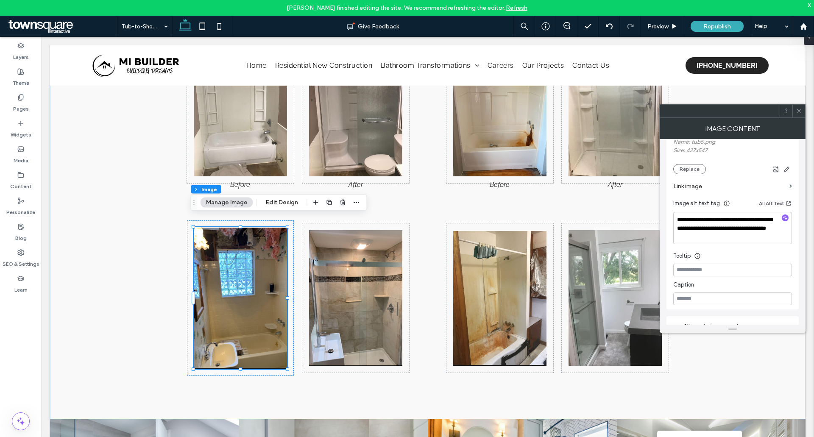
scroll to position [170, 0]
click at [702, 292] on input at bounding box center [732, 297] width 119 height 13
type input "******"
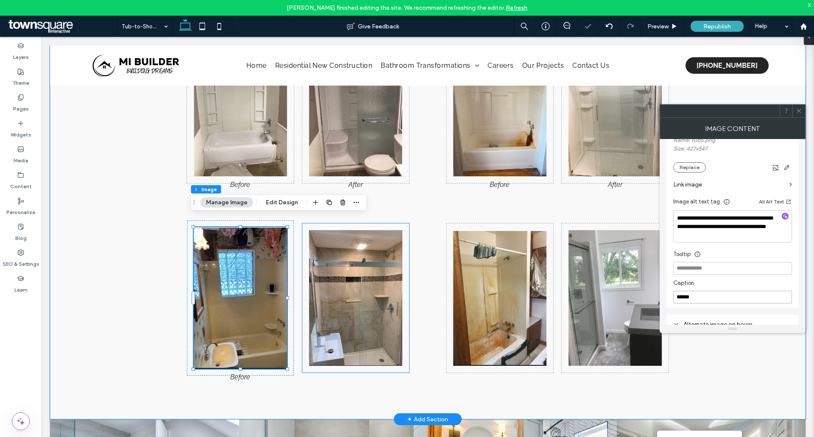
click at [376, 321] on img at bounding box center [355, 298] width 93 height 136
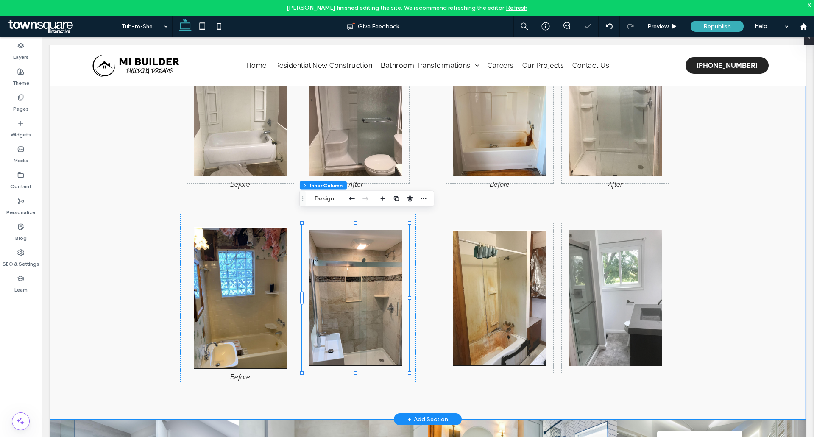
click at [376, 321] on img at bounding box center [355, 298] width 93 height 136
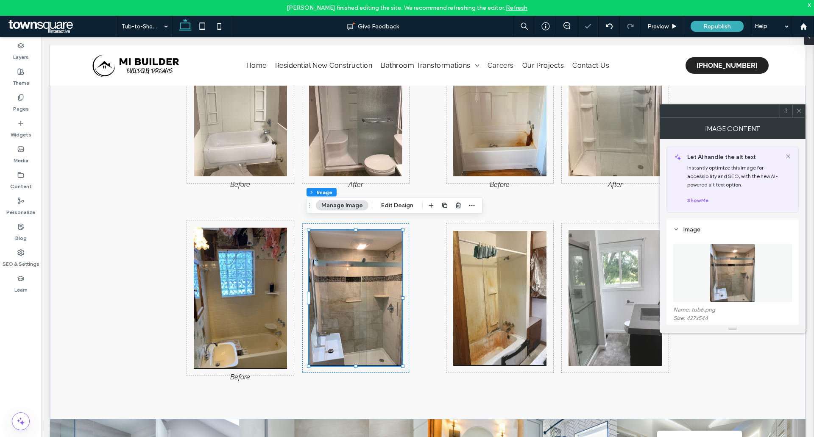
click at [339, 203] on button "Manage Image" at bounding box center [342, 206] width 53 height 10
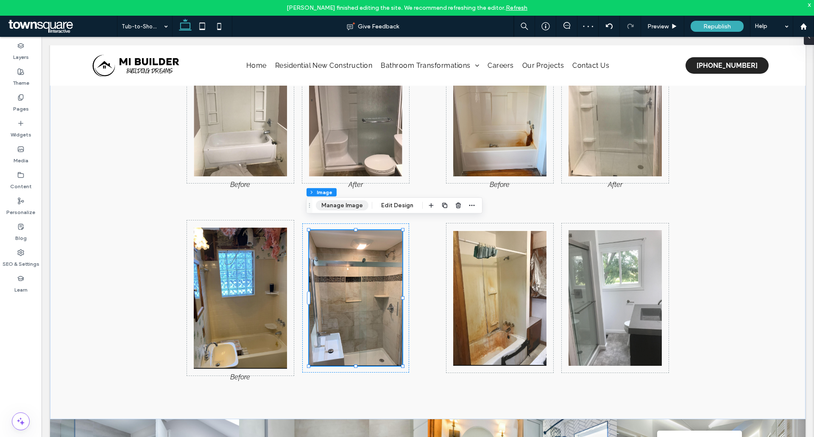
click at [348, 208] on button "Manage Image" at bounding box center [342, 206] width 53 height 10
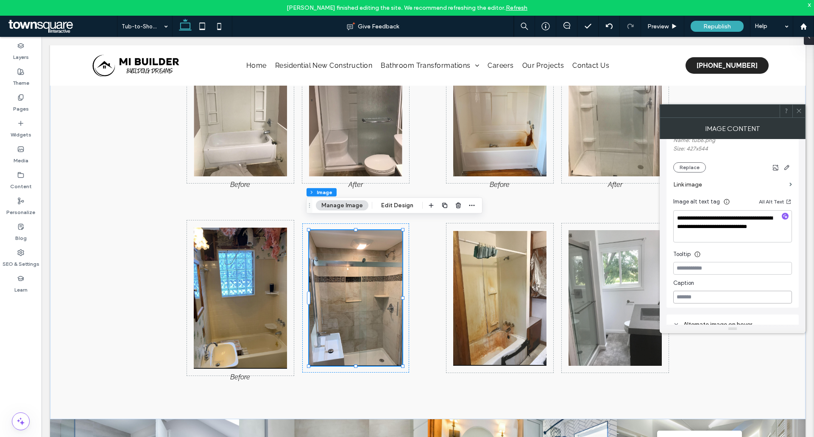
click at [712, 295] on input at bounding box center [732, 297] width 119 height 13
type input "*****"
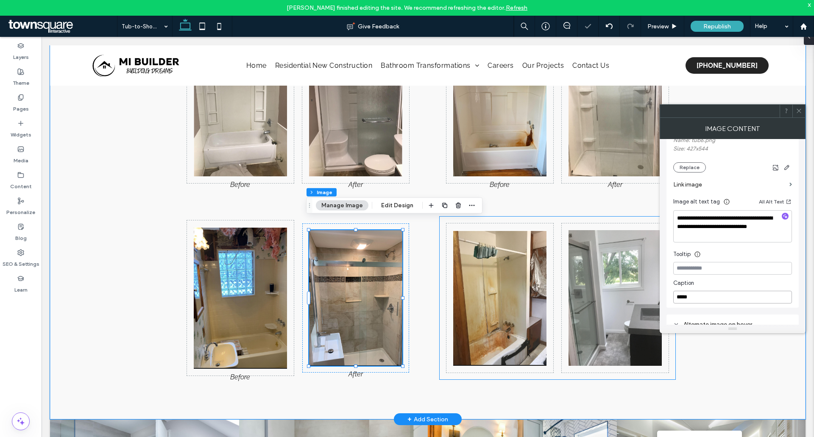
click at [484, 312] on img at bounding box center [499, 298] width 93 height 136
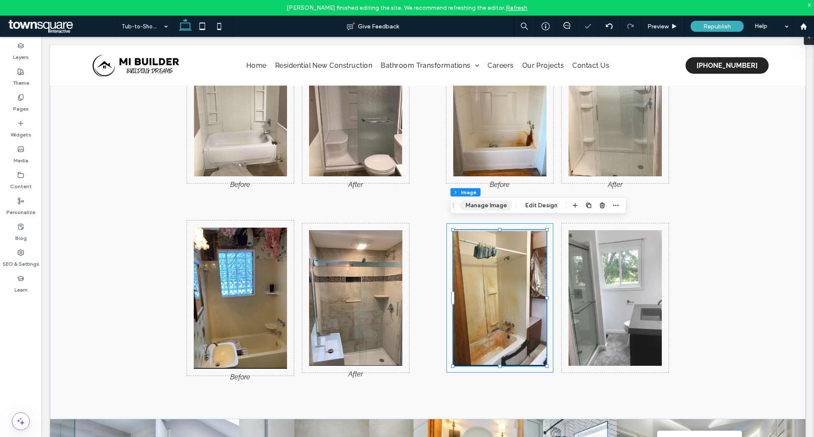
click at [489, 209] on button "Manage Image" at bounding box center [486, 206] width 53 height 10
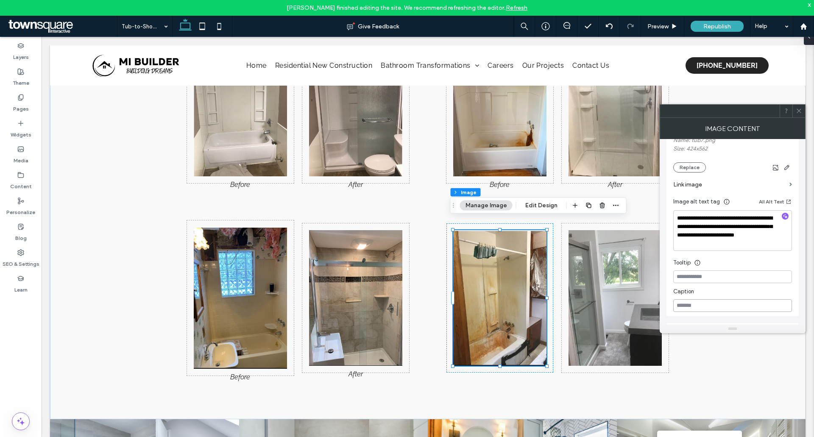
click at [700, 307] on input at bounding box center [732, 305] width 119 height 13
type input "******"
drag, startPoint x: 641, startPoint y: 293, endPoint x: 702, endPoint y: 333, distance: 73.4
click at [641, 293] on img at bounding box center [614, 298] width 93 height 136
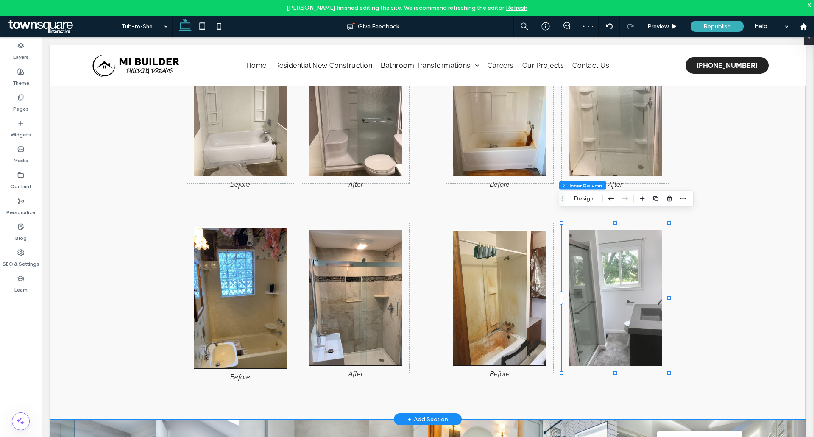
click at [611, 280] on img at bounding box center [614, 298] width 93 height 136
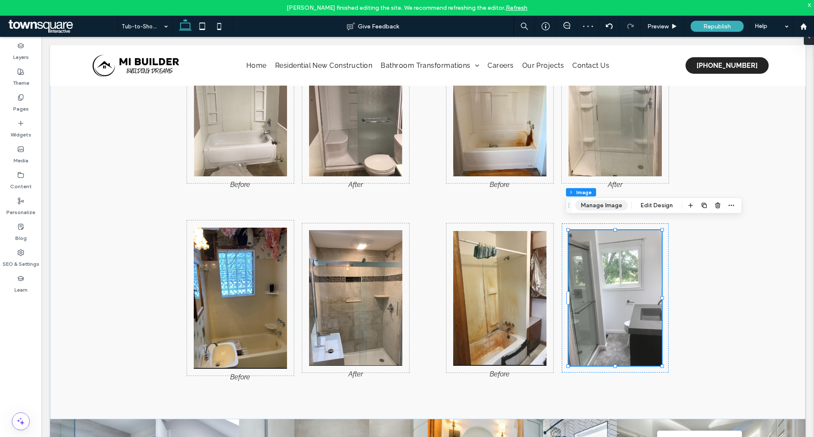
click at [605, 207] on button "Manage Image" at bounding box center [601, 206] width 53 height 10
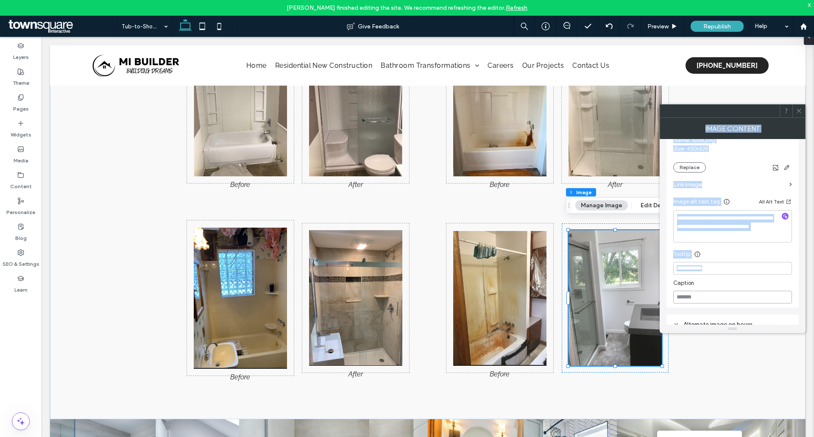
click at [696, 301] on input at bounding box center [732, 297] width 119 height 13
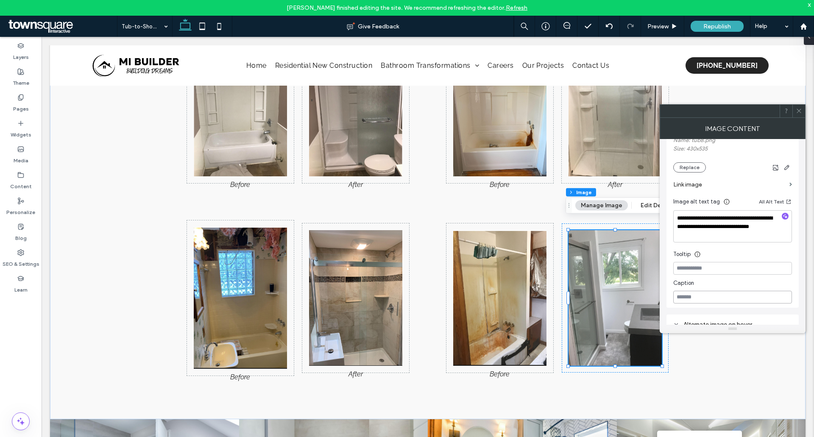
click at [696, 300] on input at bounding box center [732, 297] width 119 height 13
type input "*****"
click at [799, 113] on icon at bounding box center [799, 111] width 6 height 6
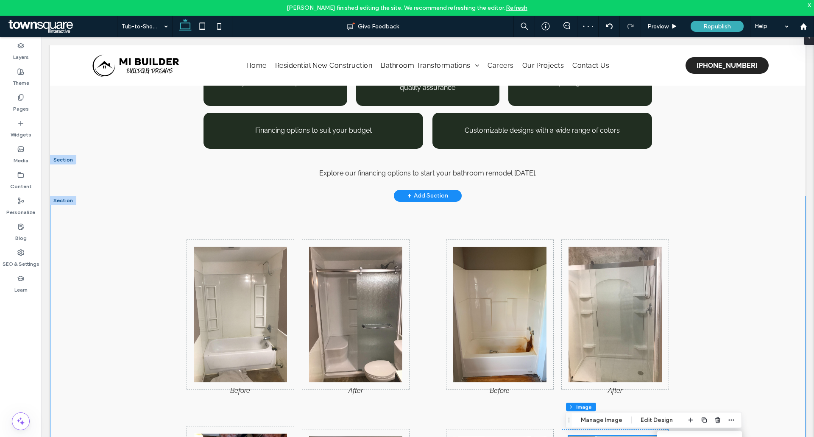
scroll to position [446, 0]
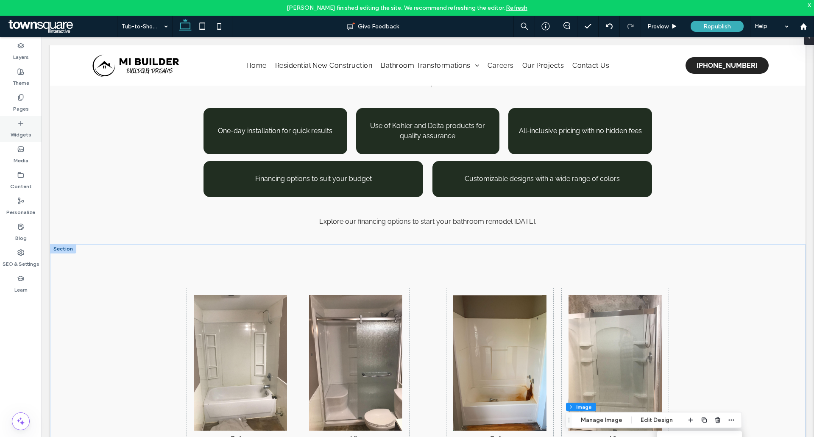
click at [18, 134] on label "Widgets" at bounding box center [21, 133] width 21 height 12
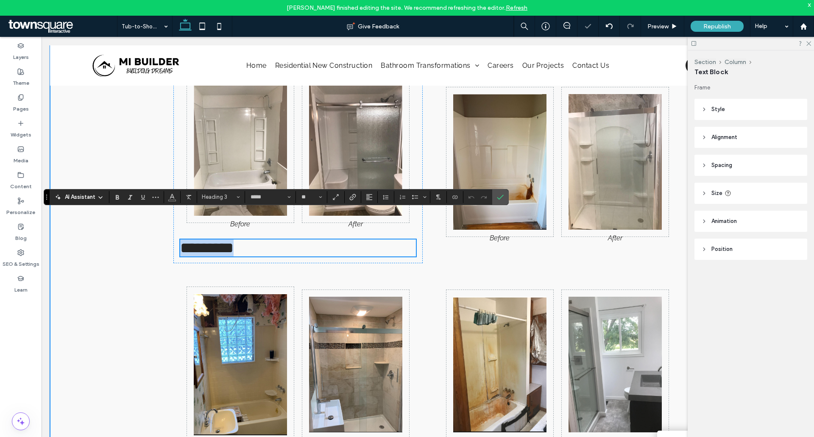
scroll to position [659, 0]
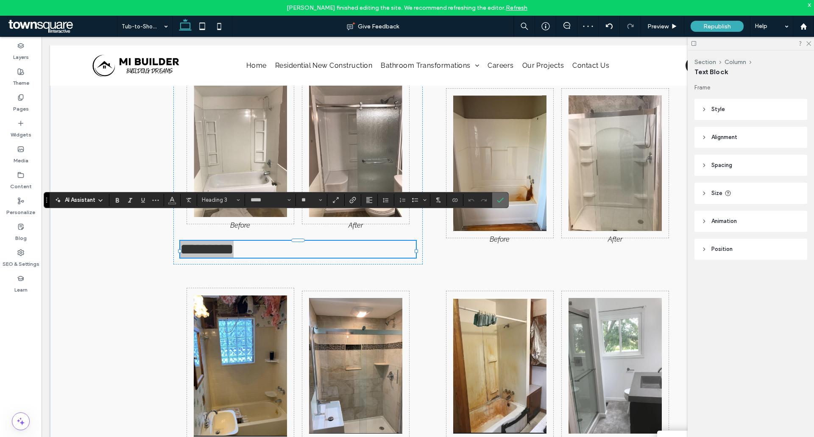
click at [495, 205] on label "Confirm" at bounding box center [500, 199] width 13 height 15
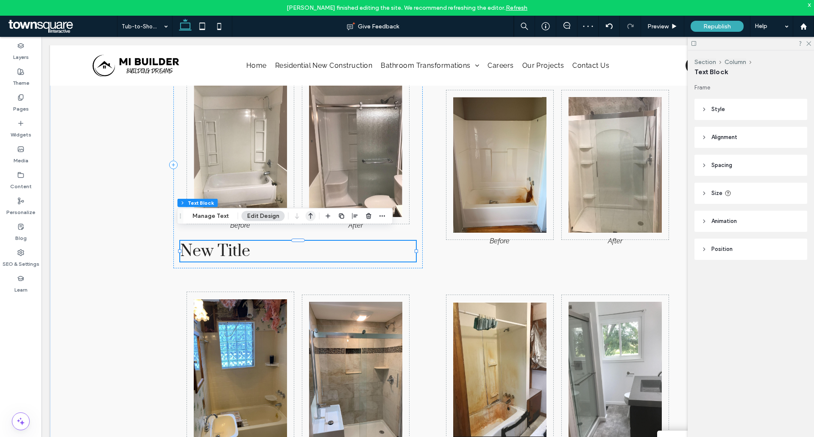
click at [311, 212] on icon "button" at bounding box center [311, 216] width 10 height 15
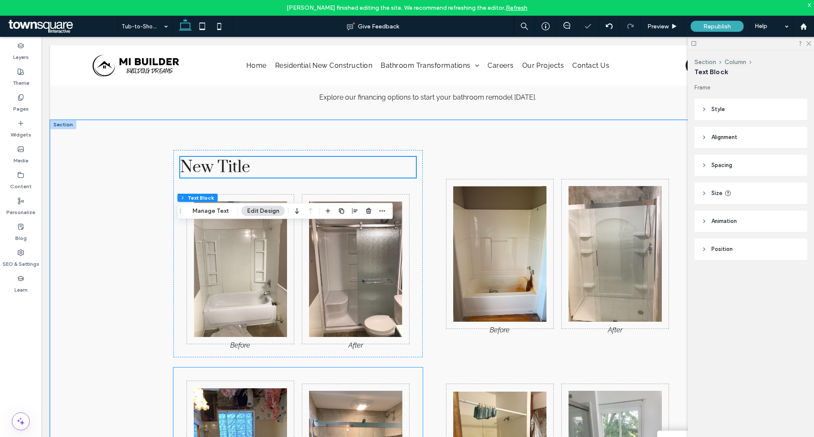
scroll to position [489, 0]
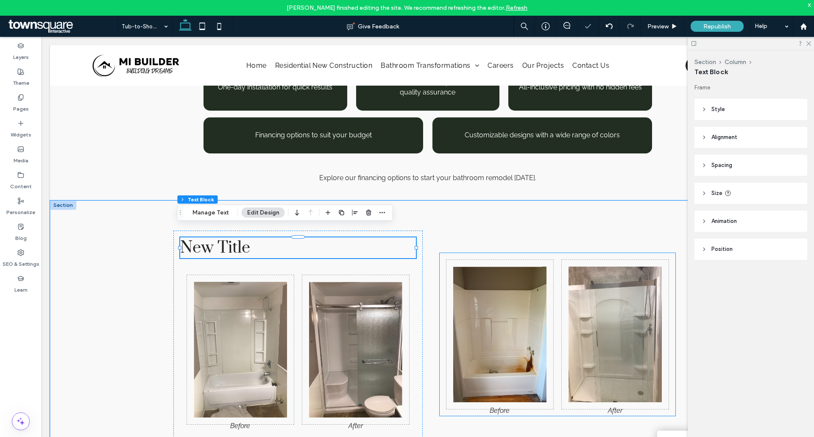
click at [520, 253] on div at bounding box center [558, 334] width 236 height 163
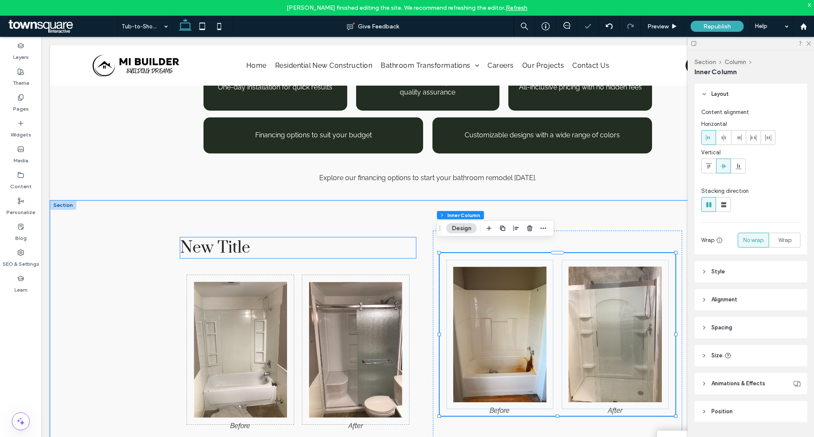
click at [309, 243] on h3 "New Title" at bounding box center [298, 247] width 236 height 21
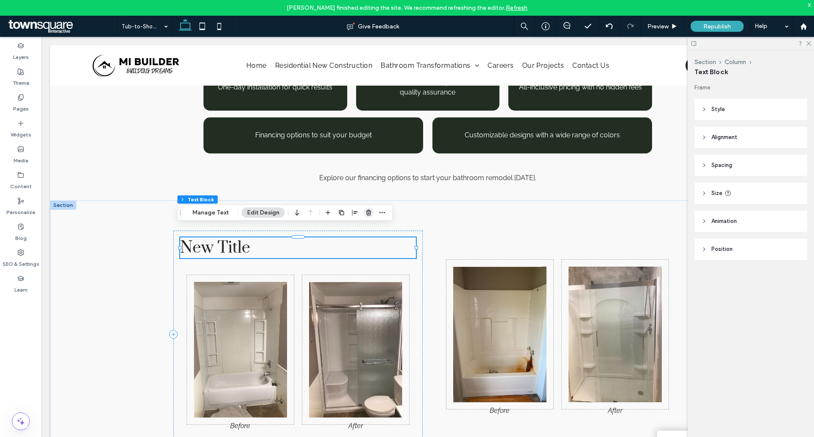
click at [365, 210] on icon "button" at bounding box center [368, 212] width 7 height 7
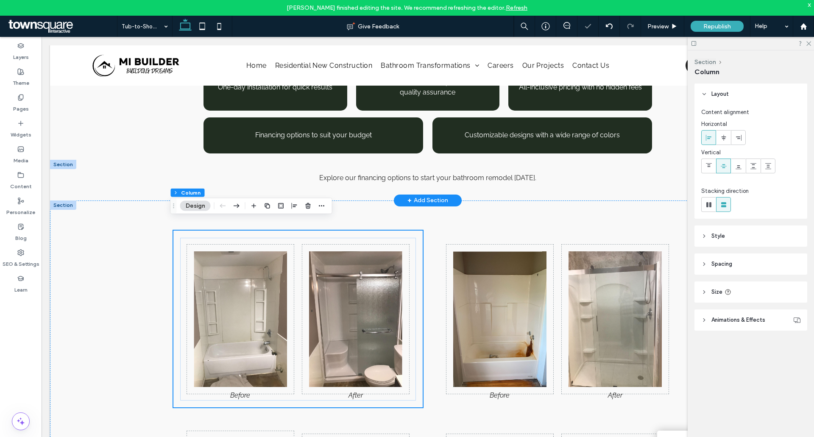
click at [425, 196] on div "+ Add Section" at bounding box center [427, 200] width 41 height 9
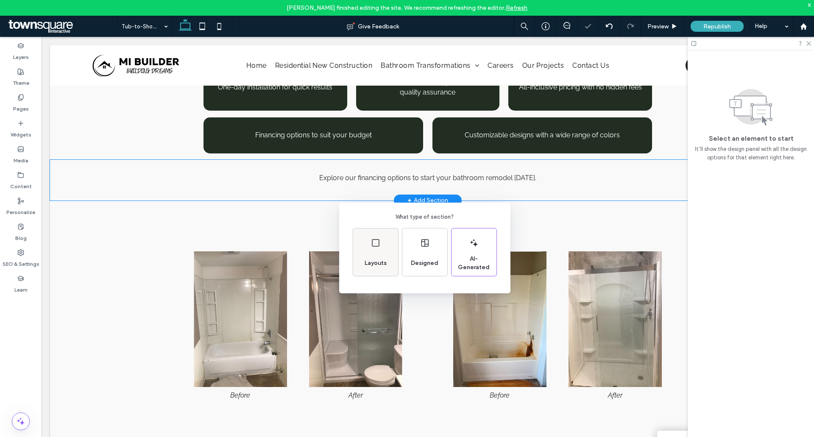
click at [374, 234] on div "Layouts" at bounding box center [375, 251] width 45 height 47
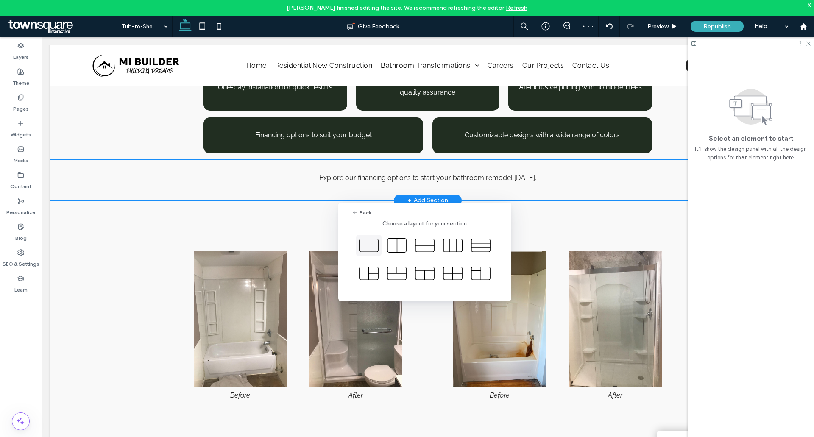
click at [359, 246] on icon at bounding box center [368, 245] width 21 height 21
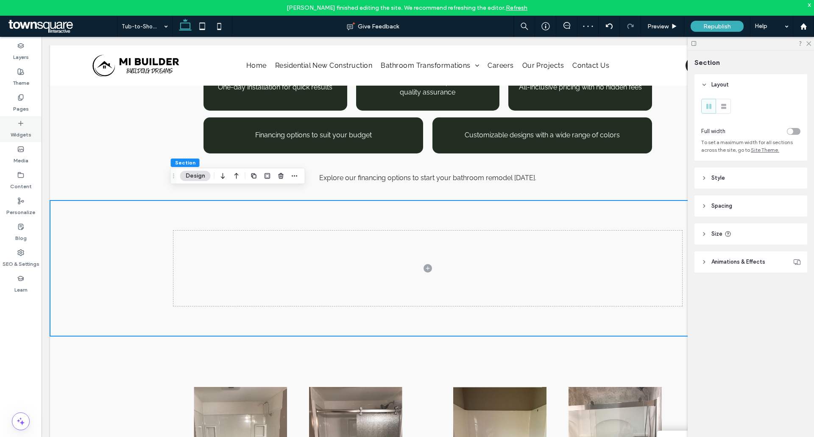
click at [27, 126] on div "Widgets" at bounding box center [21, 129] width 42 height 26
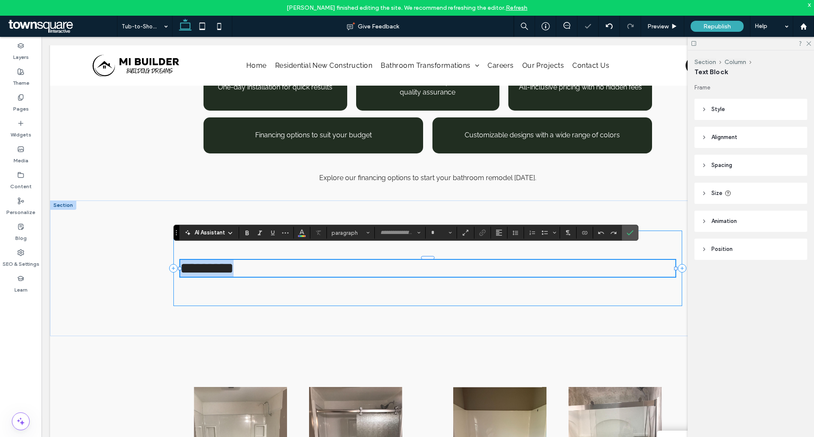
type input "*****"
type input "**"
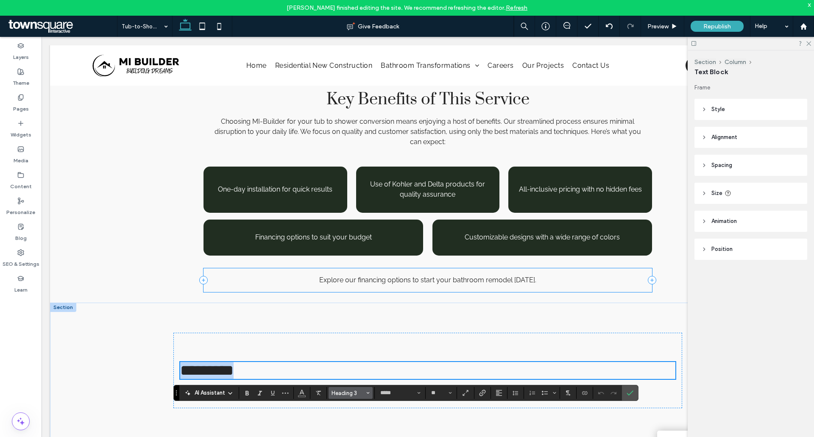
scroll to position [421, 0]
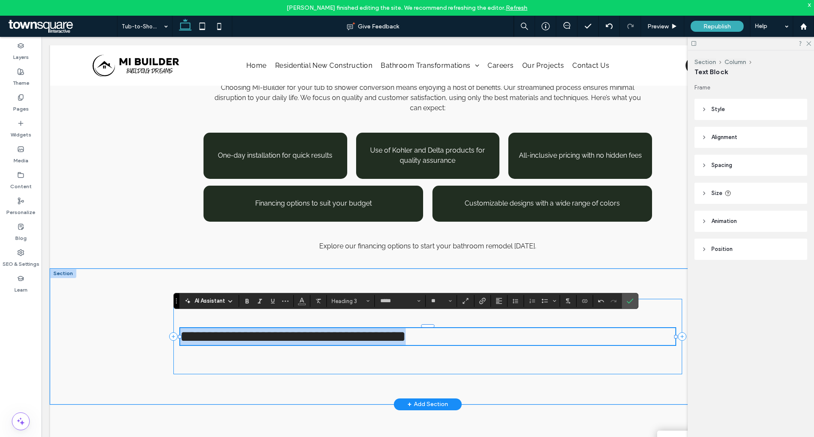
drag, startPoint x: 504, startPoint y: 330, endPoint x: 103, endPoint y: 343, distance: 400.8
click at [103, 343] on div "**********" at bounding box center [427, 337] width 755 height 136
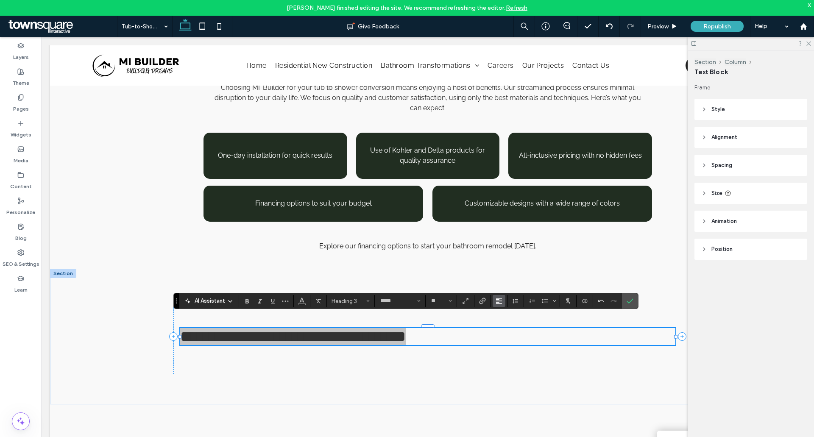
click at [493, 298] on button "Alignment" at bounding box center [499, 301] width 13 height 12
click at [510, 259] on div "ui.textEditor.alignment.center" at bounding box center [507, 262] width 11 height 7
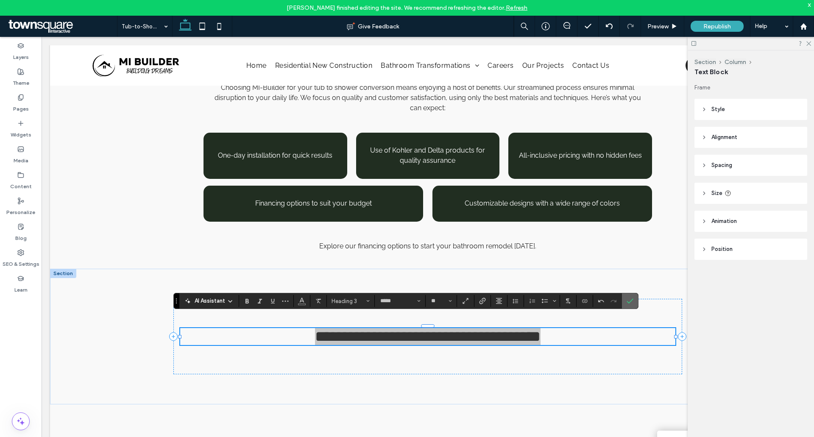
click at [633, 300] on icon "Confirm" at bounding box center [630, 301] width 7 height 7
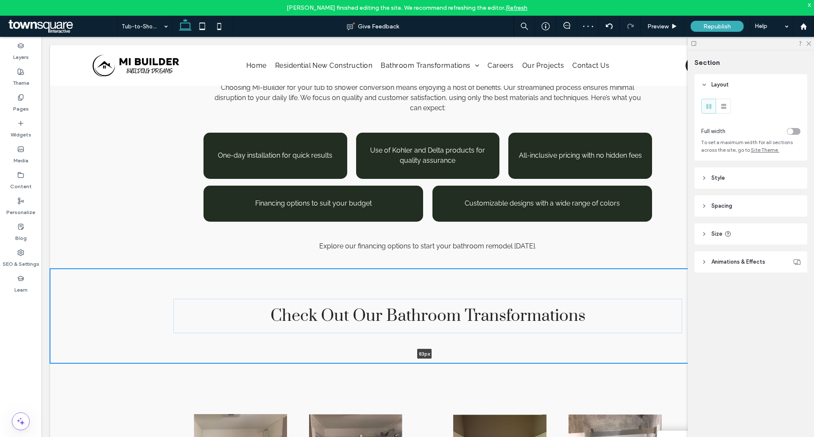
drag, startPoint x: 481, startPoint y: 393, endPoint x: 476, endPoint y: 292, distance: 101.4
click at [476, 292] on div "Check Out Our Bathroom Transformations 83px Section + Add Section" at bounding box center [427, 316] width 755 height 95
type input "**"
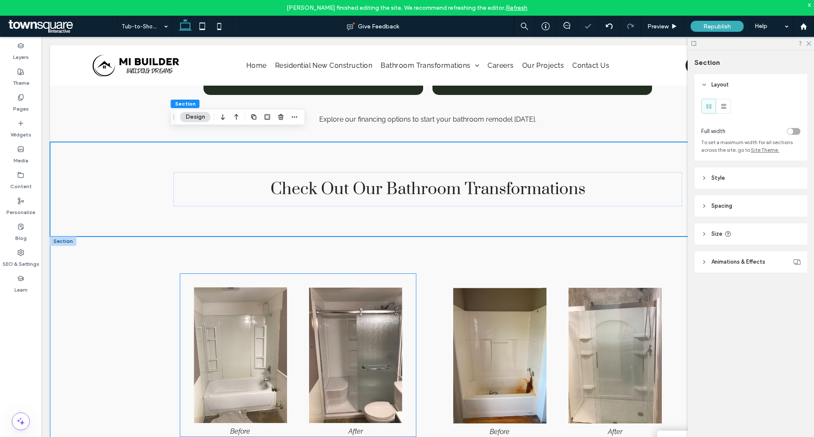
scroll to position [548, 0]
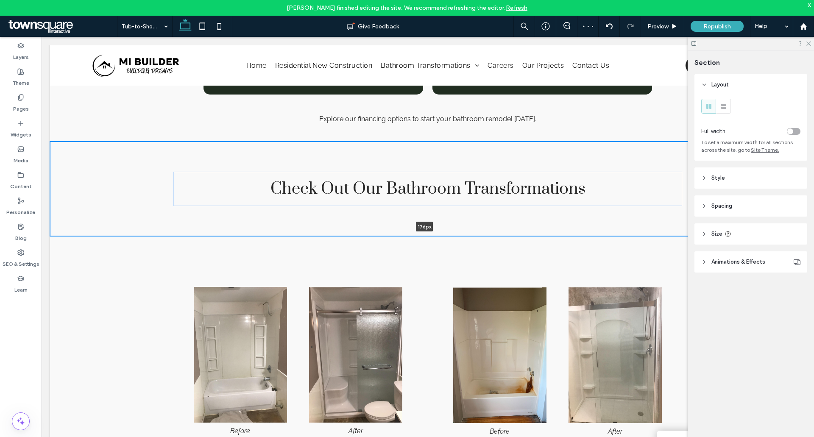
drag, startPoint x: 367, startPoint y: 224, endPoint x: 367, endPoint y: 197, distance: 26.7
click at [367, 197] on div "Check Out Our Bathroom Transformations 176px Section + Add Section" at bounding box center [427, 189] width 755 height 95
type input "***"
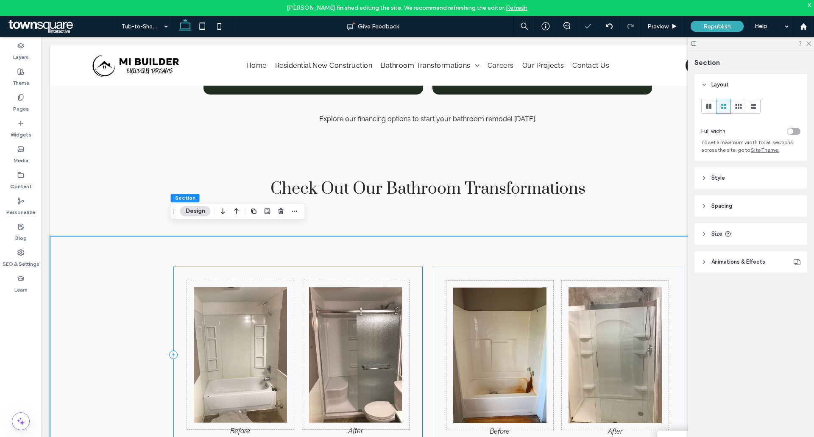
click at [362, 267] on div at bounding box center [297, 355] width 249 height 177
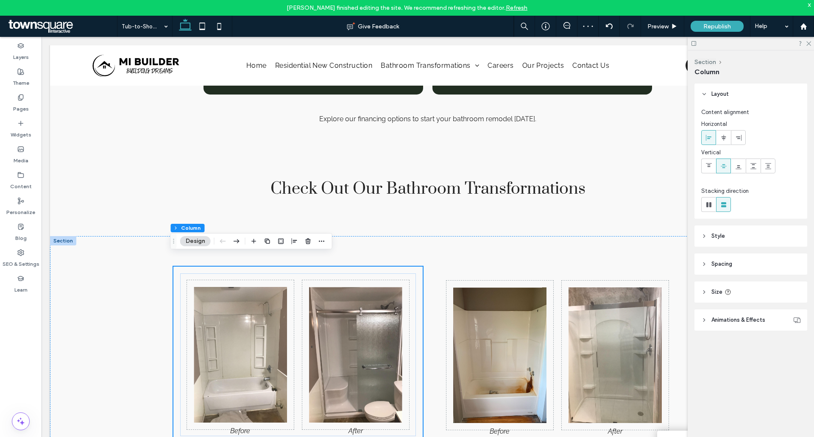
click at [192, 241] on button "Design" at bounding box center [195, 241] width 31 height 10
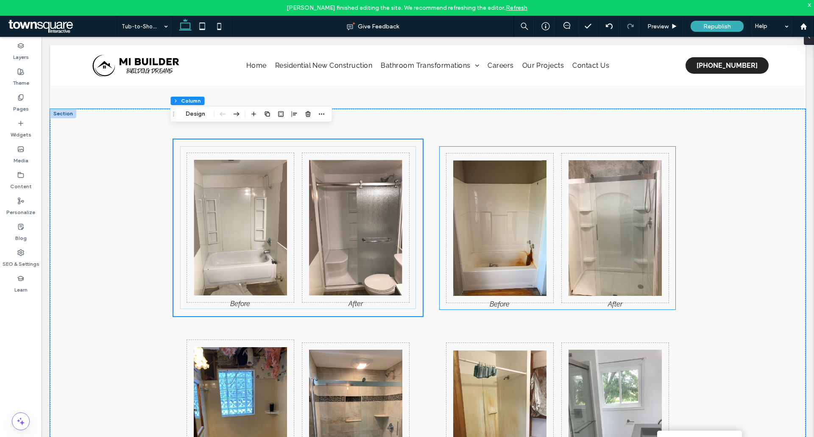
scroll to position [845, 0]
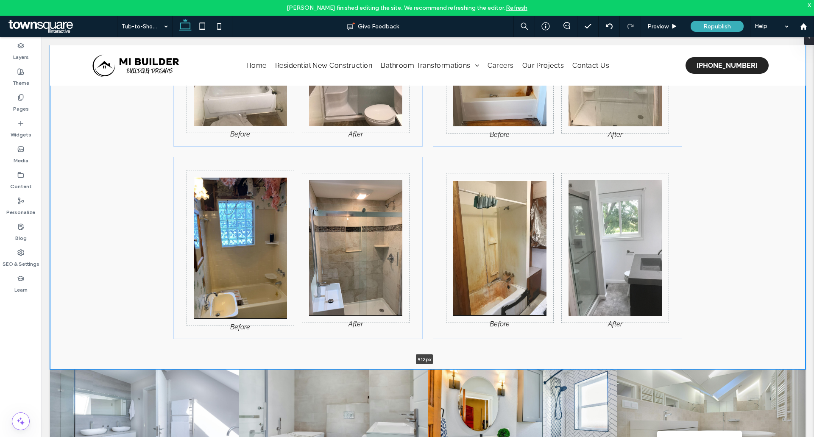
drag, startPoint x: 494, startPoint y: 357, endPoint x: 492, endPoint y: 315, distance: 42.4
click at [492, 315] on div "912px Section + Add Section" at bounding box center [427, 154] width 755 height 430
type input "***"
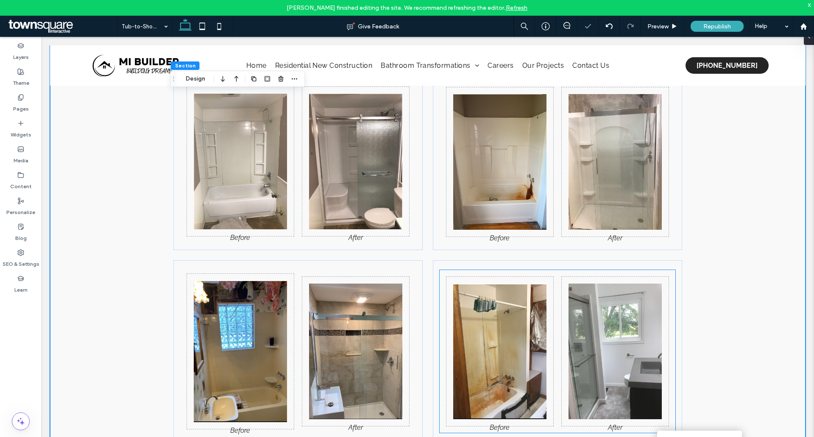
scroll to position [633, 0]
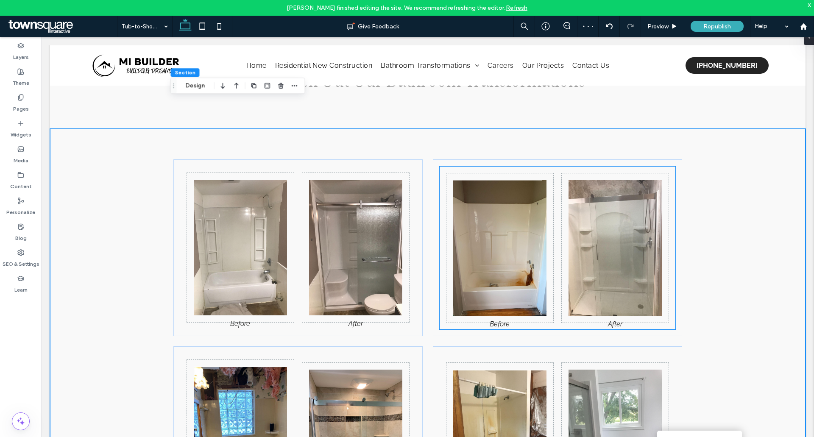
scroll to position [675, 0]
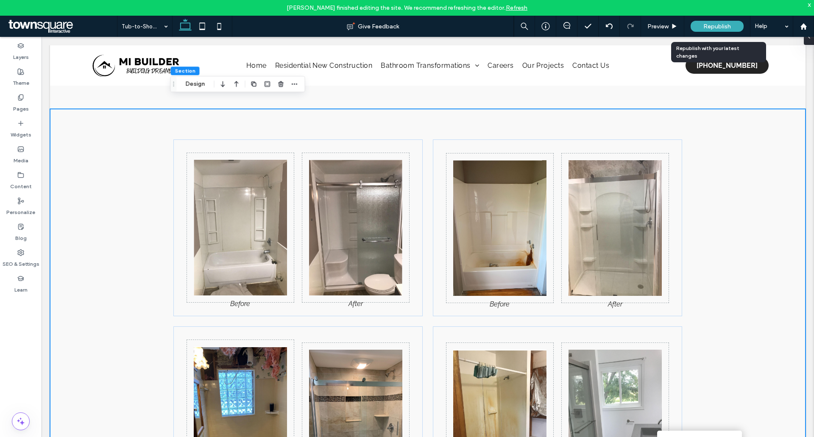
click at [725, 27] on span "Republish" at bounding box center [717, 26] width 28 height 7
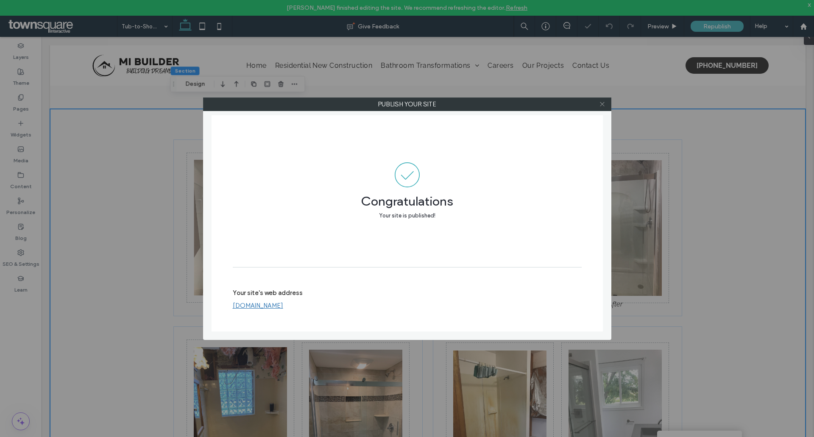
click at [601, 105] on use at bounding box center [602, 104] width 4 height 4
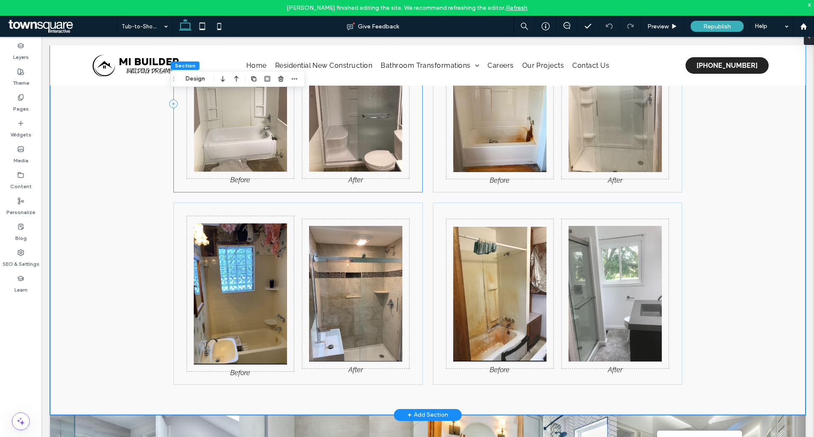
scroll to position [802, 0]
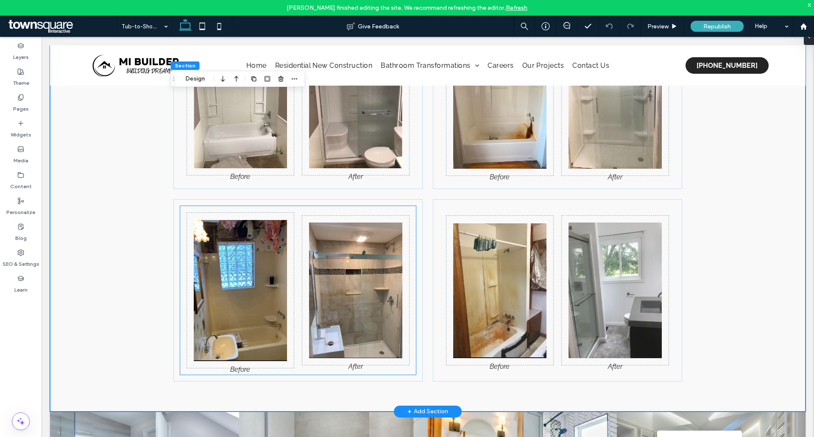
click at [345, 259] on img at bounding box center [355, 291] width 93 height 136
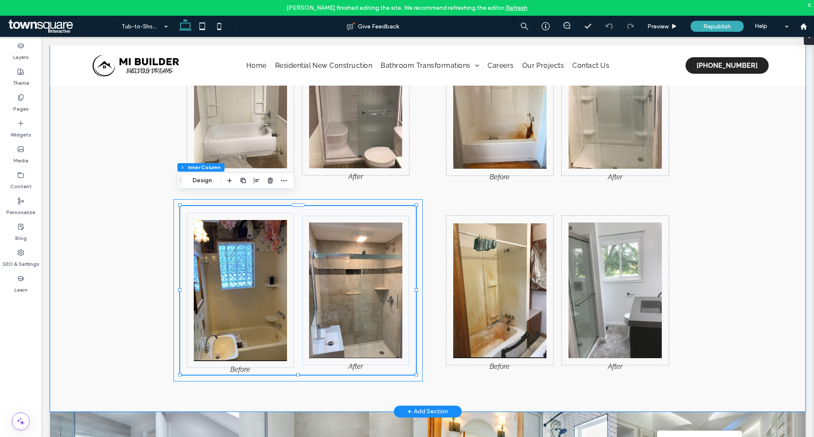
click at [176, 217] on div at bounding box center [297, 290] width 249 height 182
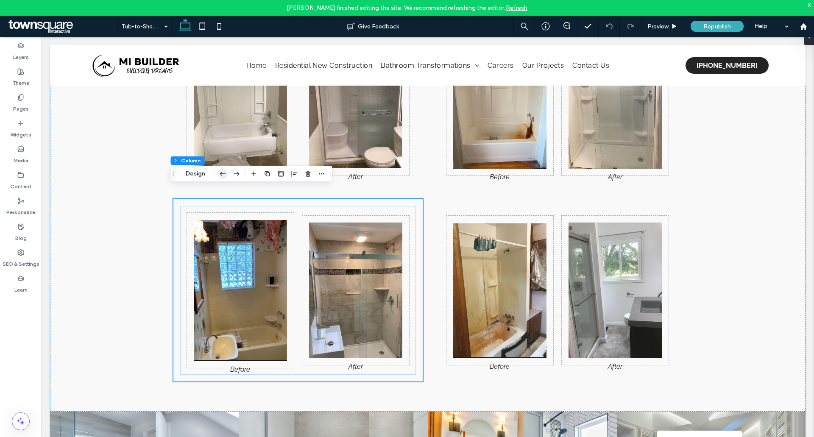
click at [227, 177] on icon "button" at bounding box center [223, 173] width 10 height 15
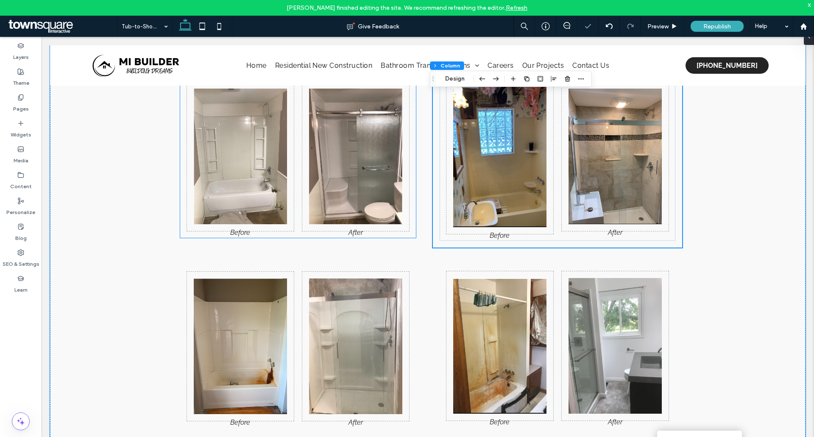
scroll to position [678, 0]
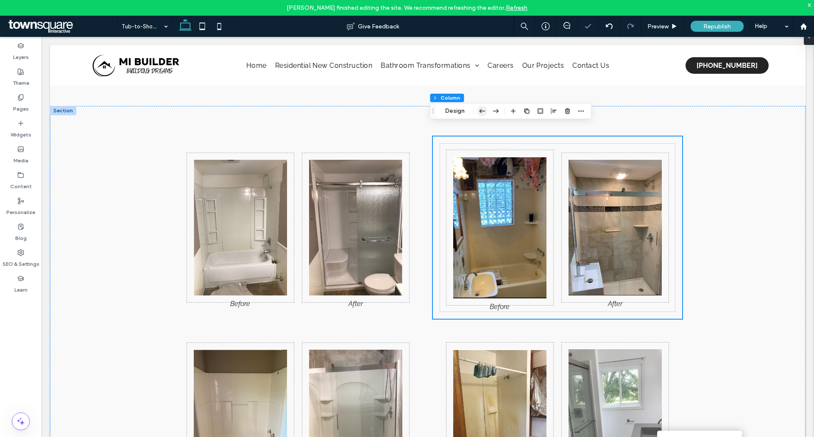
click at [479, 113] on icon "button" at bounding box center [482, 110] width 10 height 15
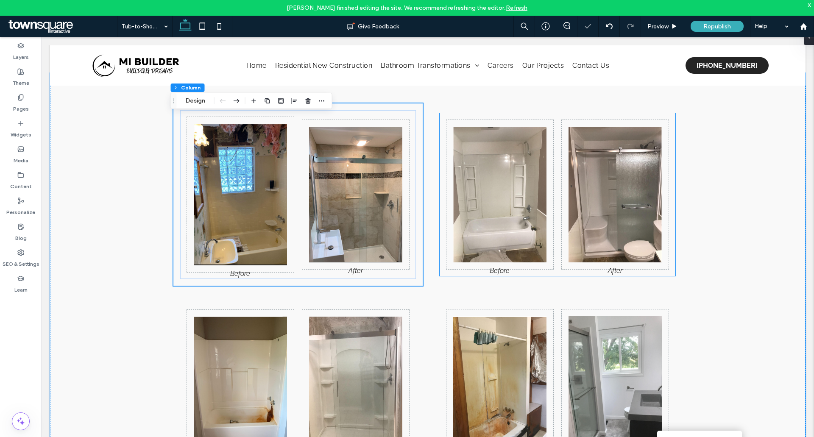
scroll to position [763, 0]
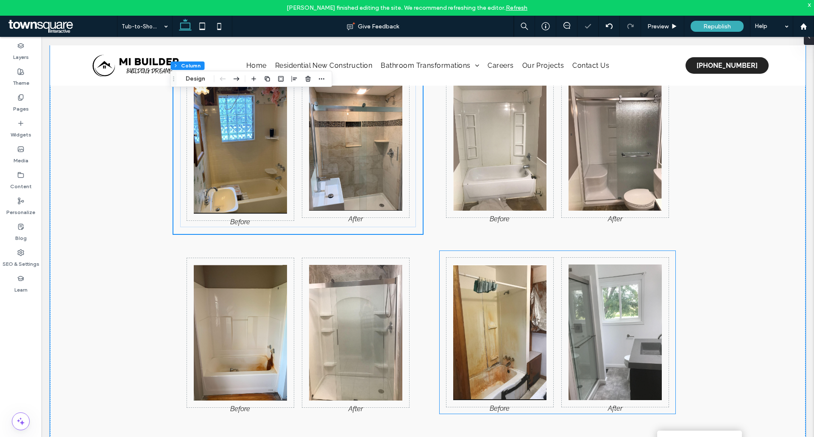
click at [517, 302] on img at bounding box center [499, 333] width 93 height 136
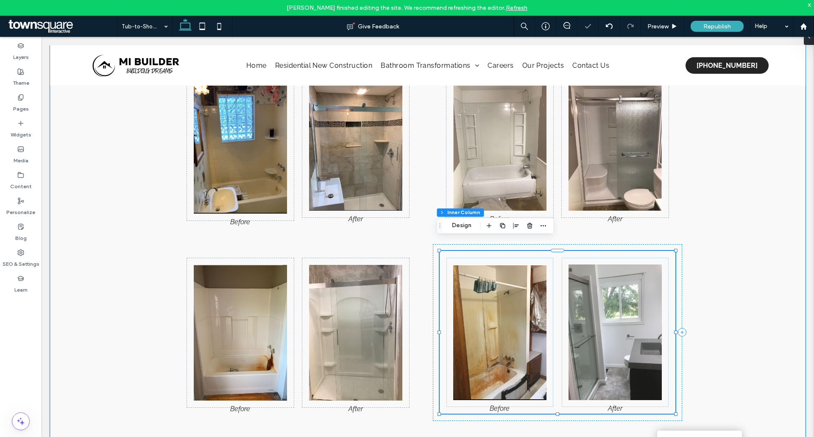
click at [517, 310] on img at bounding box center [499, 333] width 93 height 136
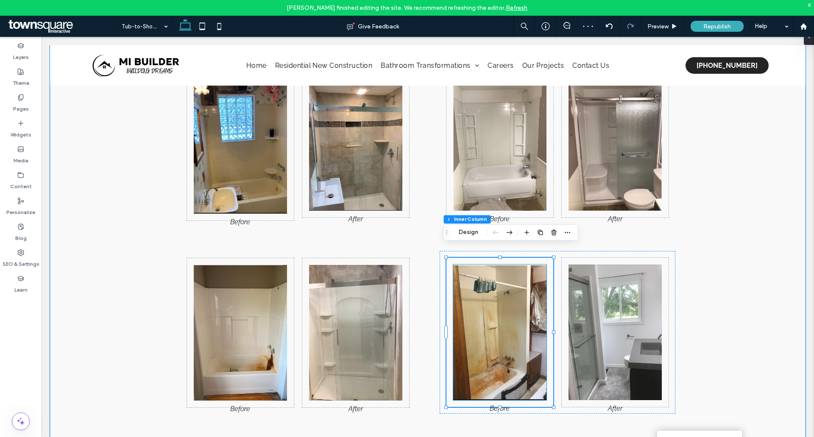
click at [565, 297] on div at bounding box center [615, 332] width 107 height 149
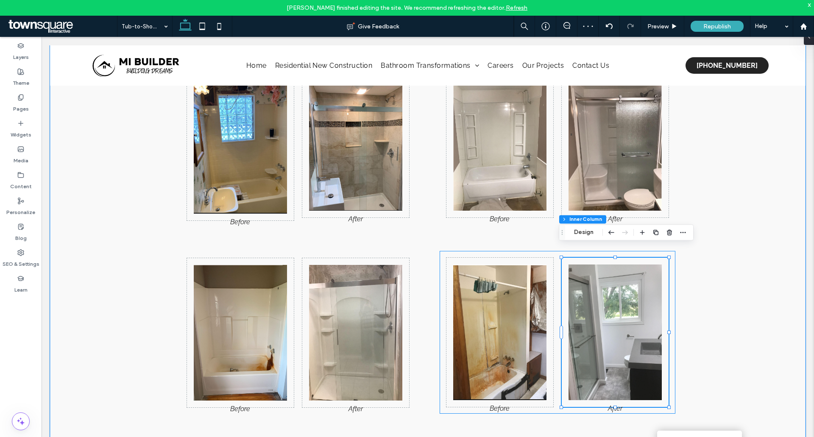
click at [441, 251] on div at bounding box center [558, 332] width 236 height 163
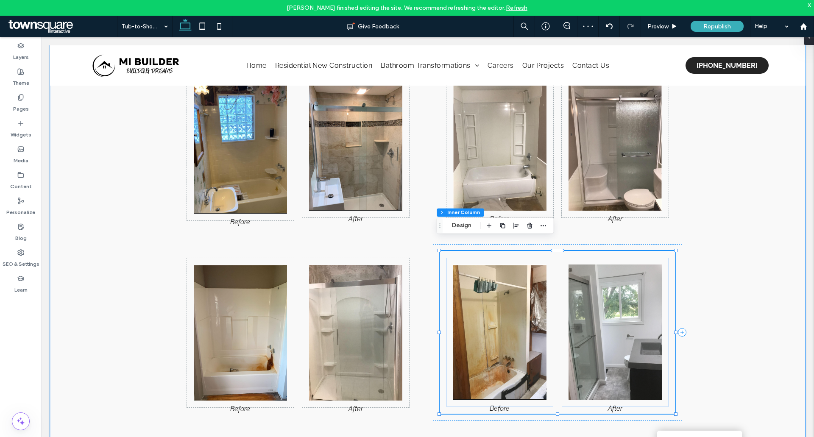
click at [433, 244] on div at bounding box center [557, 332] width 249 height 177
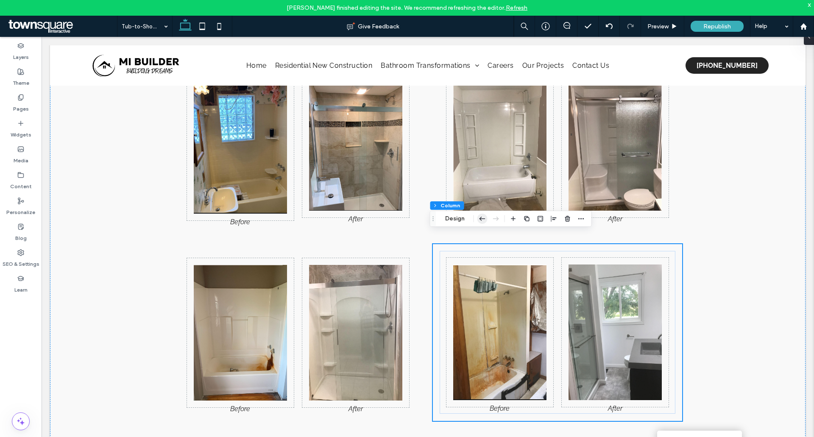
click at [486, 218] on icon "button" at bounding box center [482, 218] width 10 height 15
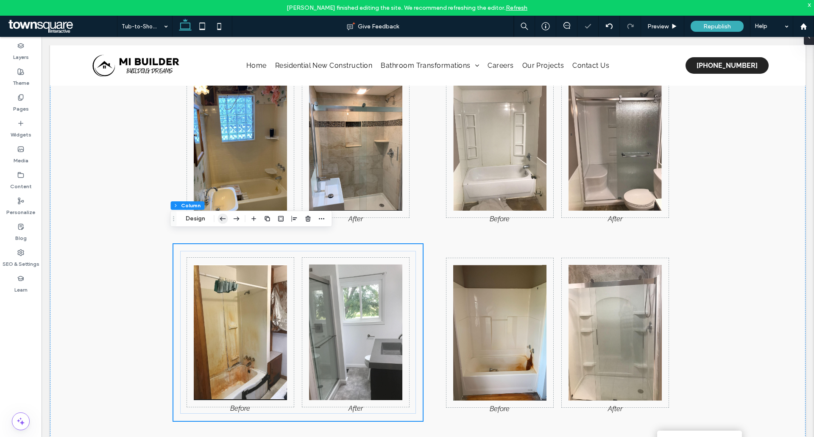
click at [220, 220] on icon "button" at bounding box center [223, 218] width 10 height 15
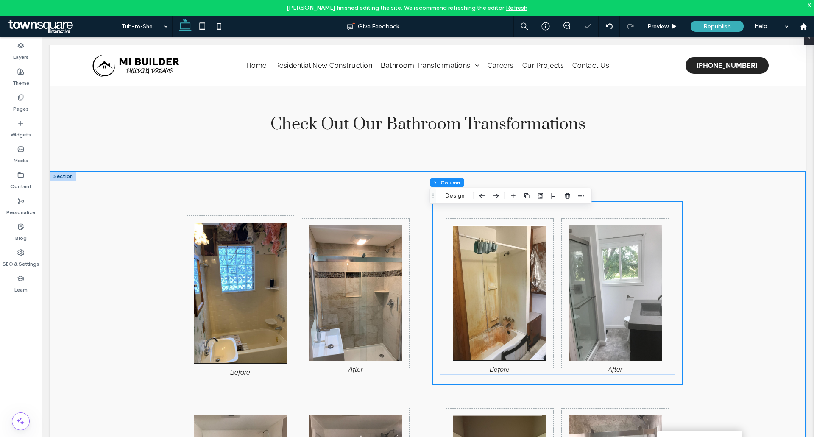
scroll to position [721, 0]
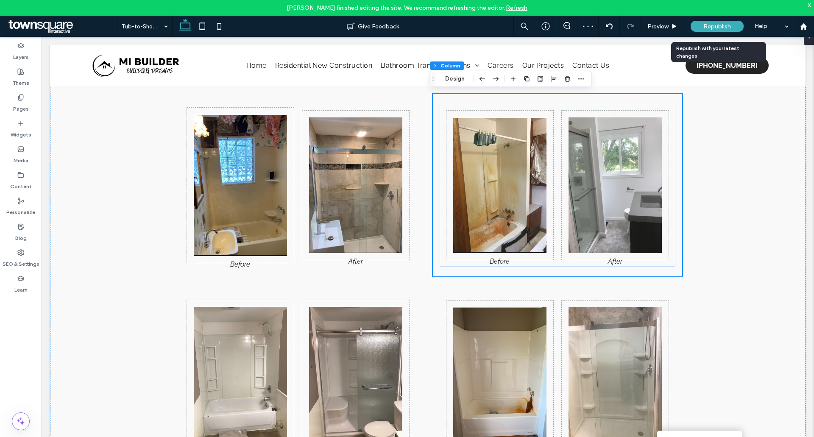
click at [704, 27] on span "Republish" at bounding box center [717, 26] width 28 height 7
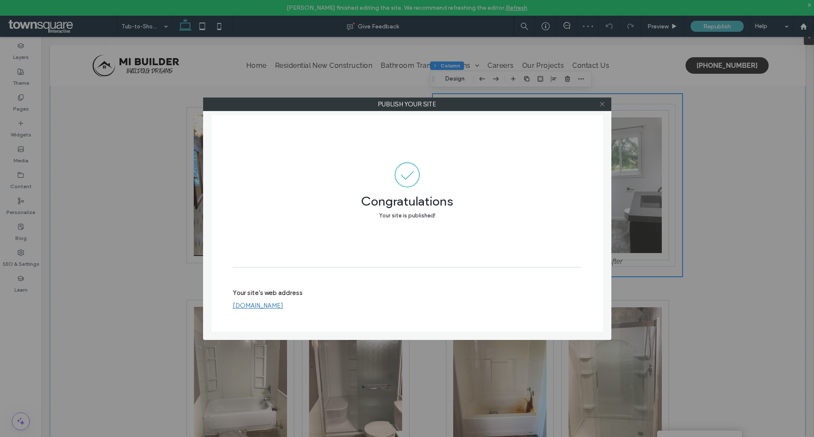
click at [602, 101] on icon at bounding box center [602, 104] width 6 height 6
